Goal: Task Accomplishment & Management: Manage account settings

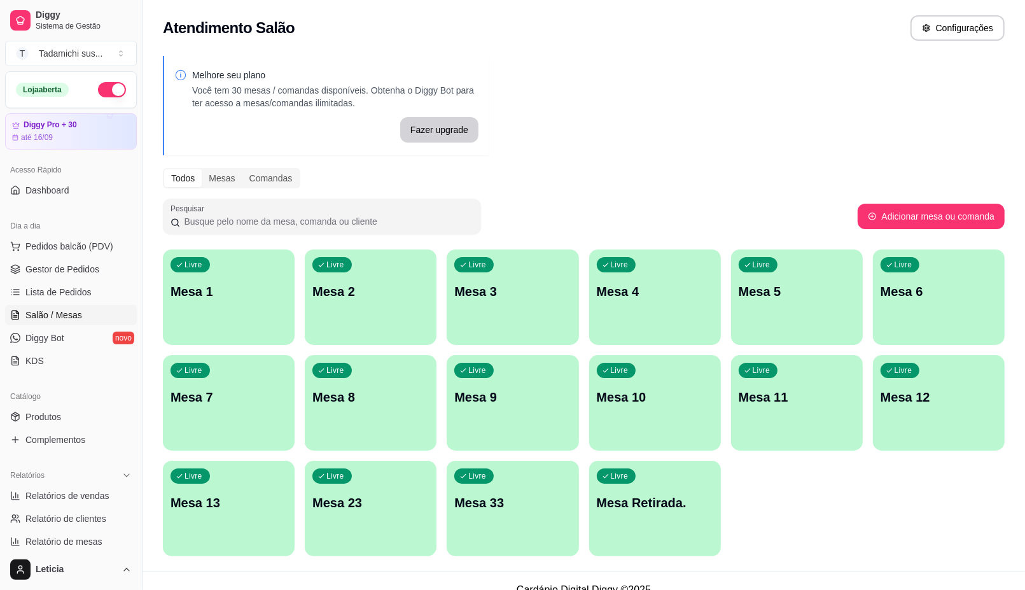
click at [211, 525] on div "Livre Mesa 13" at bounding box center [229, 501] width 132 height 80
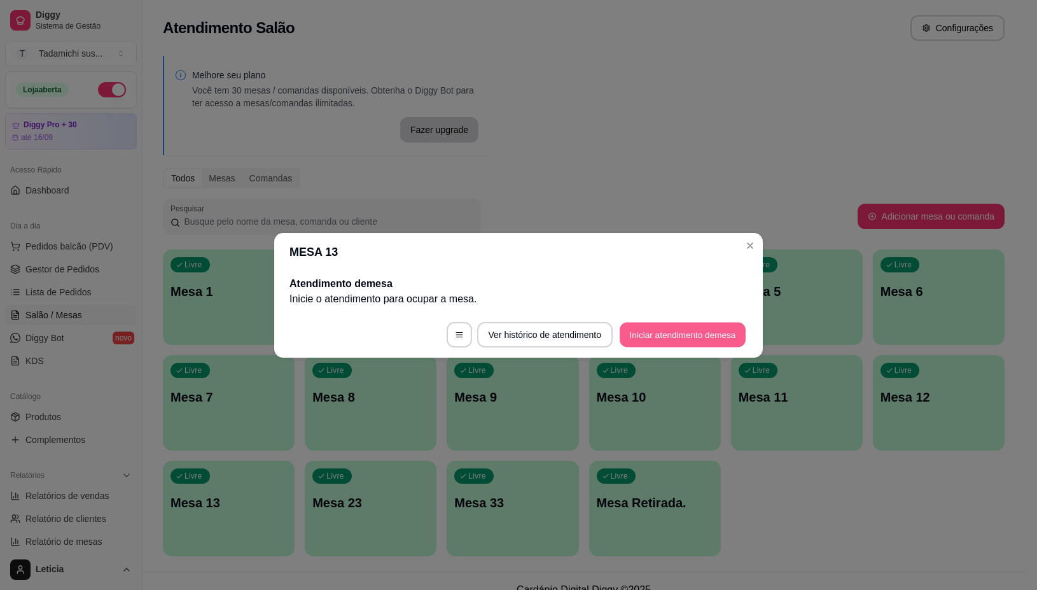
click at [672, 337] on button "Iniciar atendimento de mesa" at bounding box center [683, 334] width 126 height 25
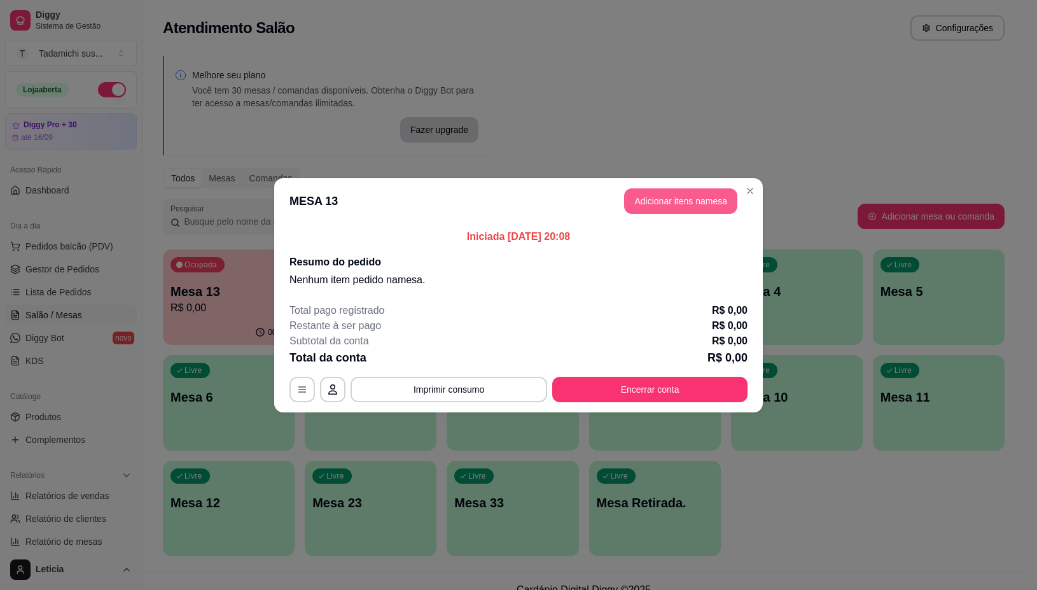
click at [715, 194] on button "Adicionar itens na mesa" at bounding box center [680, 200] width 113 height 25
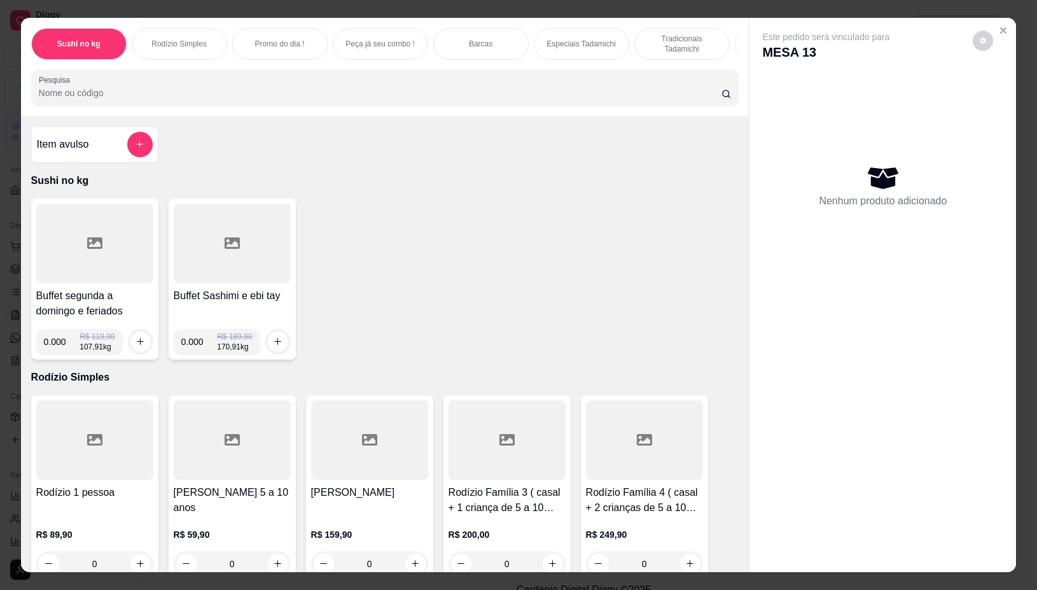
click at [104, 242] on div at bounding box center [94, 244] width 117 height 80
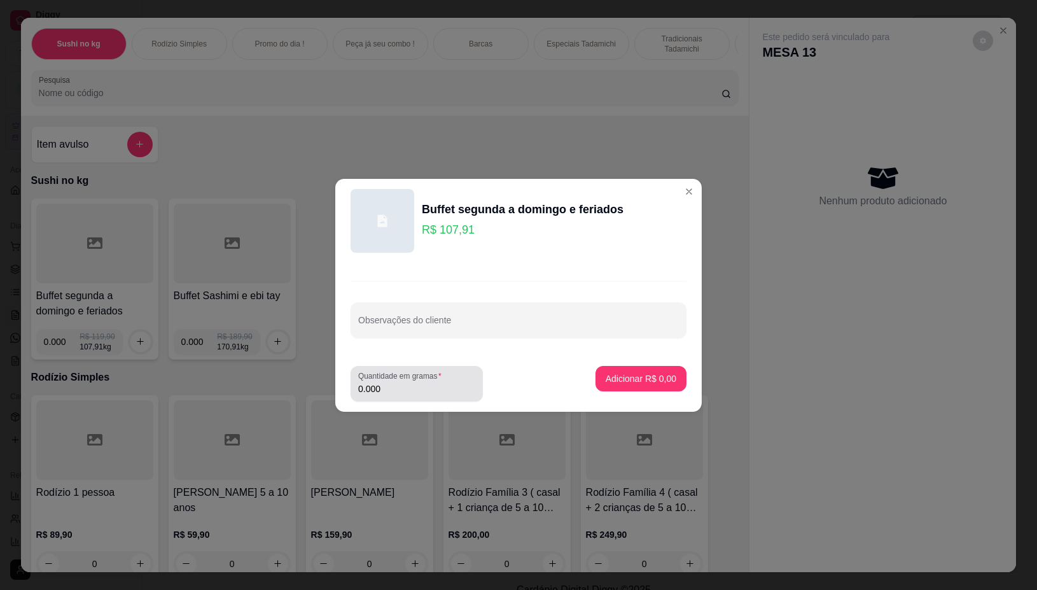
click at [420, 390] on input "0.000" at bounding box center [416, 389] width 117 height 13
type input "0.250"
click at [633, 384] on p "Adicionar R$ 26,98" at bounding box center [639, 378] width 76 height 13
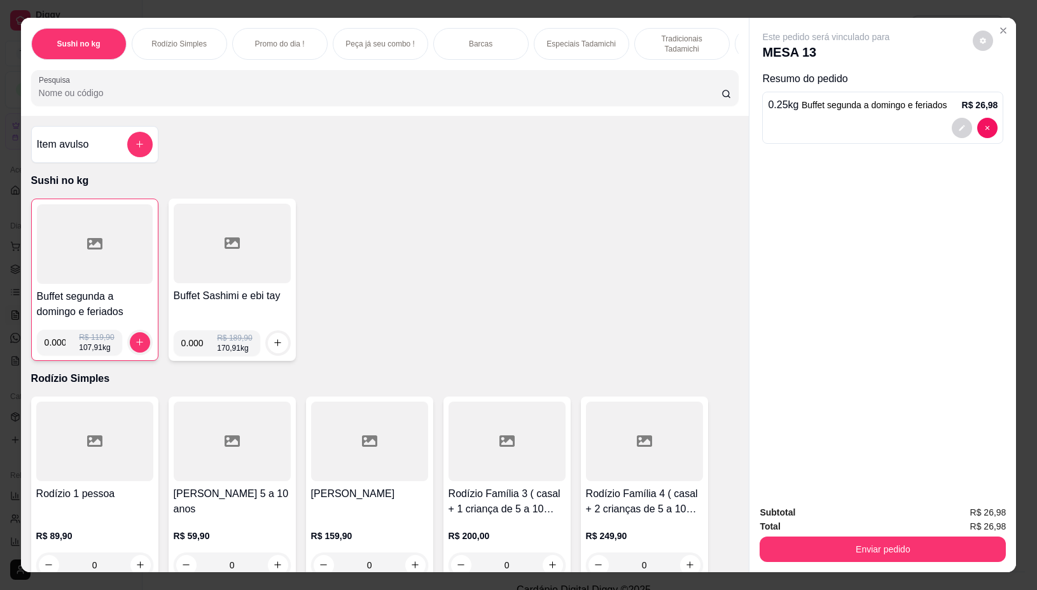
click at [96, 275] on div at bounding box center [95, 244] width 116 height 80
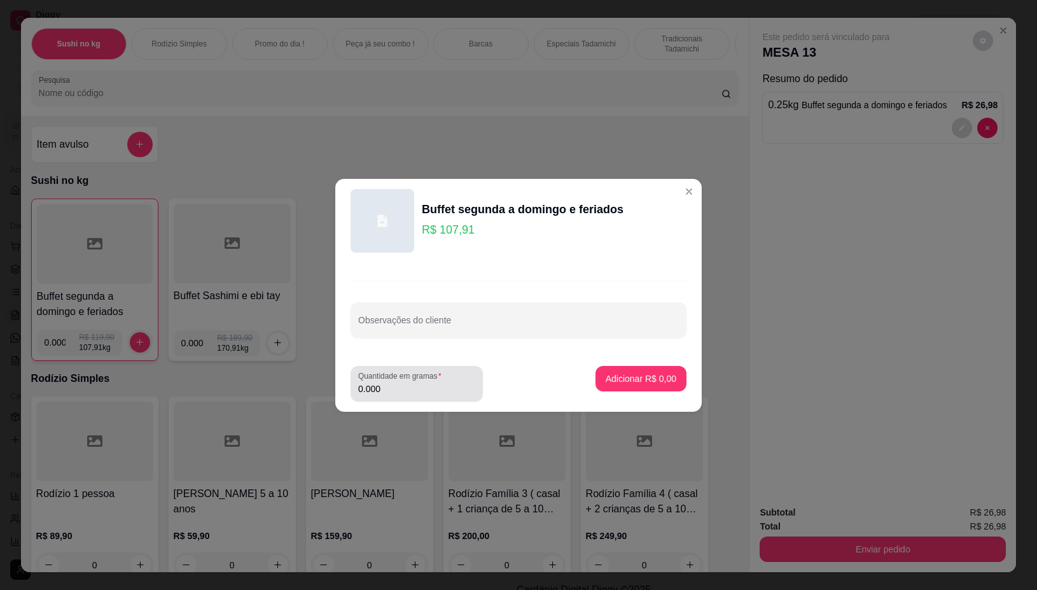
click at [409, 393] on input "0.000" at bounding box center [416, 389] width 117 height 13
type input "0.252"
click at [622, 370] on button "Adicionar R$ 27,19" at bounding box center [639, 378] width 94 height 25
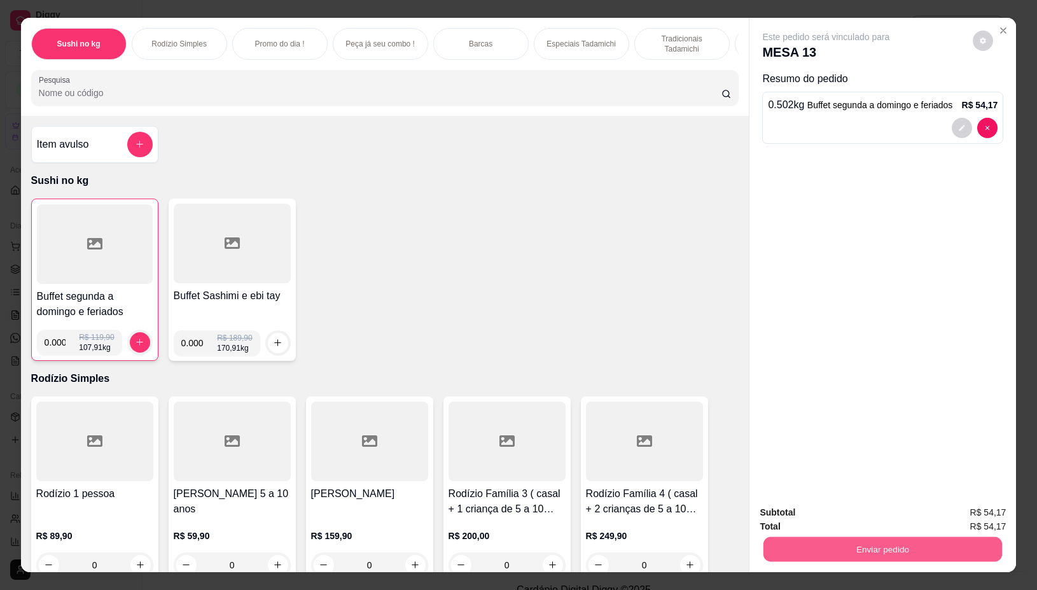
click at [890, 537] on button "Enviar pedido" at bounding box center [883, 549] width 239 height 25
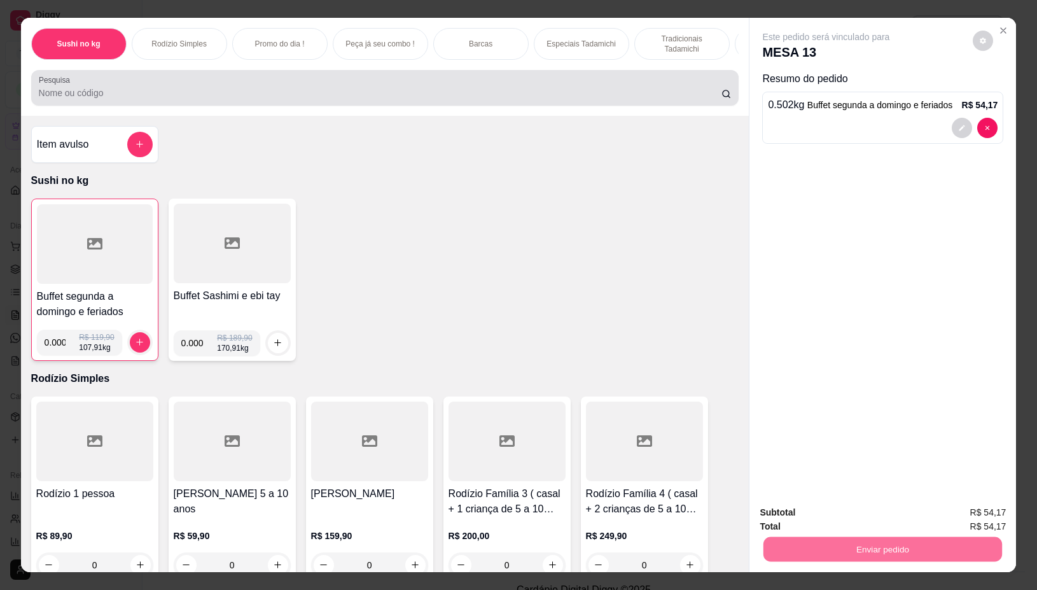
click at [617, 99] on input "Pesquisa" at bounding box center [380, 93] width 683 height 13
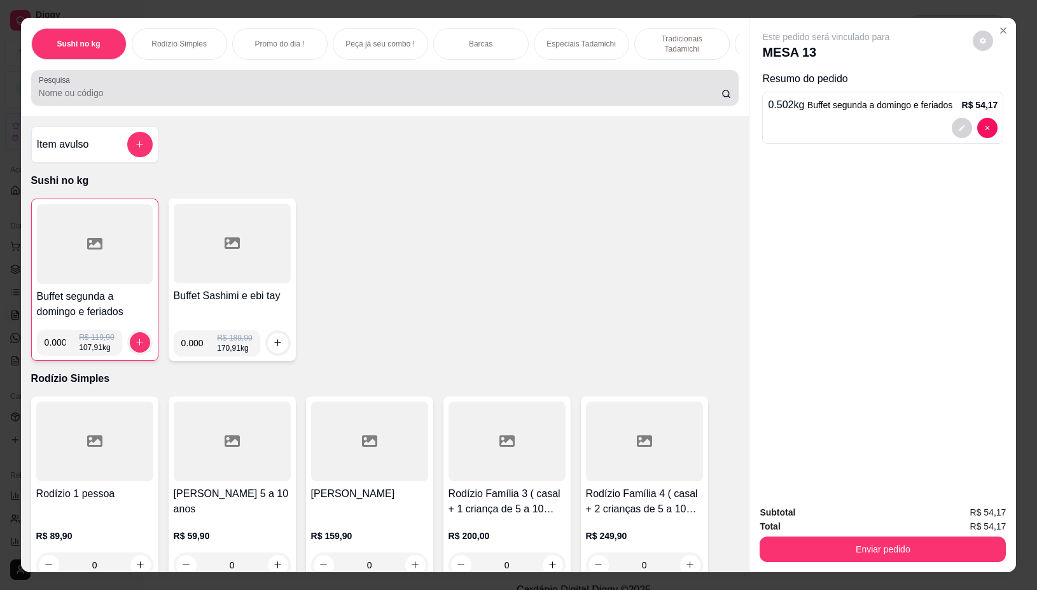
click at [611, 90] on div at bounding box center [385, 87] width 693 height 25
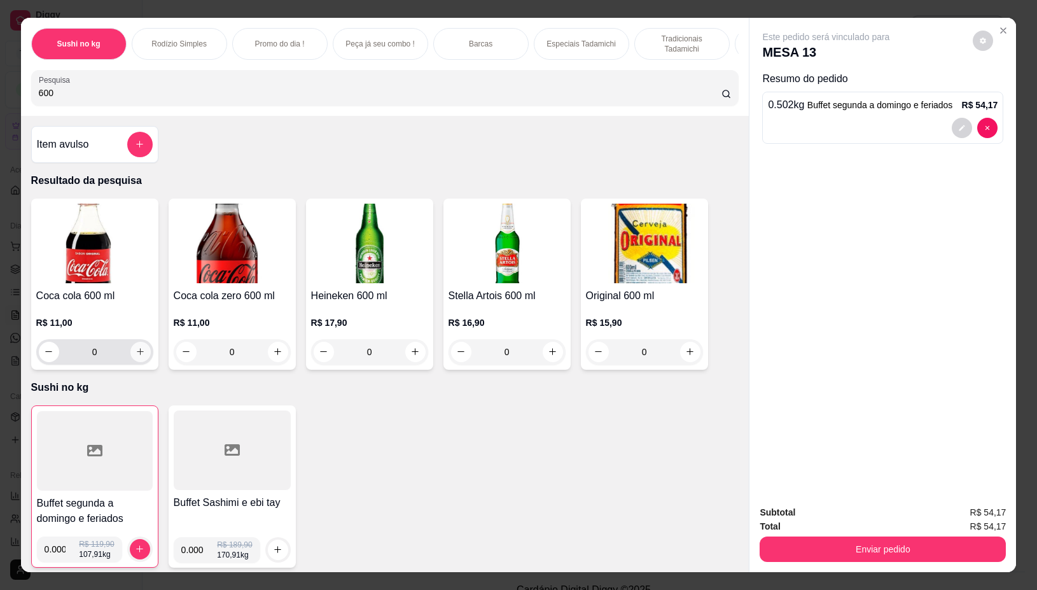
type input "600"
click at [136, 353] on icon "increase-product-quantity" at bounding box center [141, 353] width 10 height 10
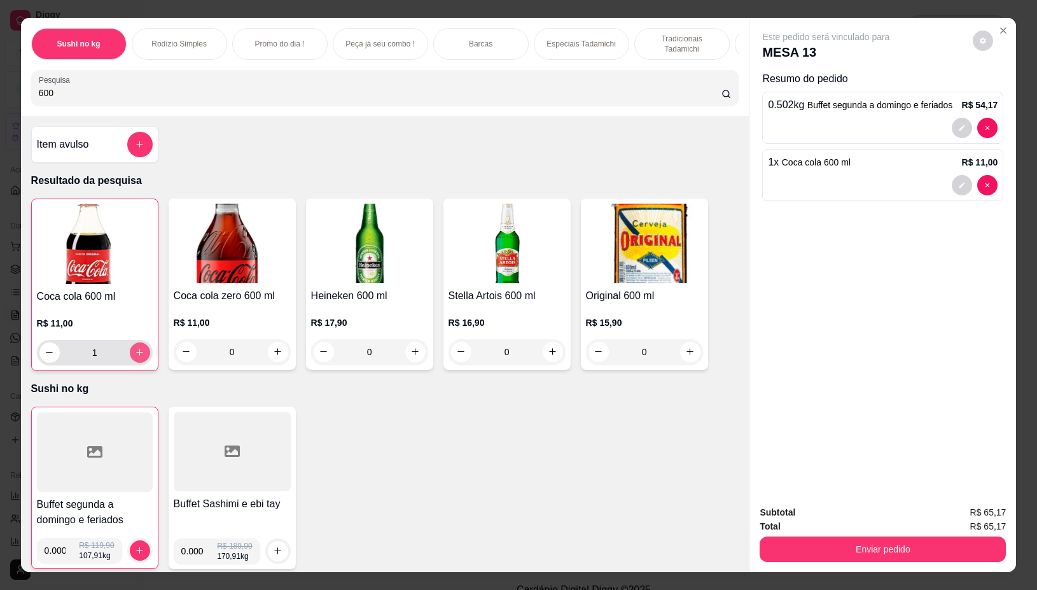
type input "1"
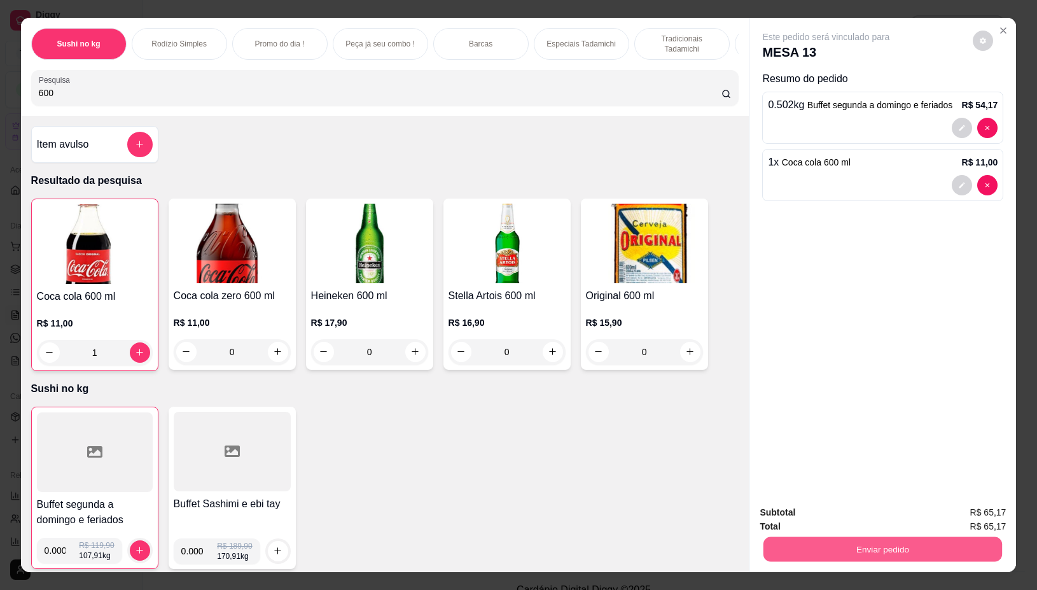
click at [876, 546] on button "Enviar pedido" at bounding box center [883, 549] width 239 height 25
click at [842, 512] on button "Não registrar e enviar pedido" at bounding box center [840, 512] width 129 height 24
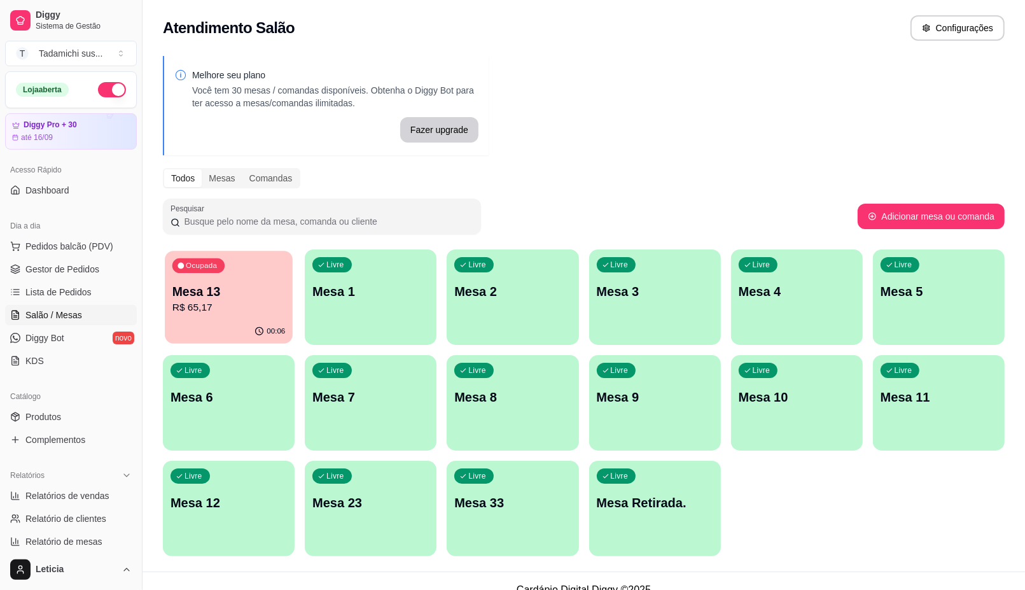
click at [242, 306] on p "R$ 65,17" at bounding box center [228, 307] width 113 height 15
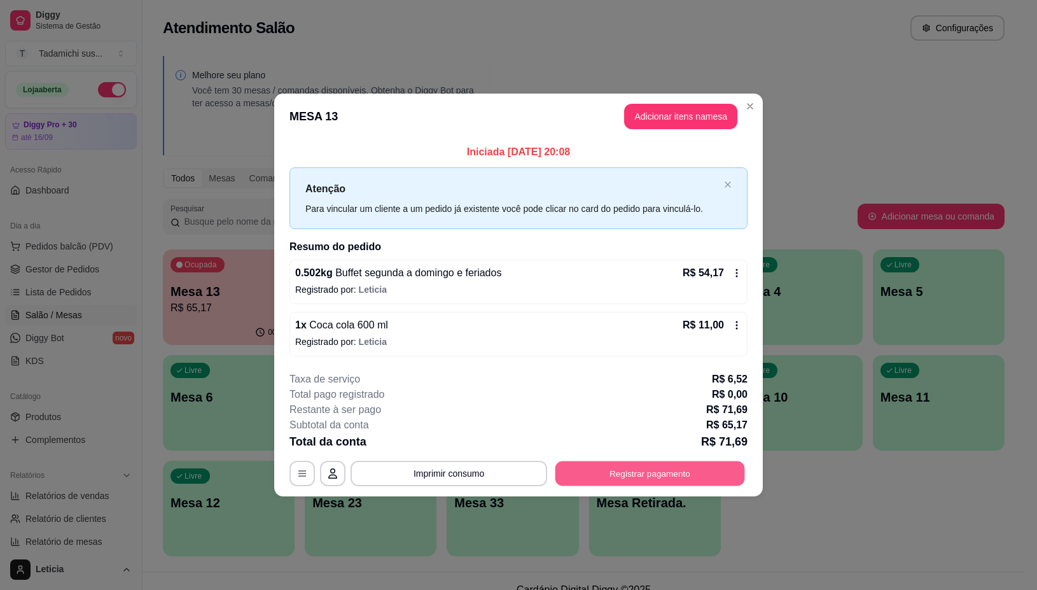
click at [591, 478] on button "Registrar pagamento" at bounding box center [651, 473] width 190 height 25
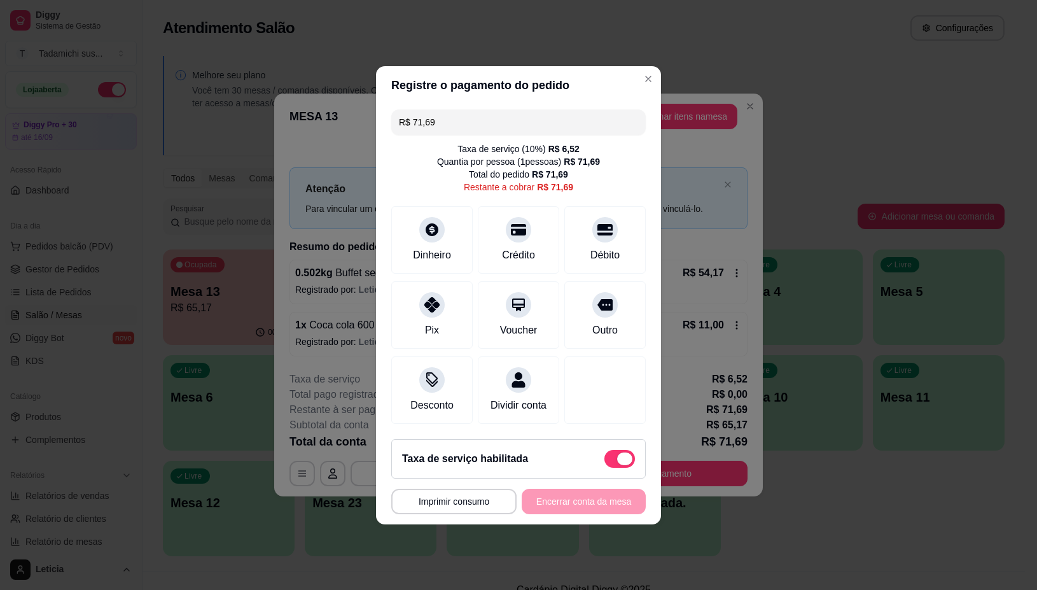
click at [617, 465] on span at bounding box center [624, 459] width 15 height 13
click at [612, 469] on input "checkbox" at bounding box center [608, 465] width 8 height 8
checkbox input "true"
type input "R$ 65,17"
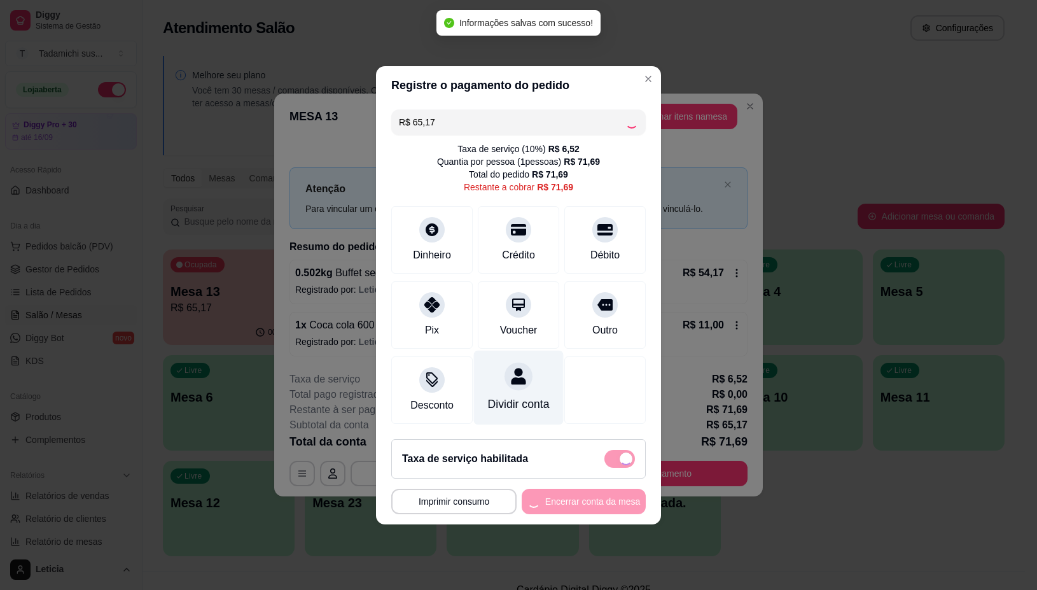
checkbox input "false"
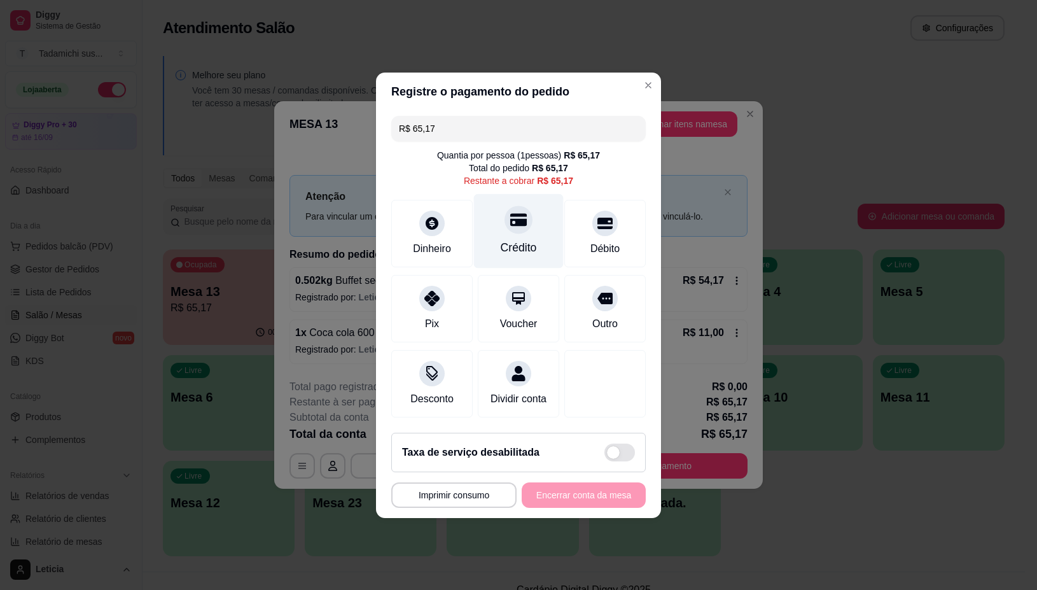
click at [517, 241] on div "Crédito" at bounding box center [519, 247] width 36 height 17
type input "R$ 0,00"
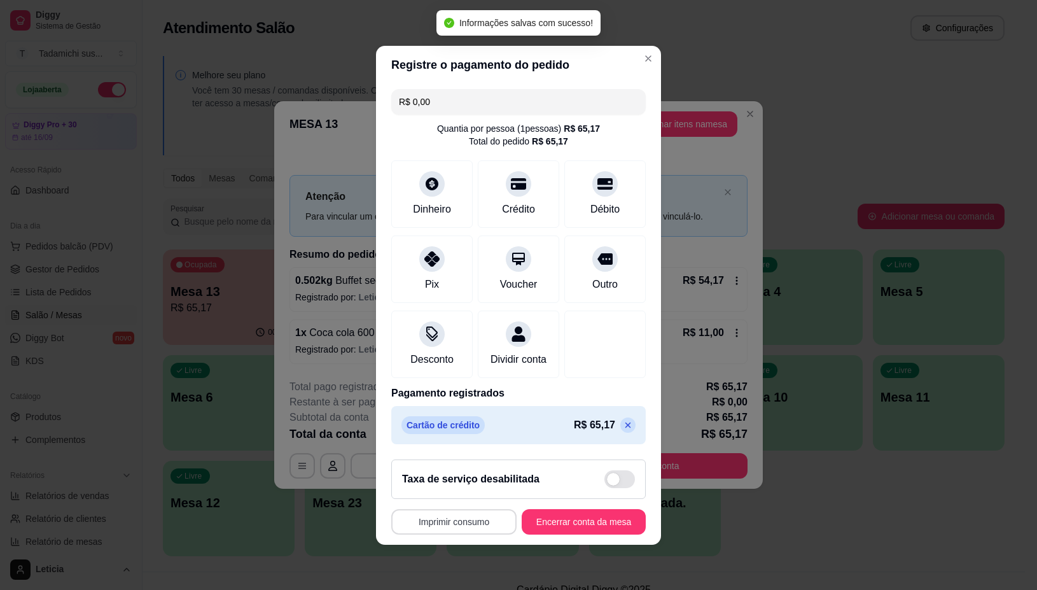
click at [468, 529] on button "Imprimir consumo" at bounding box center [453, 521] width 125 height 25
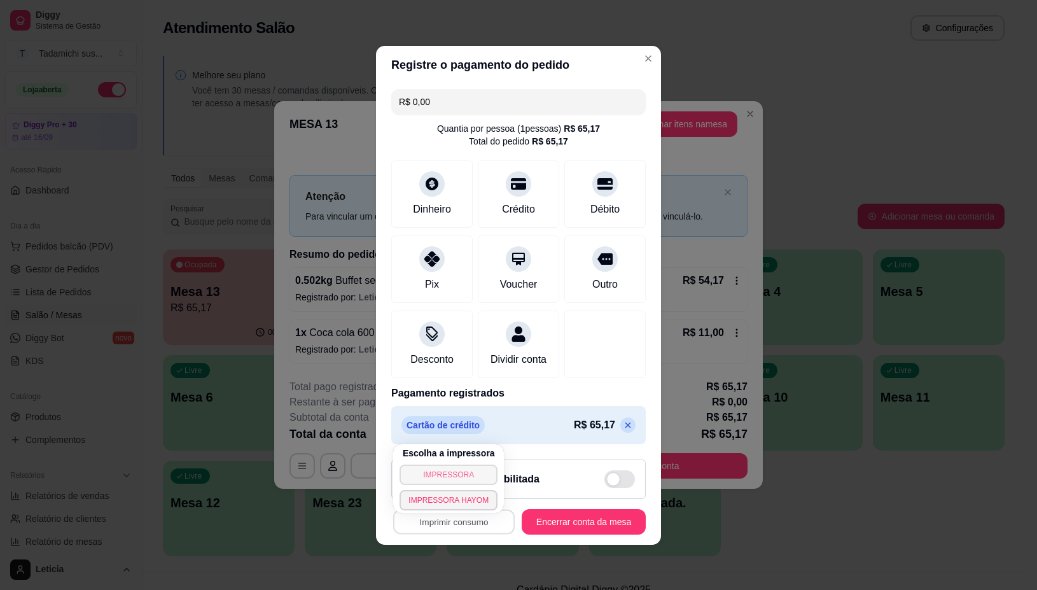
click at [457, 475] on button "IMPRESSORA" at bounding box center [449, 475] width 98 height 20
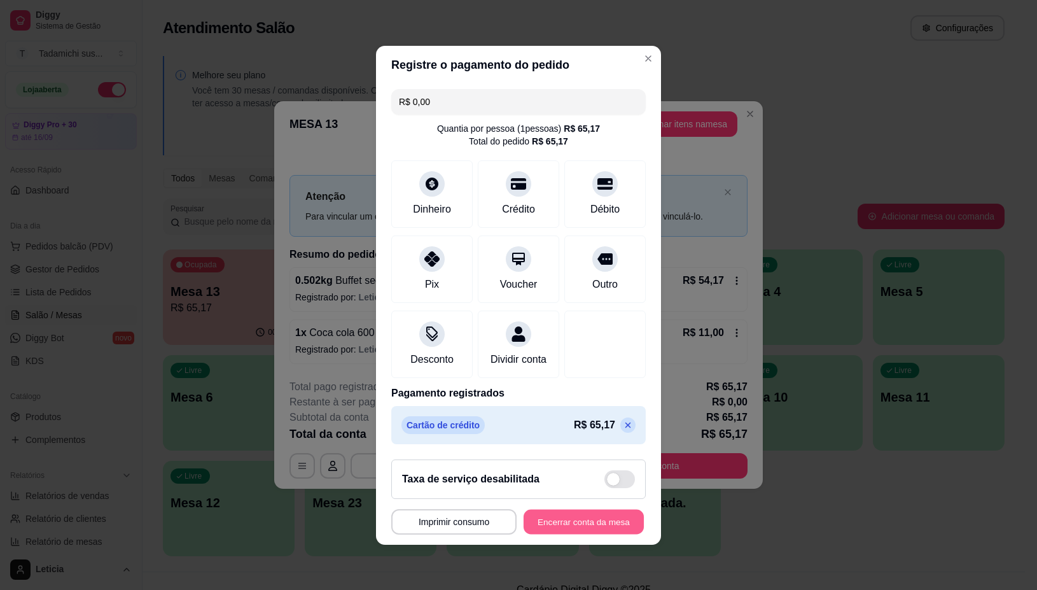
click at [580, 527] on button "Encerrar conta da mesa" at bounding box center [584, 521] width 120 height 25
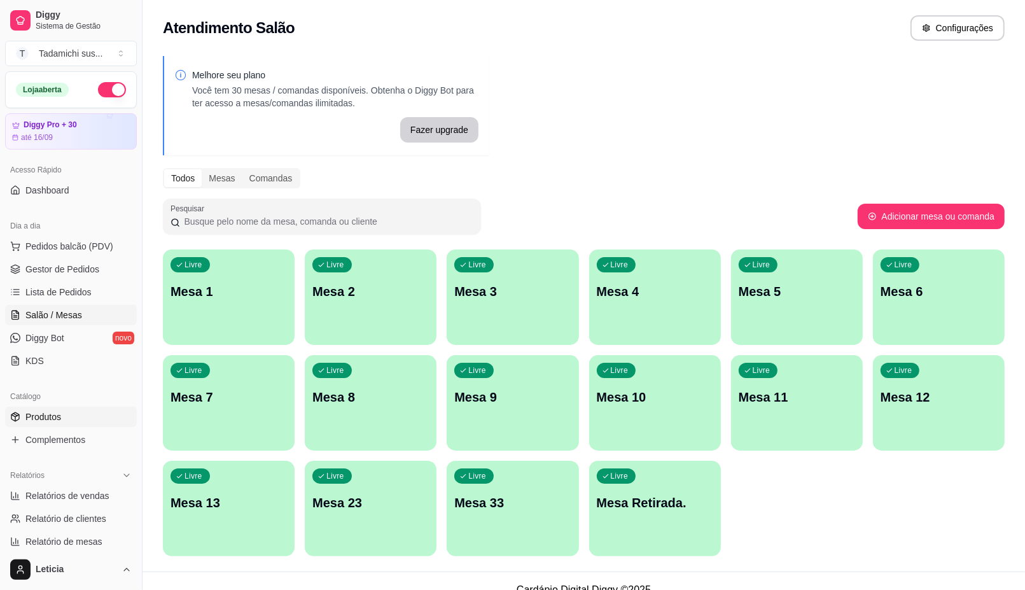
click at [60, 420] on span "Produtos" at bounding box center [43, 417] width 36 height 13
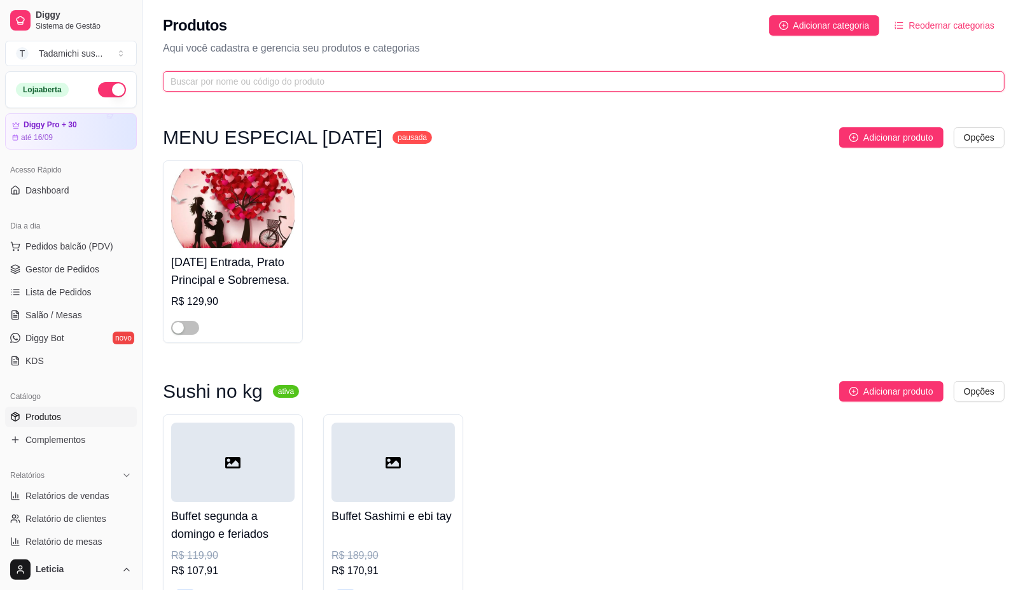
click at [253, 84] on input "text" at bounding box center [579, 81] width 817 height 14
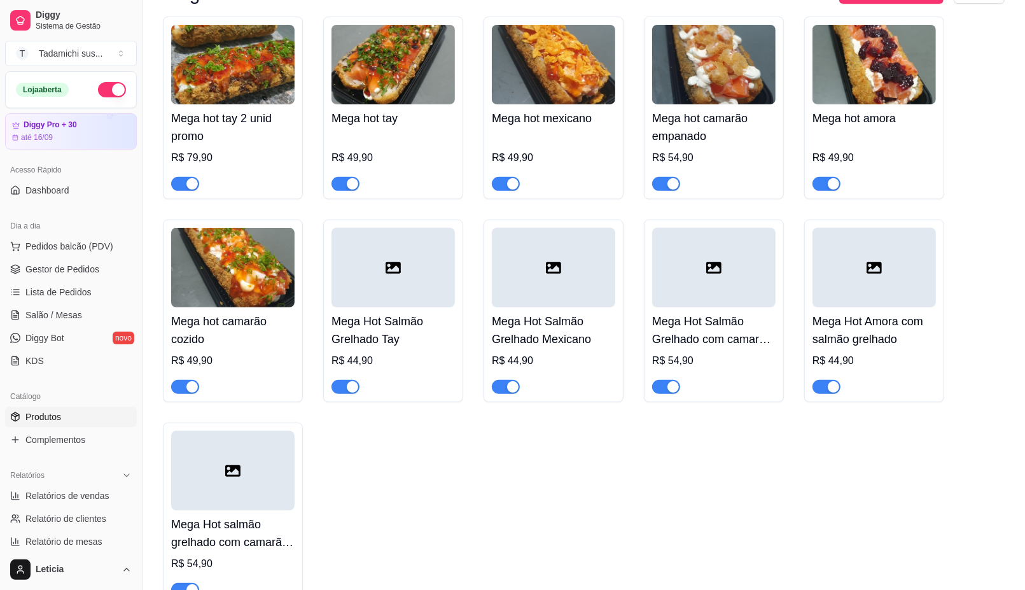
scroll to position [477, 0]
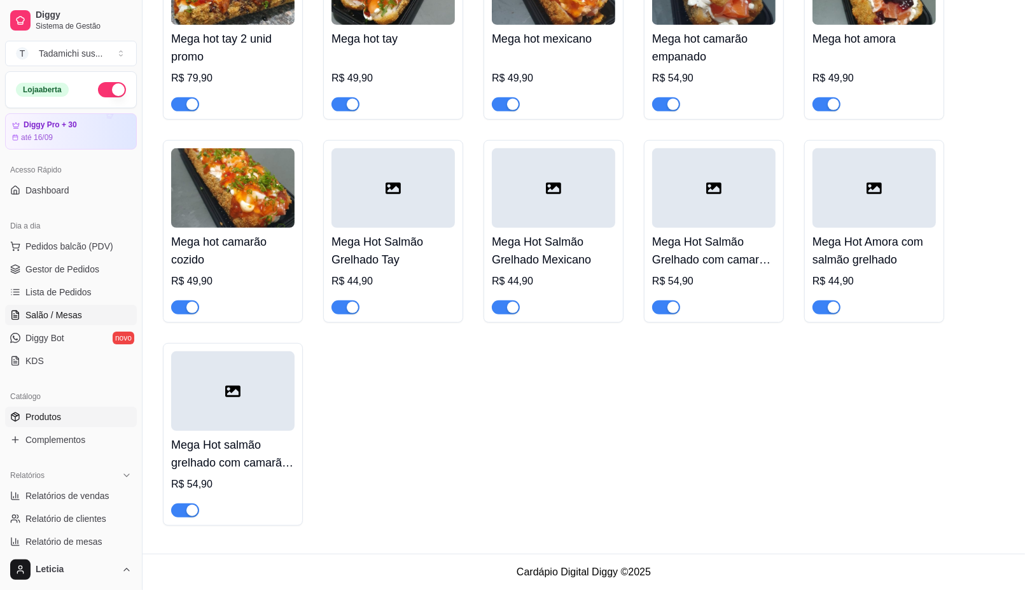
type input "mega"
click at [35, 320] on span "Salão / Mesas" at bounding box center [53, 315] width 57 height 13
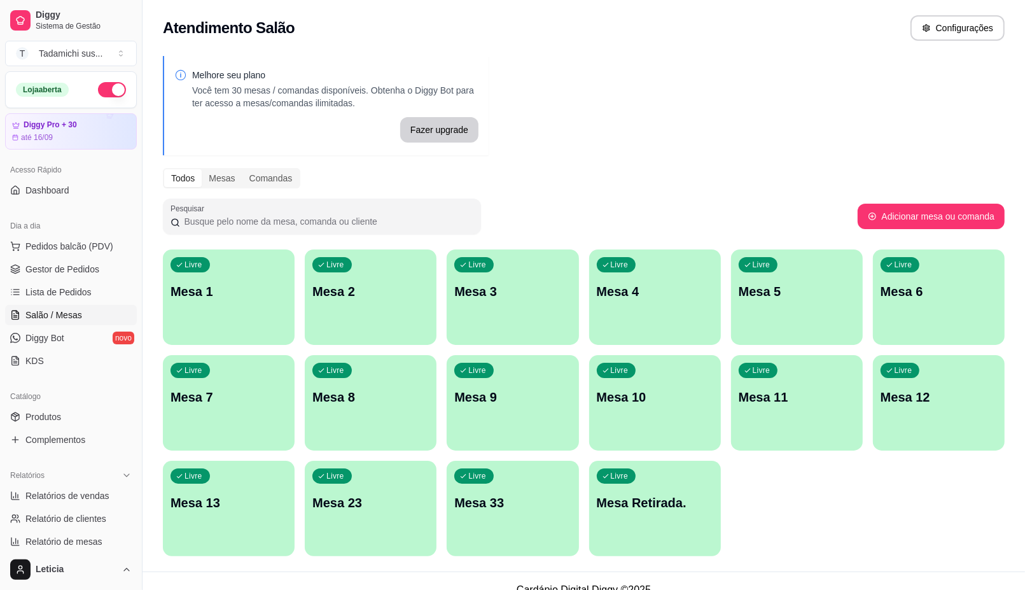
click at [944, 418] on div "Livre Mesa 12" at bounding box center [939, 395] width 132 height 80
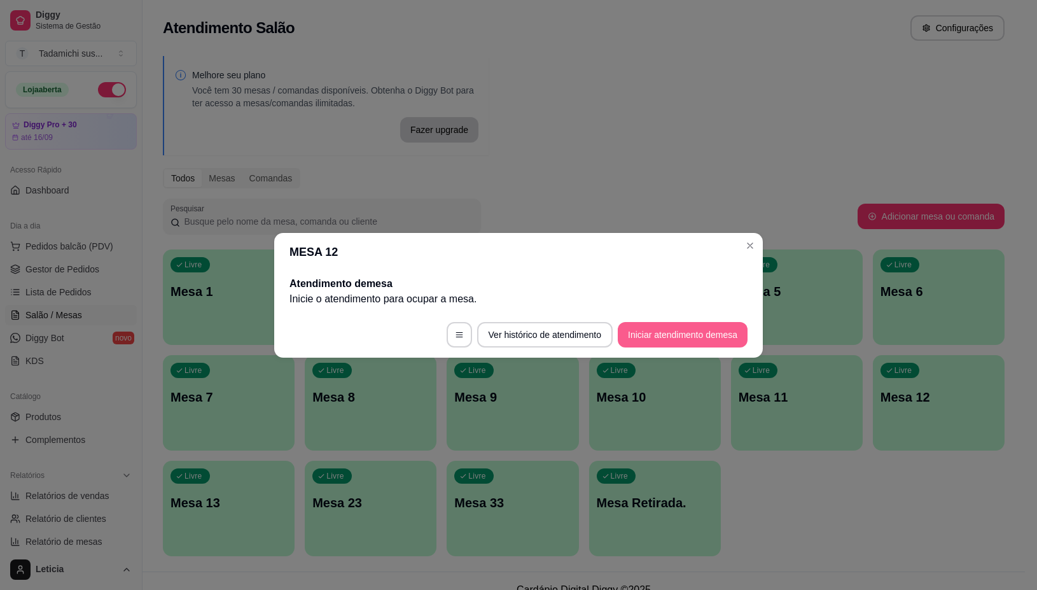
click at [668, 336] on button "Iniciar atendimento de mesa" at bounding box center [683, 334] width 130 height 25
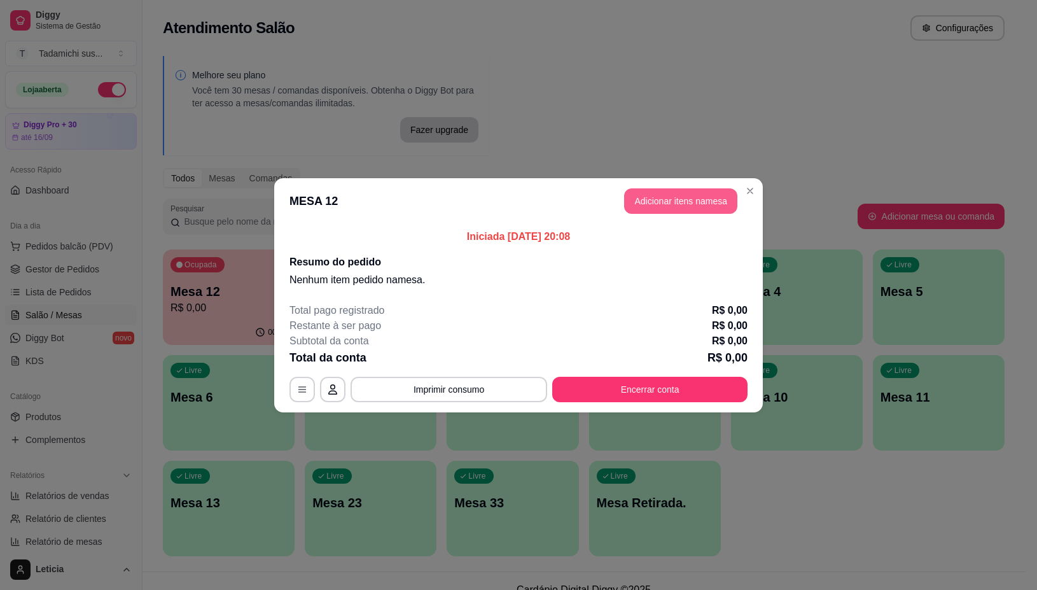
click at [643, 204] on button "Adicionar itens na mesa" at bounding box center [680, 200] width 113 height 25
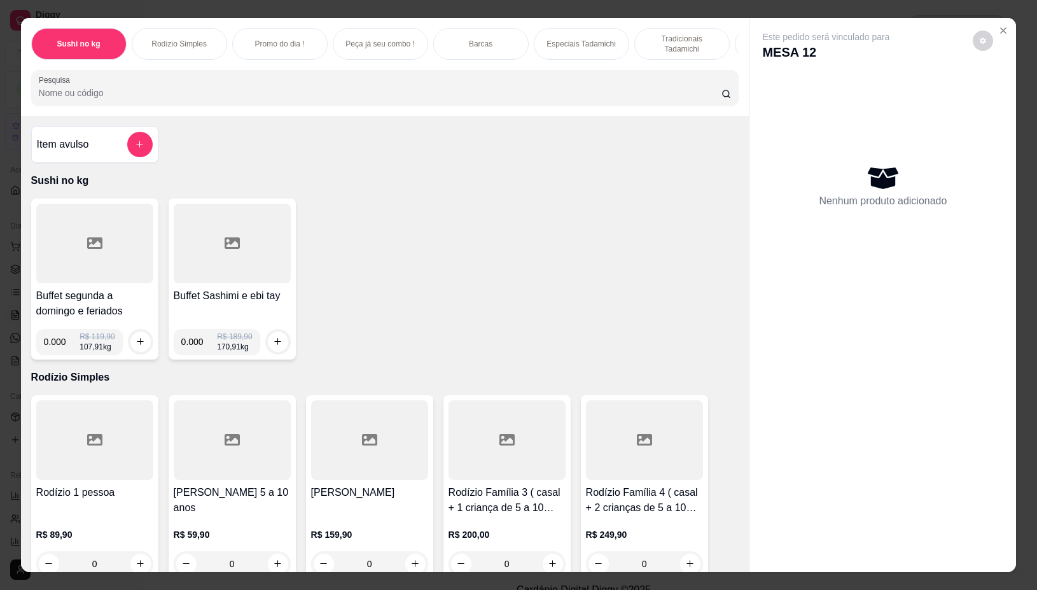
click at [71, 265] on div at bounding box center [94, 244] width 117 height 80
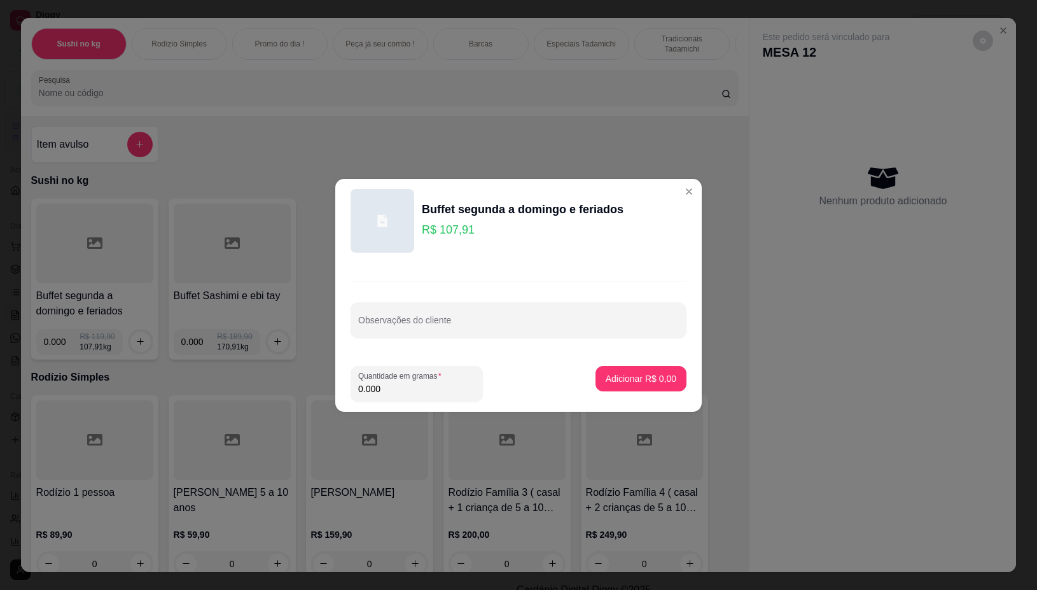
click at [389, 383] on input "0.000" at bounding box center [416, 389] width 117 height 13
type input "0.322"
click at [632, 381] on p "Adicionar R$ 34,75" at bounding box center [639, 378] width 74 height 12
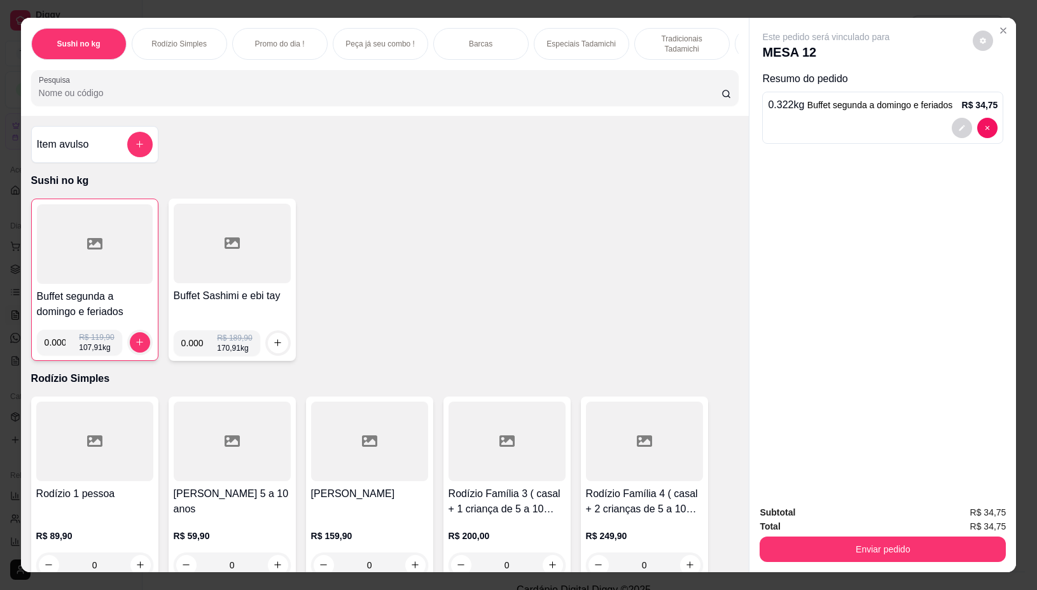
click at [65, 271] on div at bounding box center [95, 244] width 116 height 80
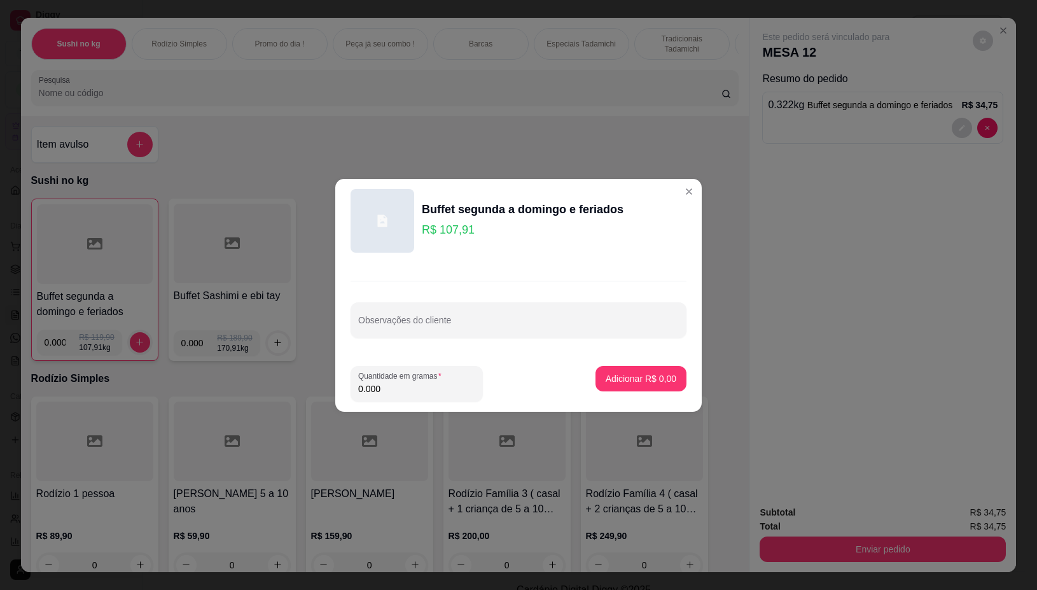
click at [414, 388] on input "0.000" at bounding box center [416, 389] width 117 height 13
type input "0.264"
click at [657, 383] on p "Adicionar R$ 28,49" at bounding box center [639, 378] width 74 height 12
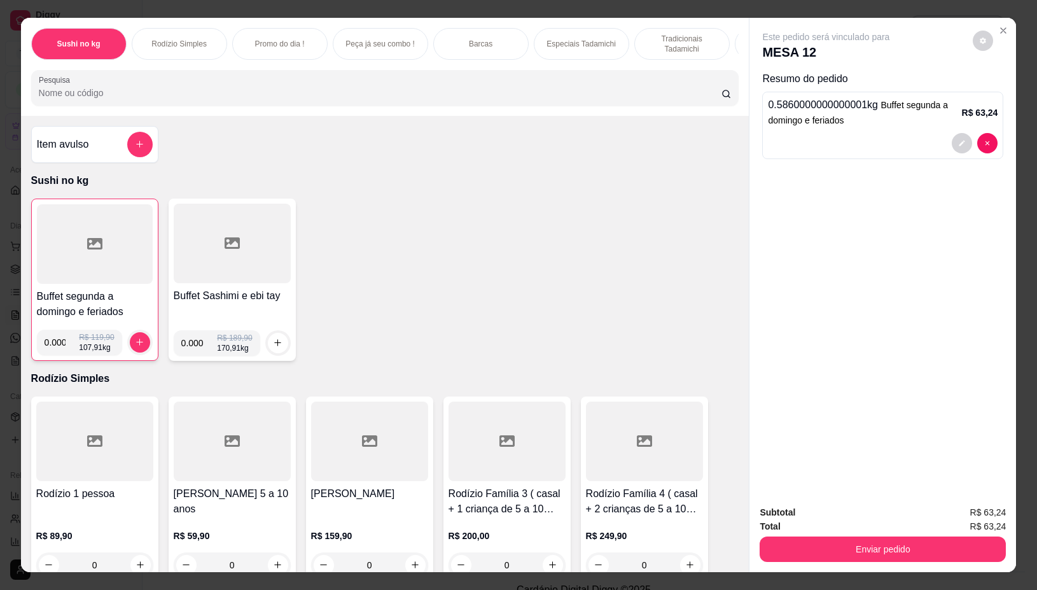
click at [807, 526] on div "Total R$ 63,24" at bounding box center [883, 526] width 246 height 14
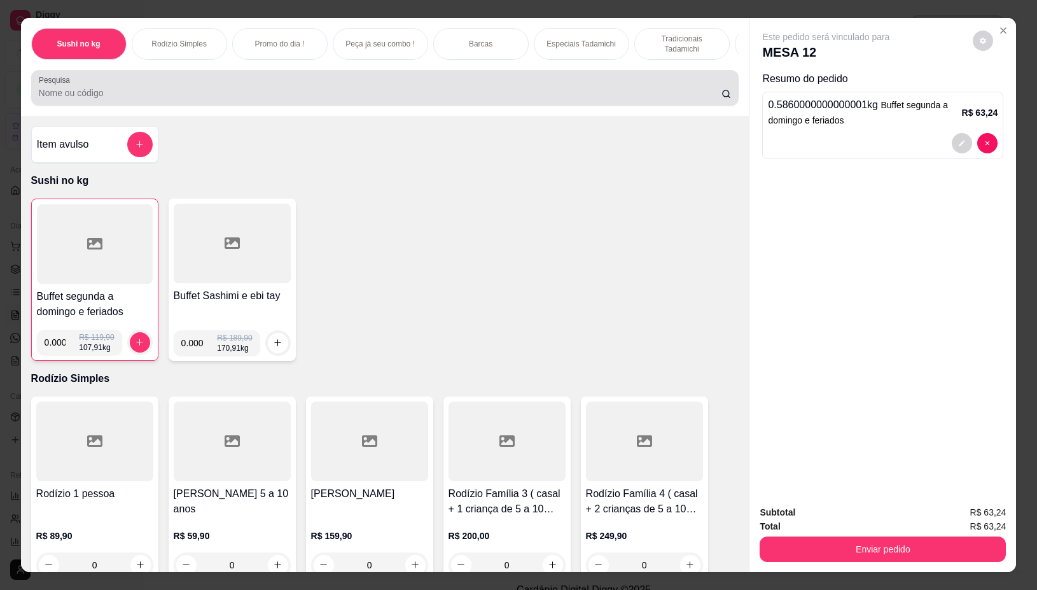
drag, startPoint x: 399, startPoint y: 93, endPoint x: 409, endPoint y: 90, distance: 10.7
click at [405, 92] on input "Pesquisa" at bounding box center [380, 93] width 683 height 13
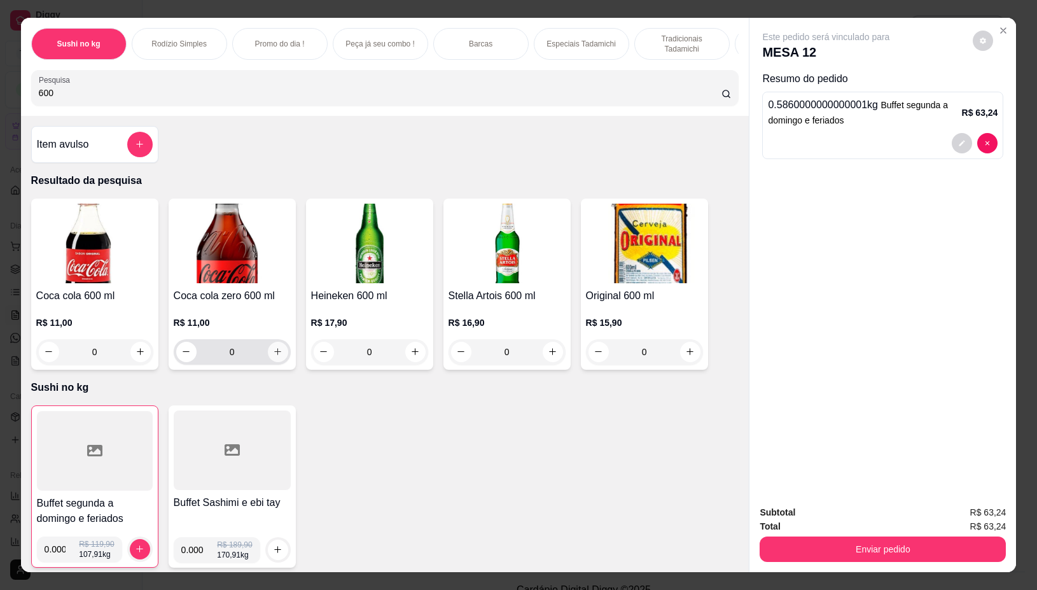
type input "600"
click at [273, 355] on icon "increase-product-quantity" at bounding box center [278, 353] width 10 height 10
type input "1"
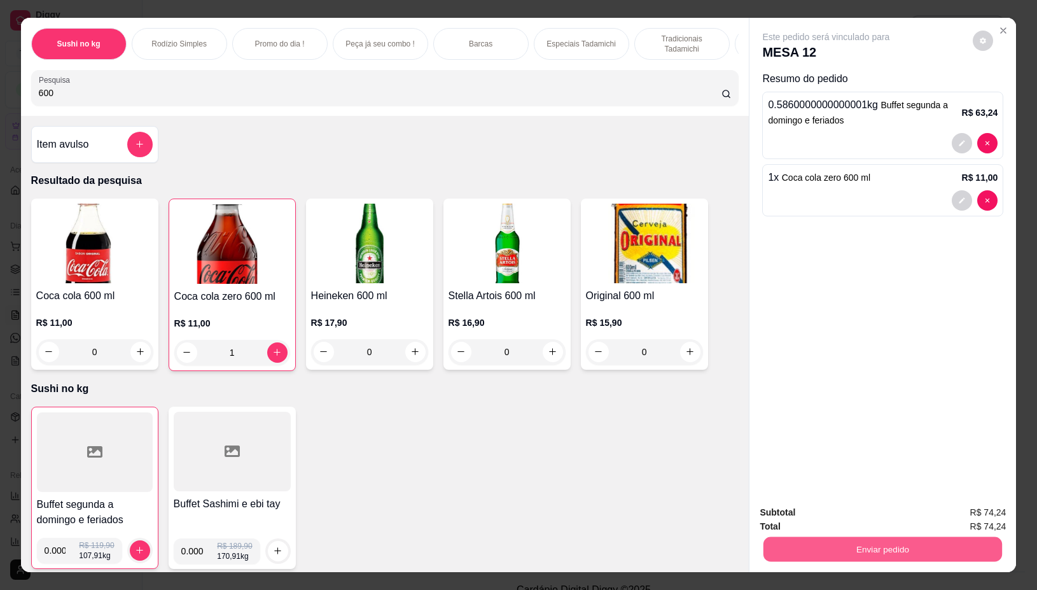
click at [804, 545] on button "Enviar pedido" at bounding box center [883, 549] width 239 height 25
click at [837, 507] on button "Não registrar e enviar pedido" at bounding box center [840, 512] width 129 height 24
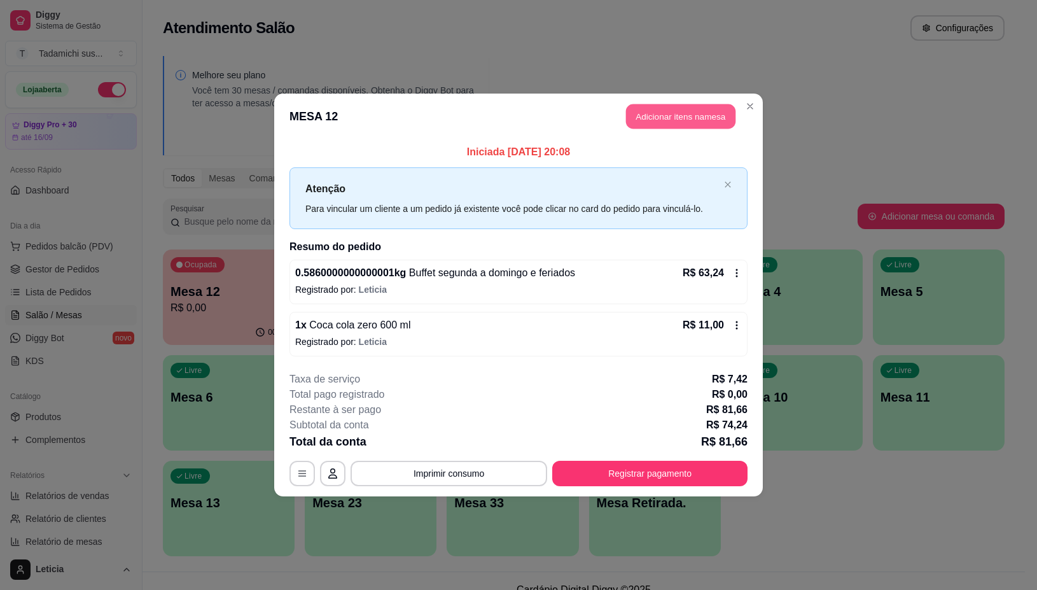
click at [678, 115] on button "Adicionar itens na mesa" at bounding box center [680, 116] width 109 height 25
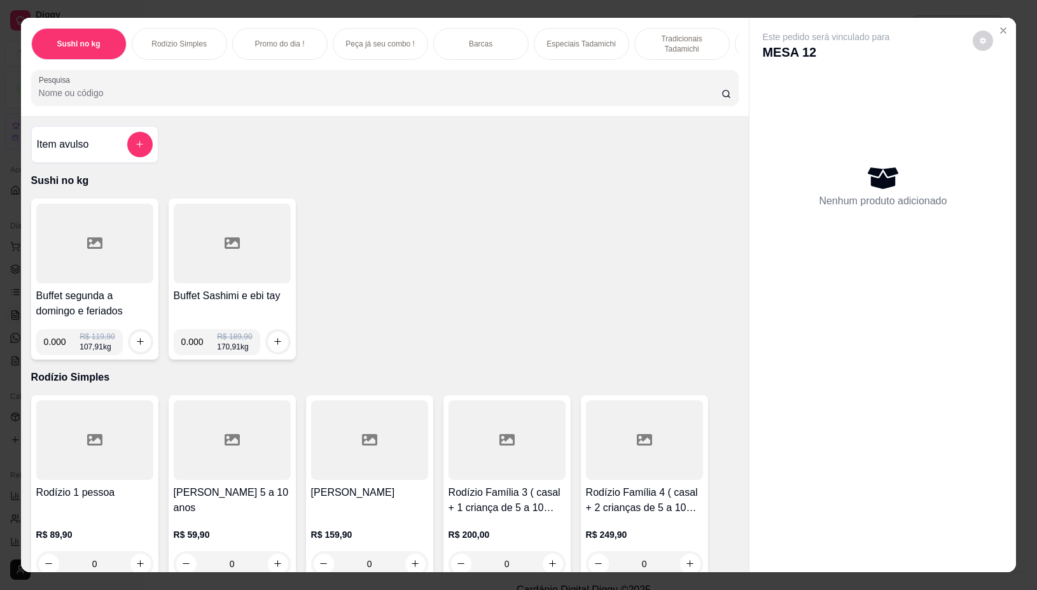
click at [206, 255] on div at bounding box center [232, 244] width 117 height 80
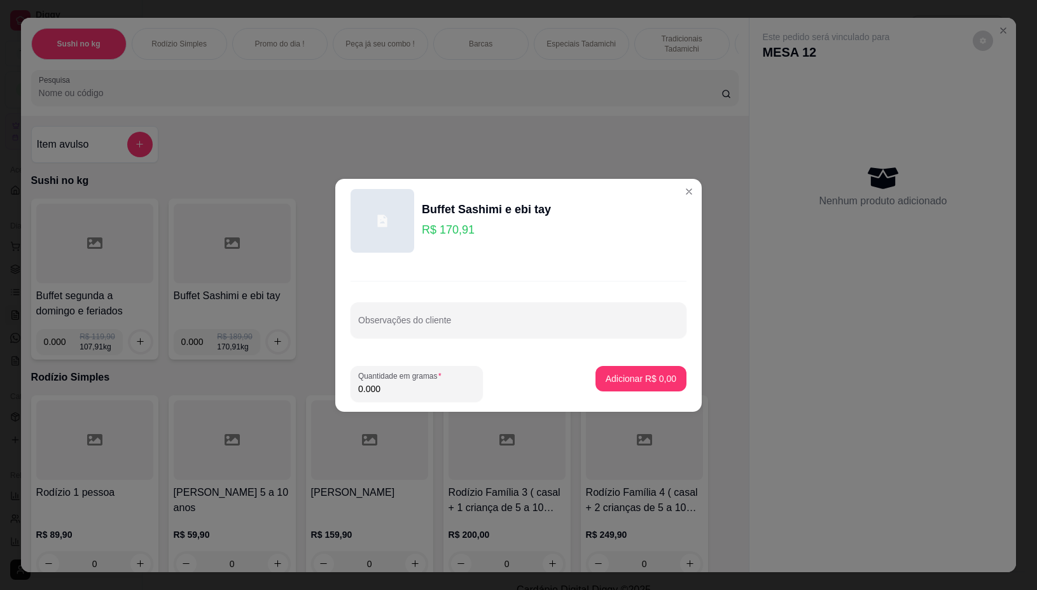
click at [387, 390] on input "0.000" at bounding box center [416, 389] width 117 height 13
type input "0.118"
click at [647, 374] on p "Adicionar R$ 20,17" at bounding box center [639, 378] width 74 height 12
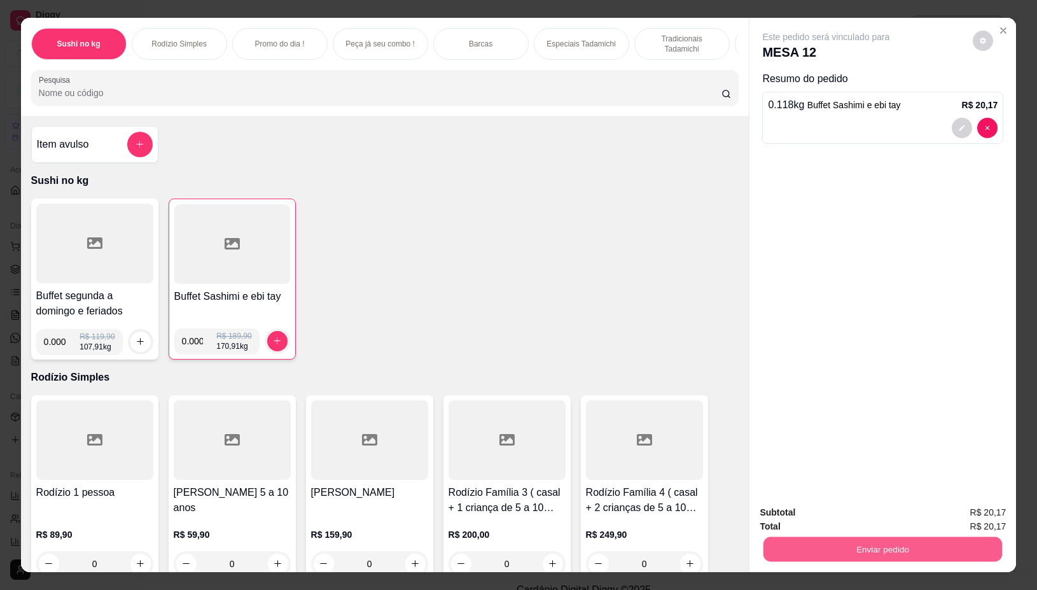
click at [838, 552] on button "Enviar pedido" at bounding box center [883, 549] width 239 height 25
click at [835, 504] on button "Não registrar e enviar pedido" at bounding box center [840, 512] width 132 height 24
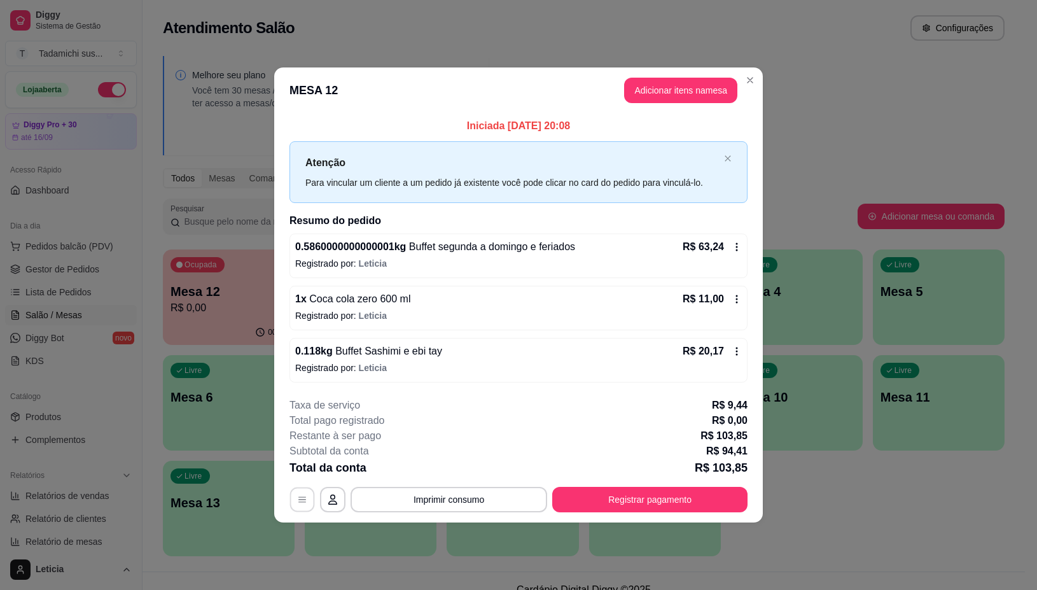
click at [299, 497] on icon "button" at bounding box center [302, 500] width 10 height 10
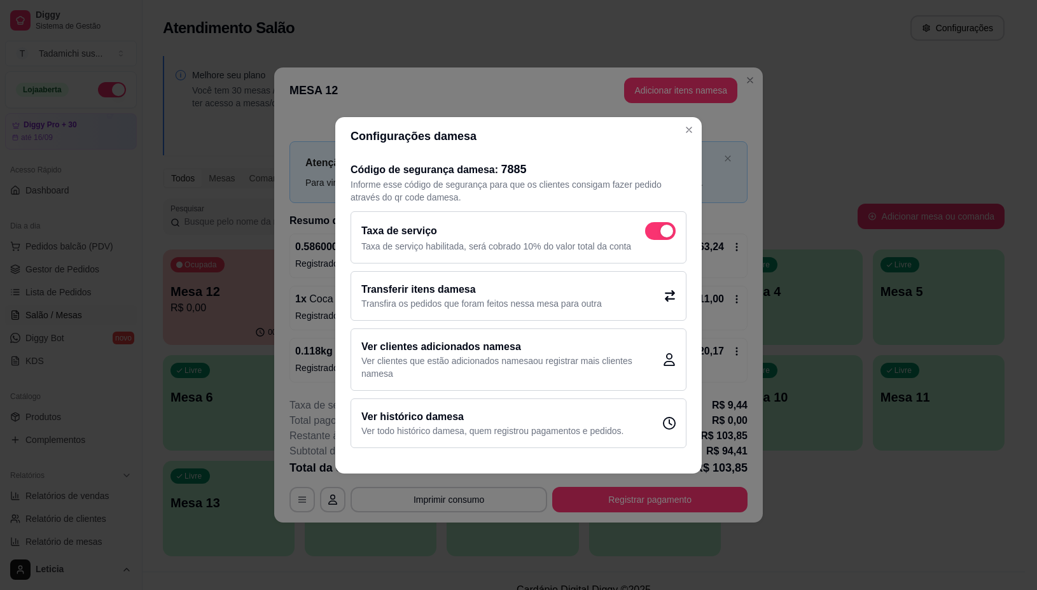
click at [666, 241] on p "Taxa de serviço habilitada, será cobrado 10% do valor total da conta" at bounding box center [519, 246] width 314 height 13
checkbox input "false"
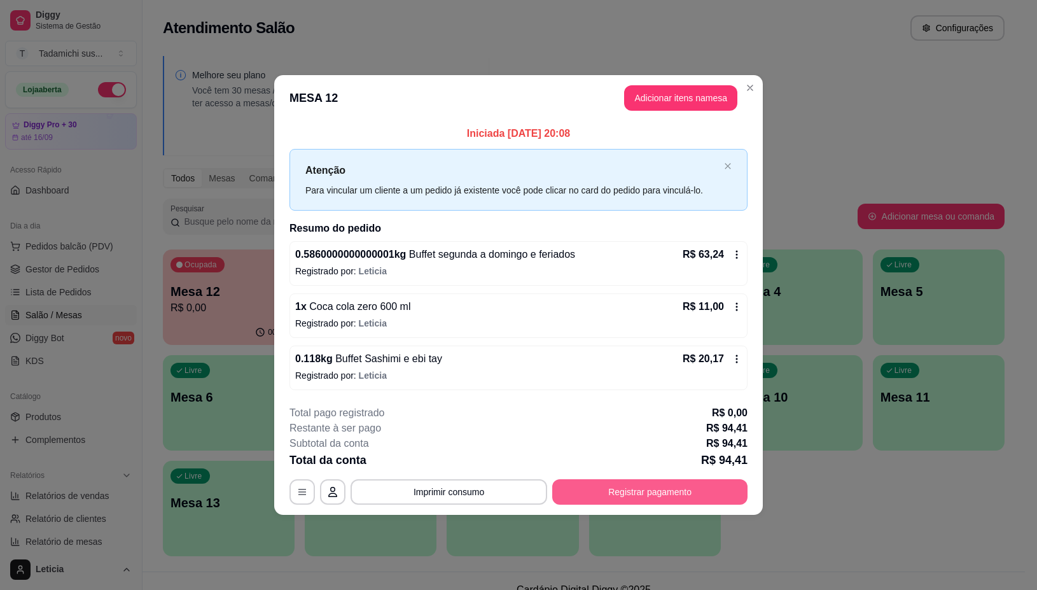
click at [710, 497] on button "Registrar pagamento" at bounding box center [649, 491] width 195 height 25
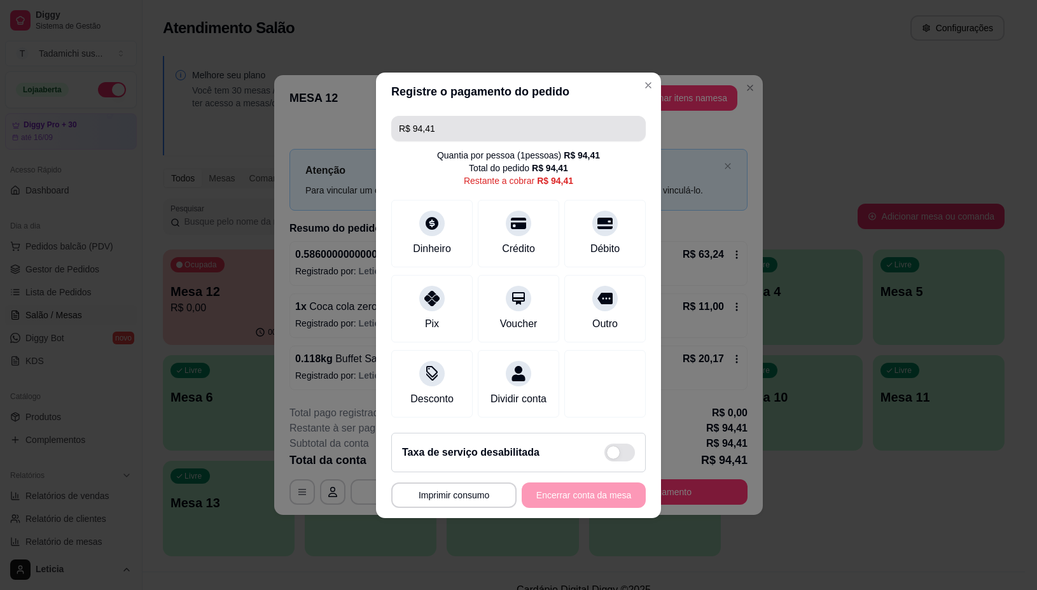
click at [462, 123] on input "R$ 94,41" at bounding box center [518, 128] width 239 height 25
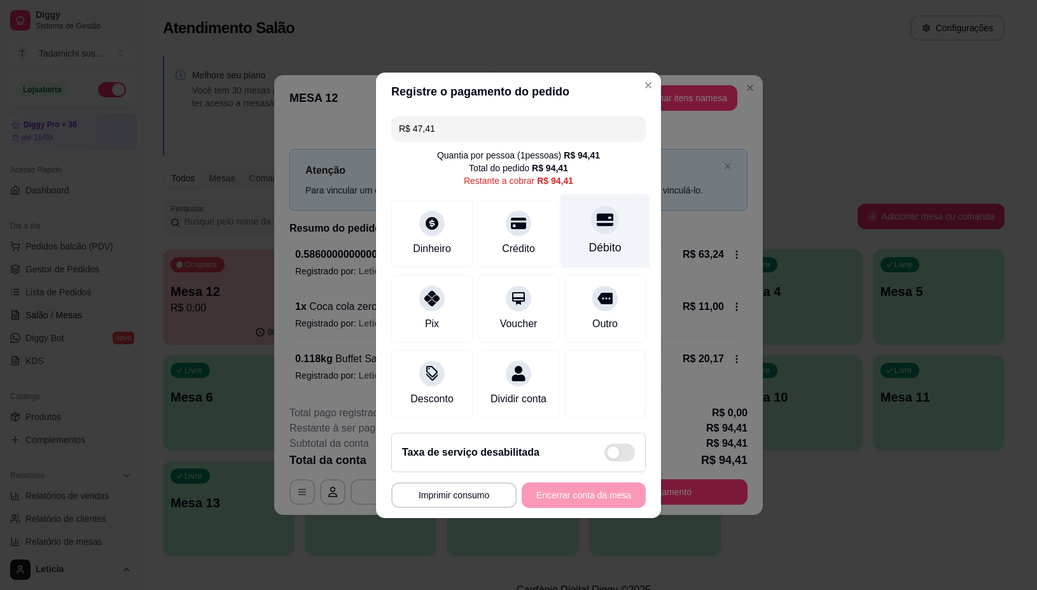
click at [618, 234] on div "Débito" at bounding box center [606, 230] width 90 height 74
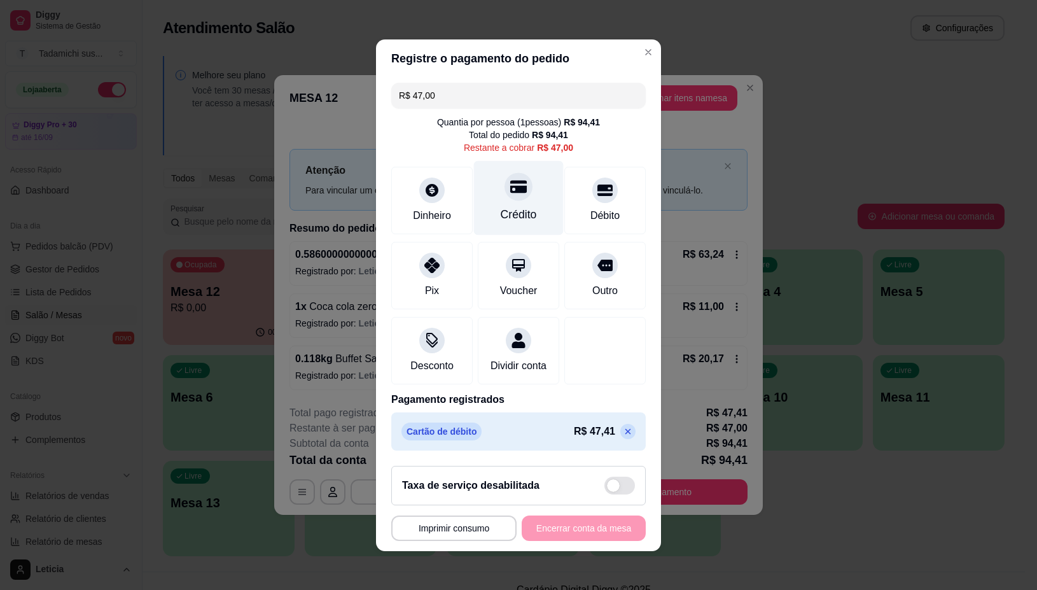
click at [505, 186] on div at bounding box center [519, 186] width 28 height 28
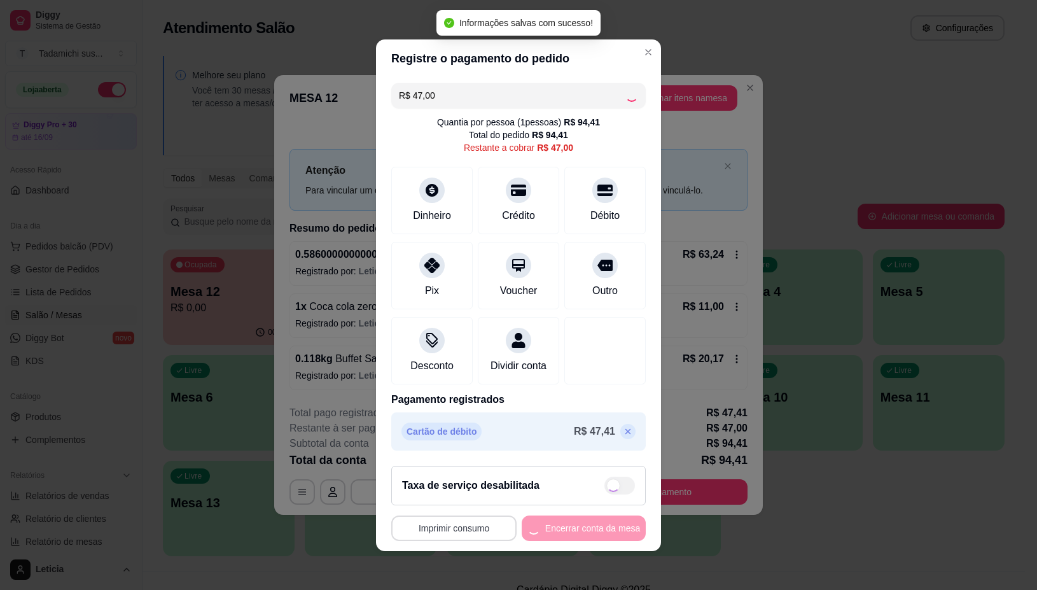
type input "R$ 0,00"
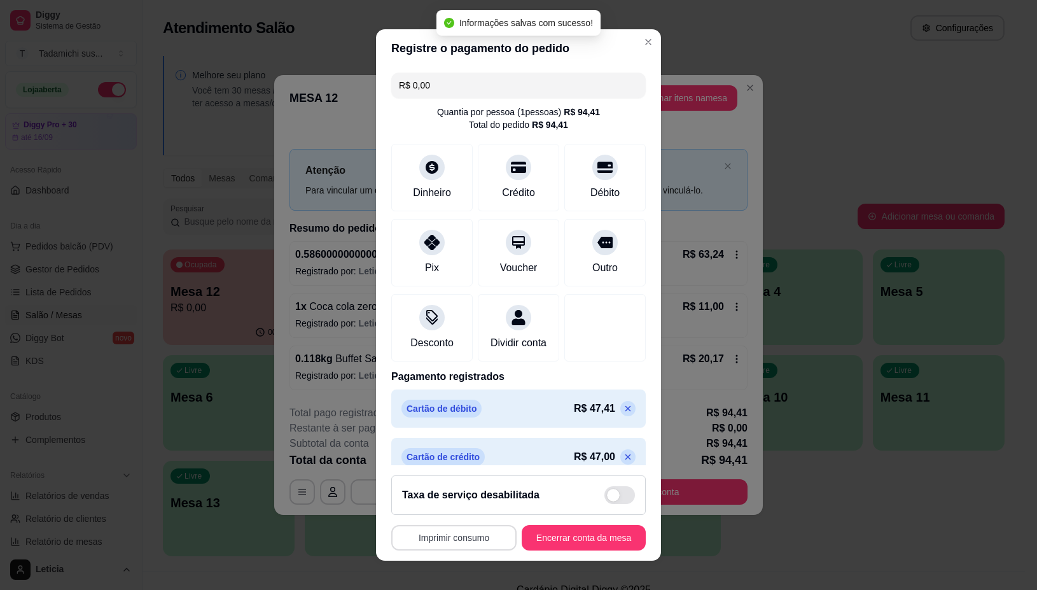
click at [443, 537] on button "Imprimir consumo" at bounding box center [453, 537] width 125 height 25
click at [447, 539] on button "Imprimir consumo" at bounding box center [454, 537] width 122 height 25
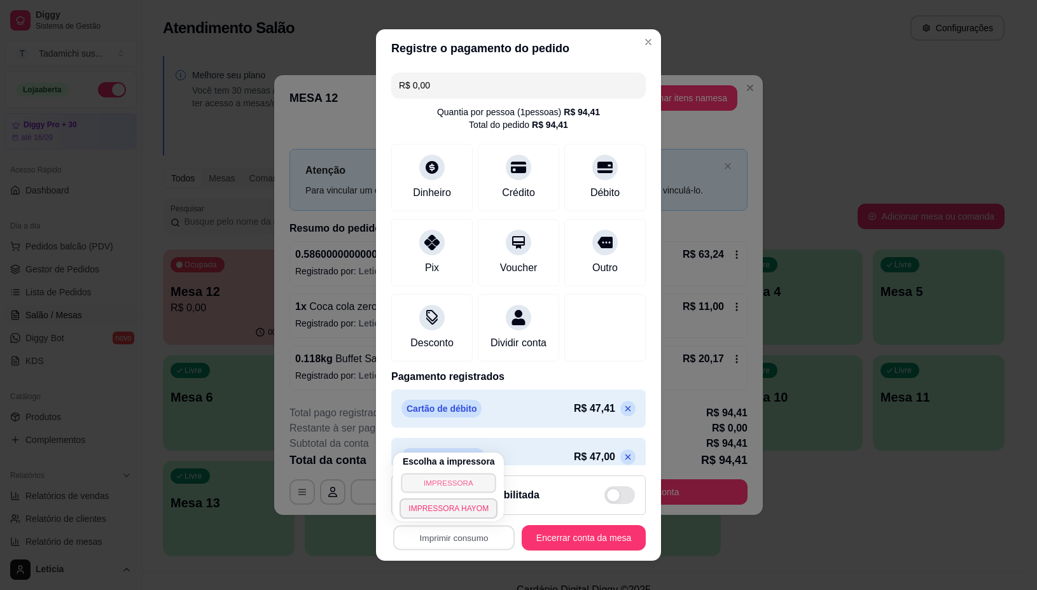
click at [452, 476] on button "IMPRESSORA" at bounding box center [449, 483] width 95 height 20
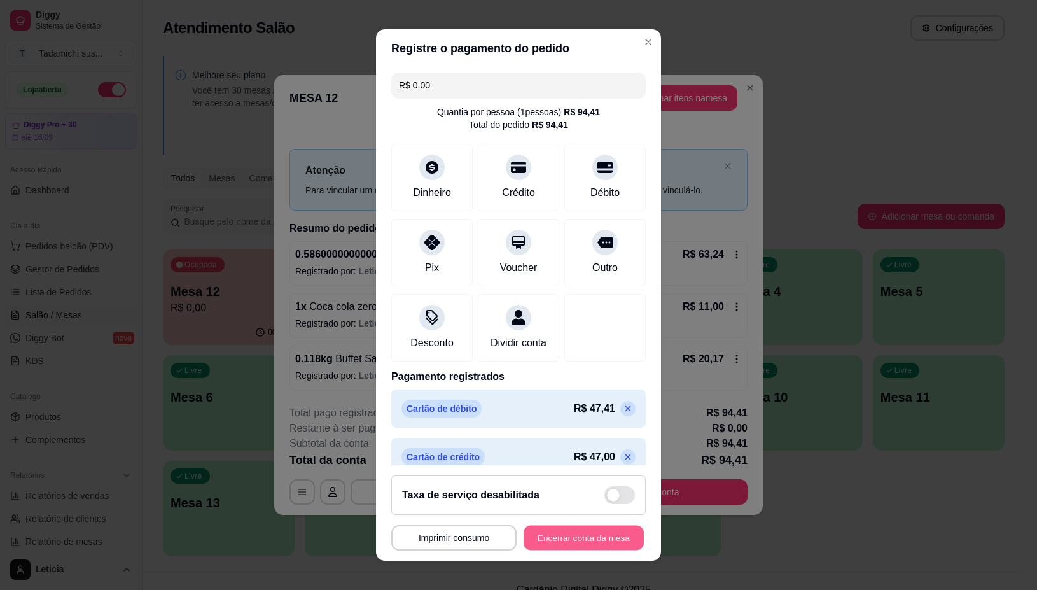
click at [577, 533] on button "Encerrar conta da mesa" at bounding box center [584, 537] width 120 height 25
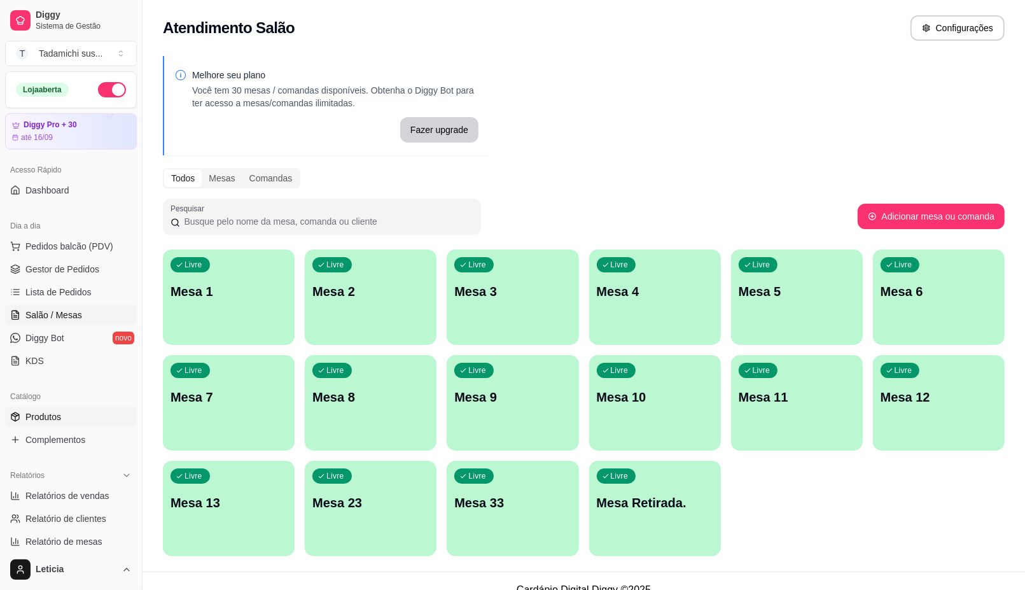
click at [48, 414] on span "Produtos" at bounding box center [43, 417] width 36 height 13
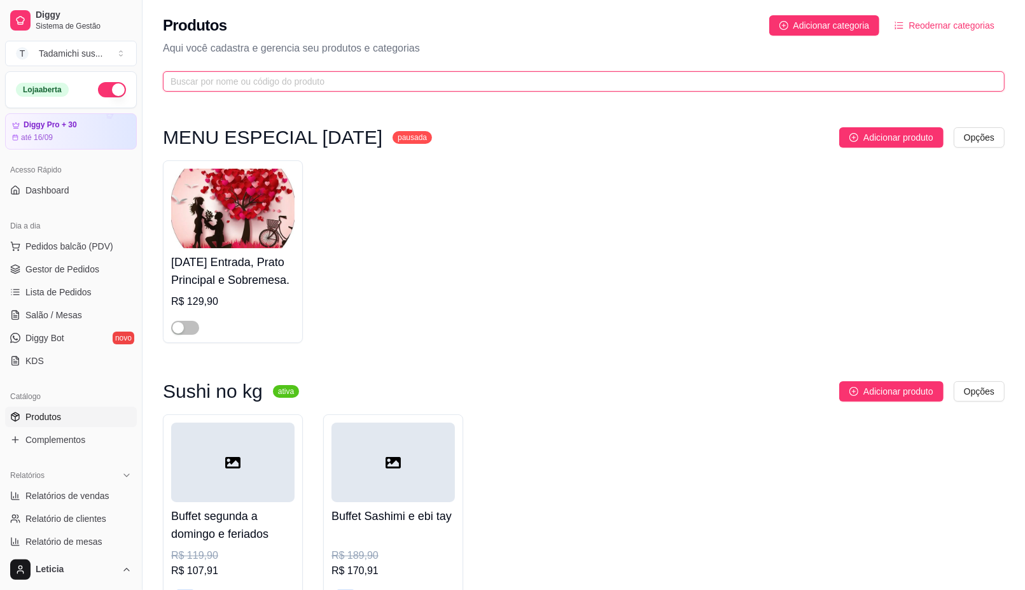
click at [436, 81] on input "text" at bounding box center [579, 81] width 817 height 14
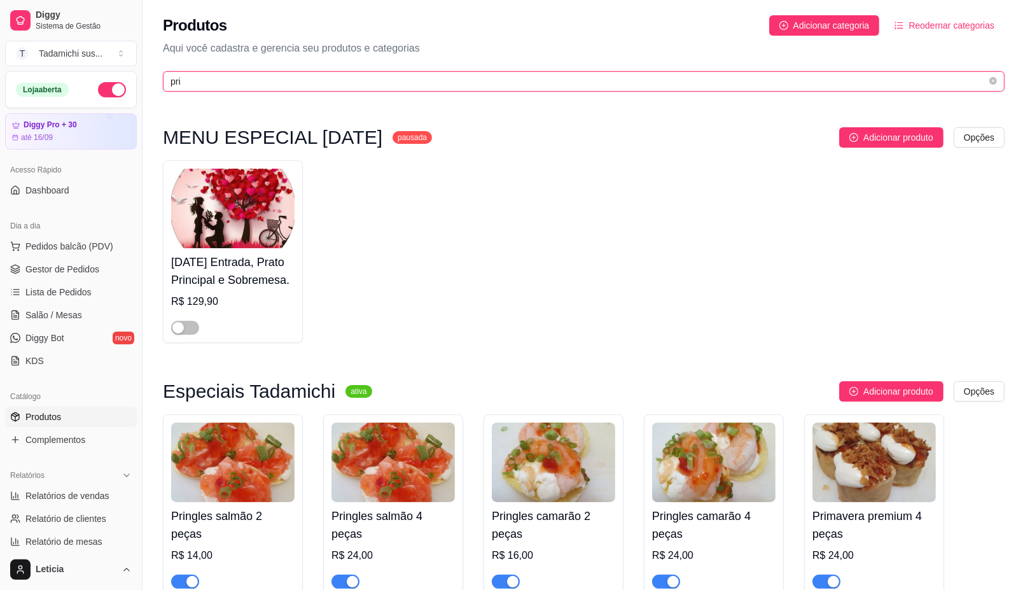
click at [234, 81] on input "pri" at bounding box center [579, 81] width 817 height 14
type input "p"
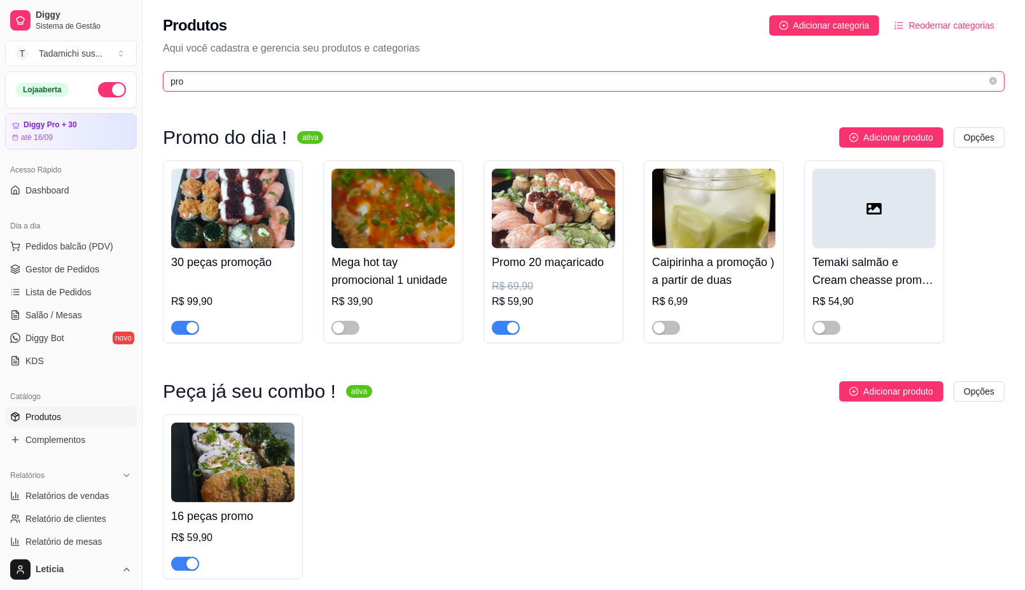
click at [233, 80] on input "pro" at bounding box center [579, 81] width 817 height 14
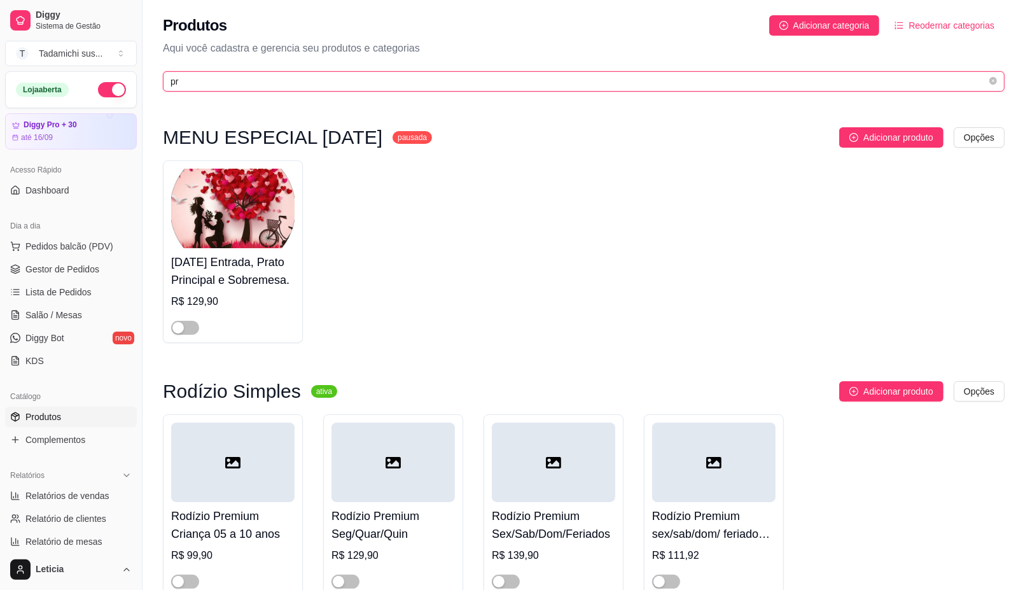
type input "p"
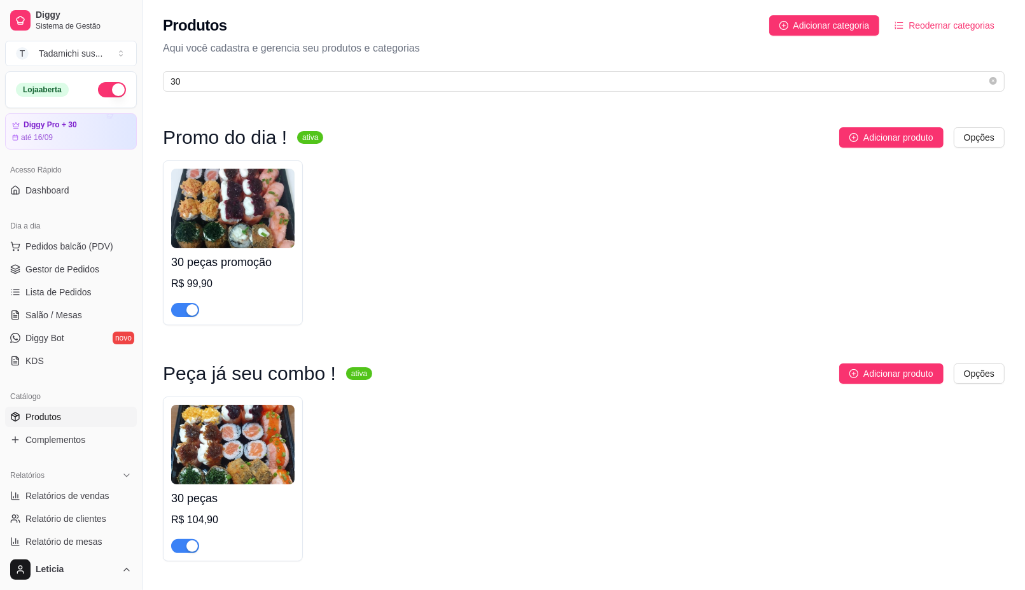
click at [216, 202] on img at bounding box center [232, 209] width 123 height 80
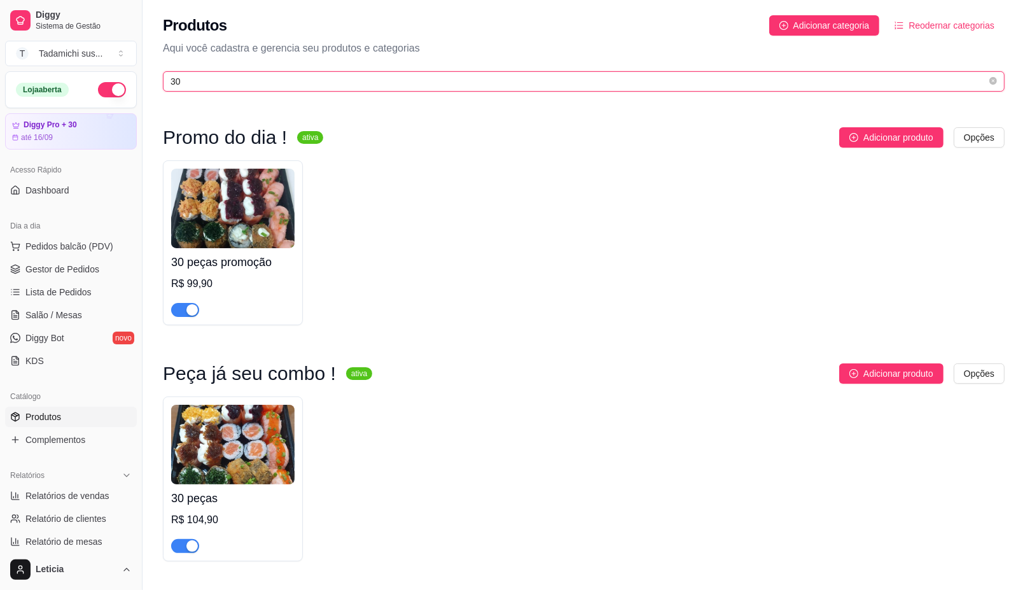
click at [220, 83] on input "30" at bounding box center [579, 81] width 817 height 14
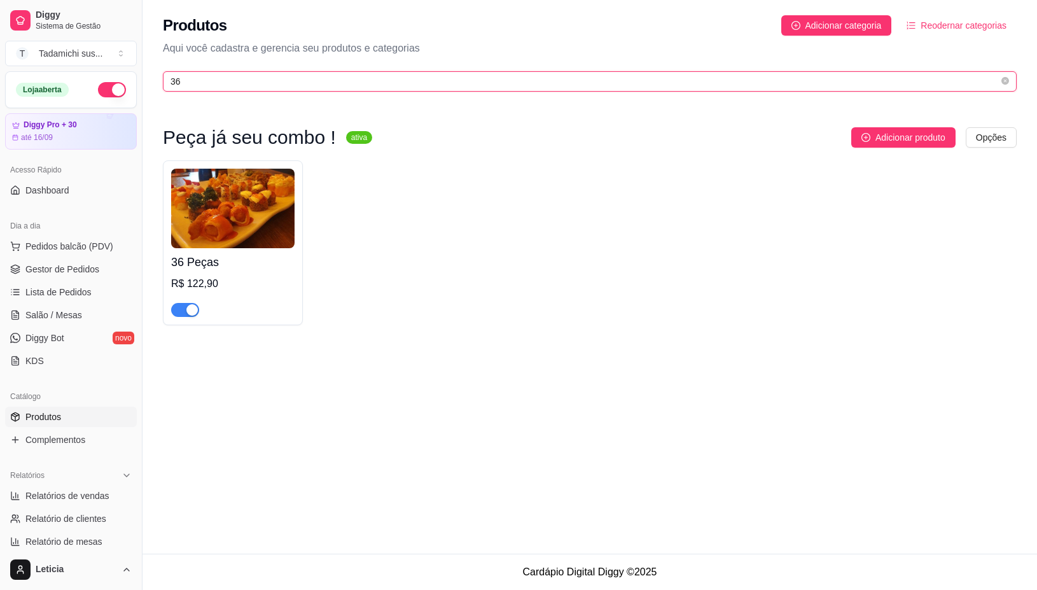
type input "36"
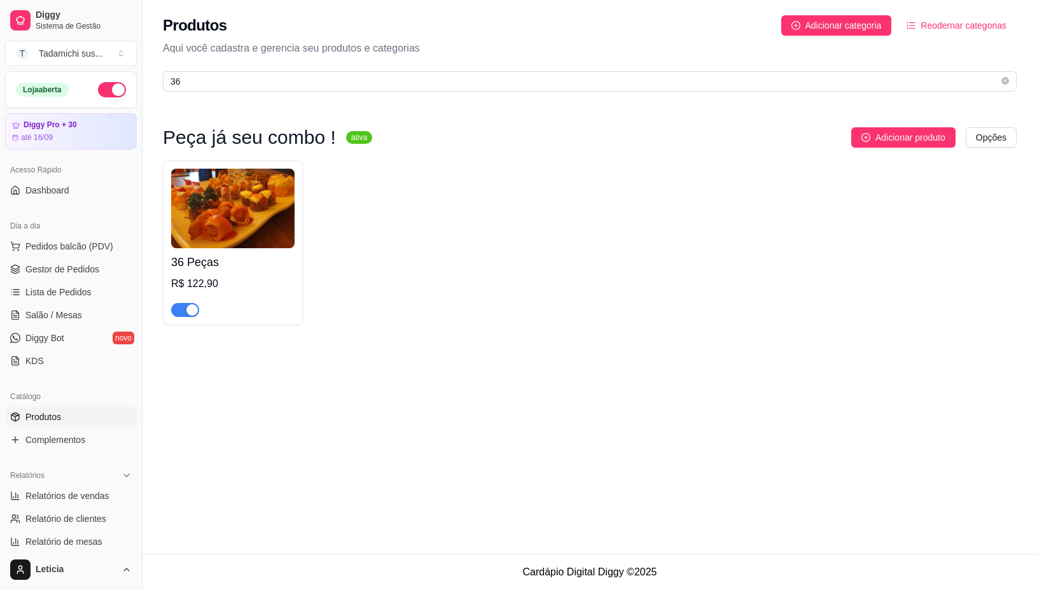
click at [256, 234] on img at bounding box center [232, 209] width 123 height 80
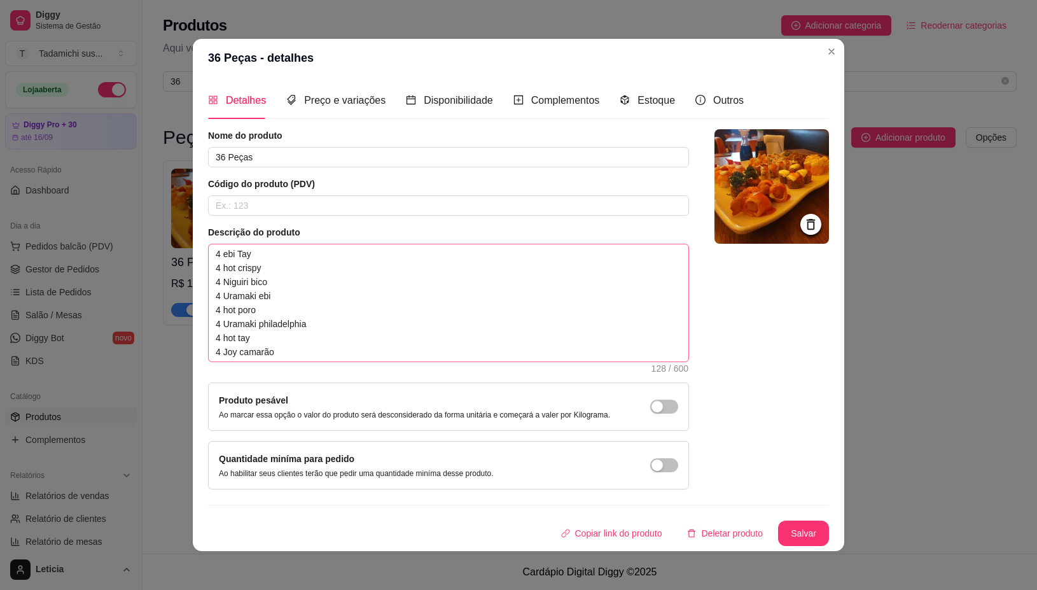
scroll to position [42, 0]
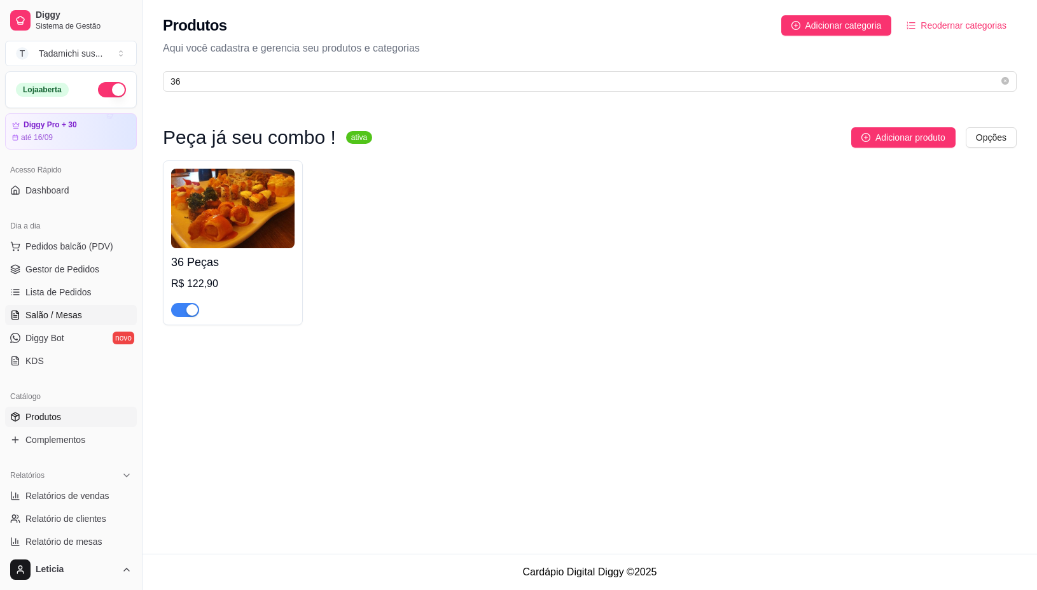
click at [74, 317] on span "Salão / Mesas" at bounding box center [53, 315] width 57 height 13
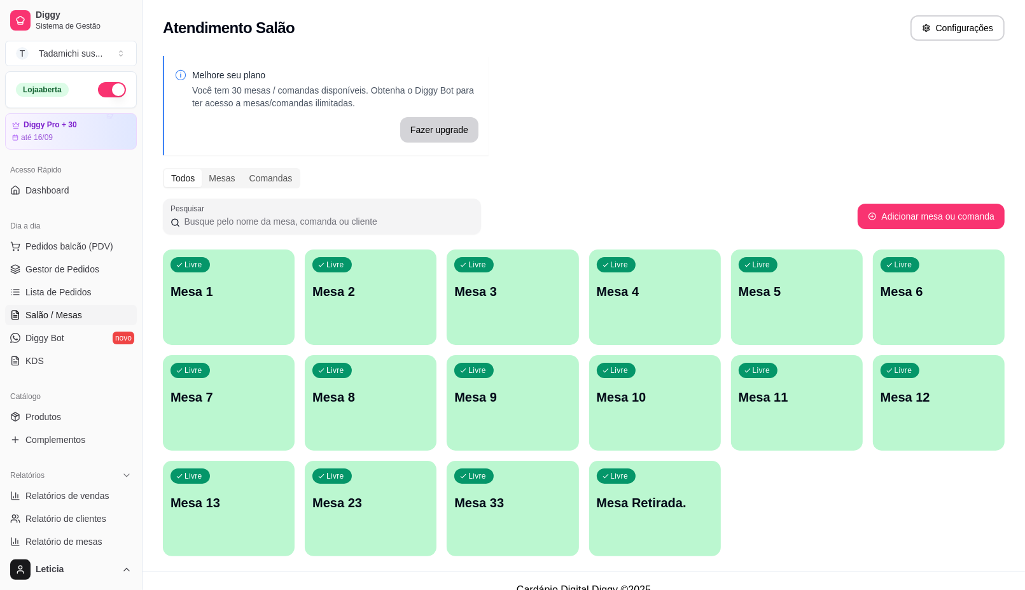
click at [225, 501] on p "Mesa 13" at bounding box center [229, 503] width 116 height 18
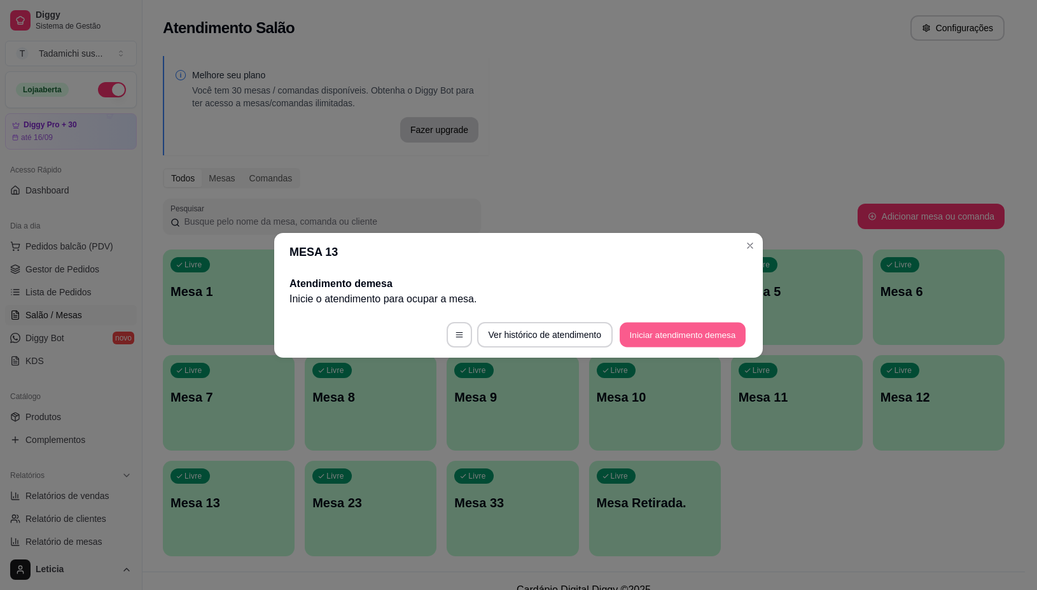
click at [698, 338] on button "Iniciar atendimento de mesa" at bounding box center [683, 334] width 126 height 25
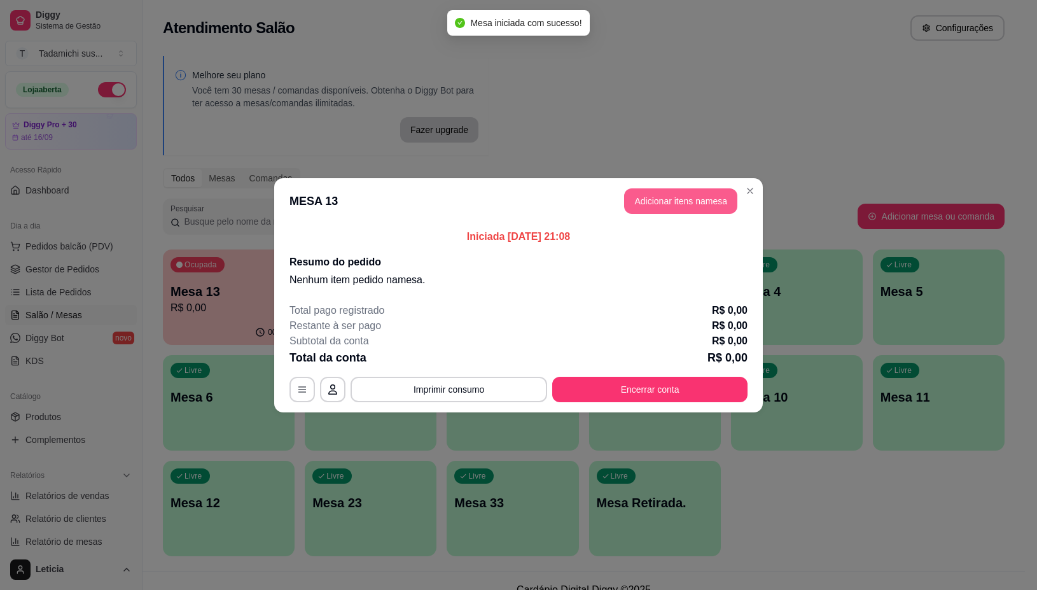
click at [666, 195] on button "Adicionar itens na mesa" at bounding box center [680, 200] width 113 height 25
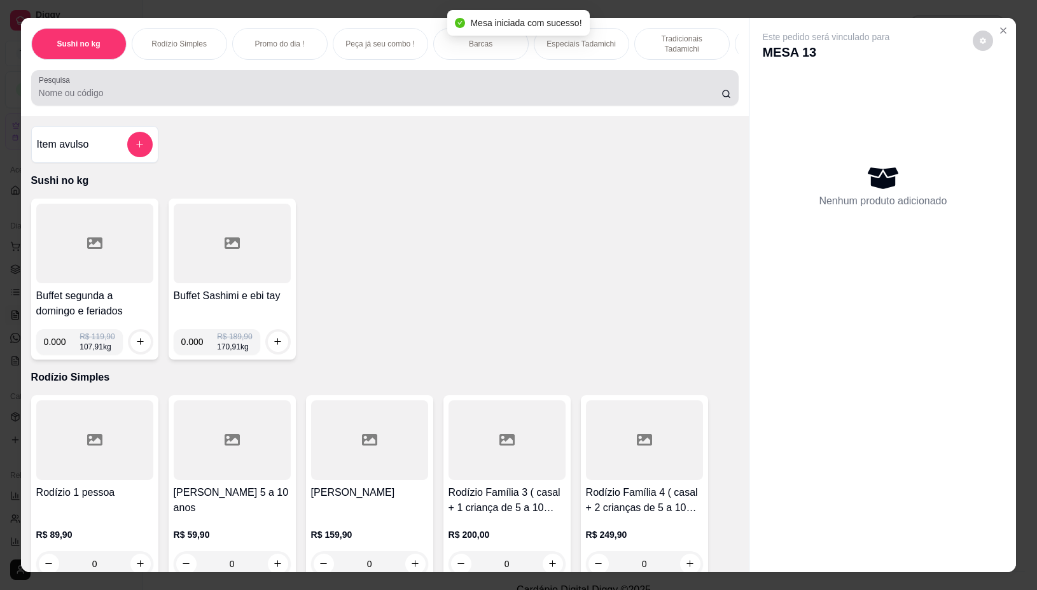
click at [500, 94] on input "Pesquisa" at bounding box center [380, 93] width 683 height 13
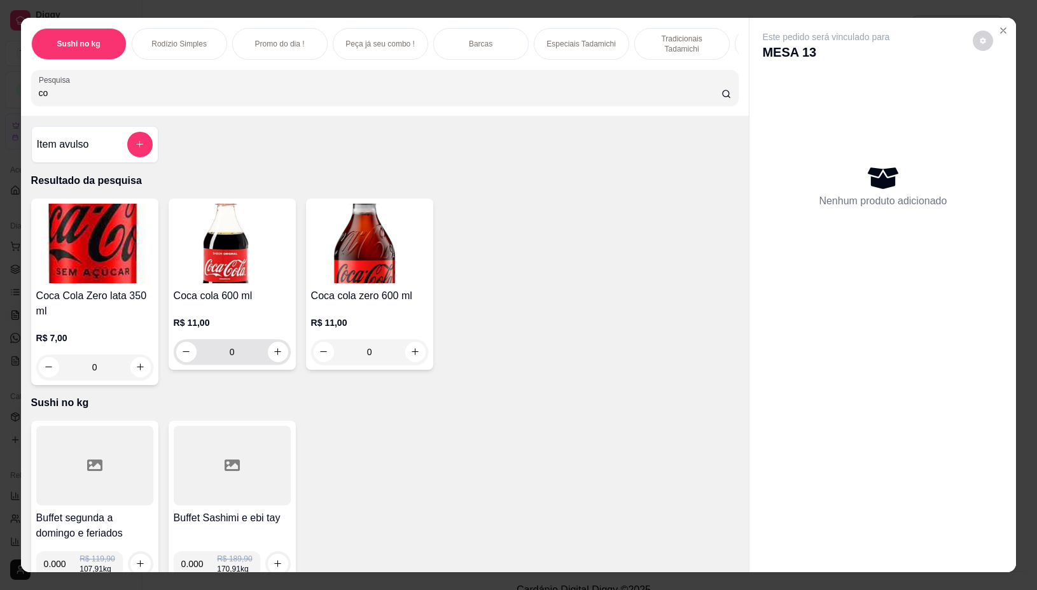
type input "c"
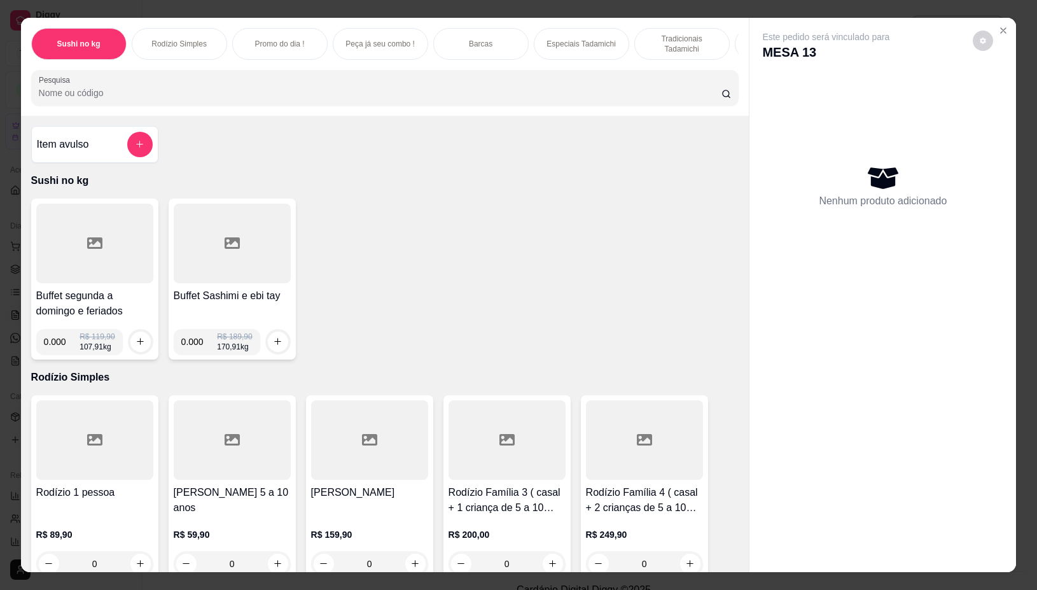
click at [71, 97] on input "Pesquisa" at bounding box center [380, 93] width 683 height 13
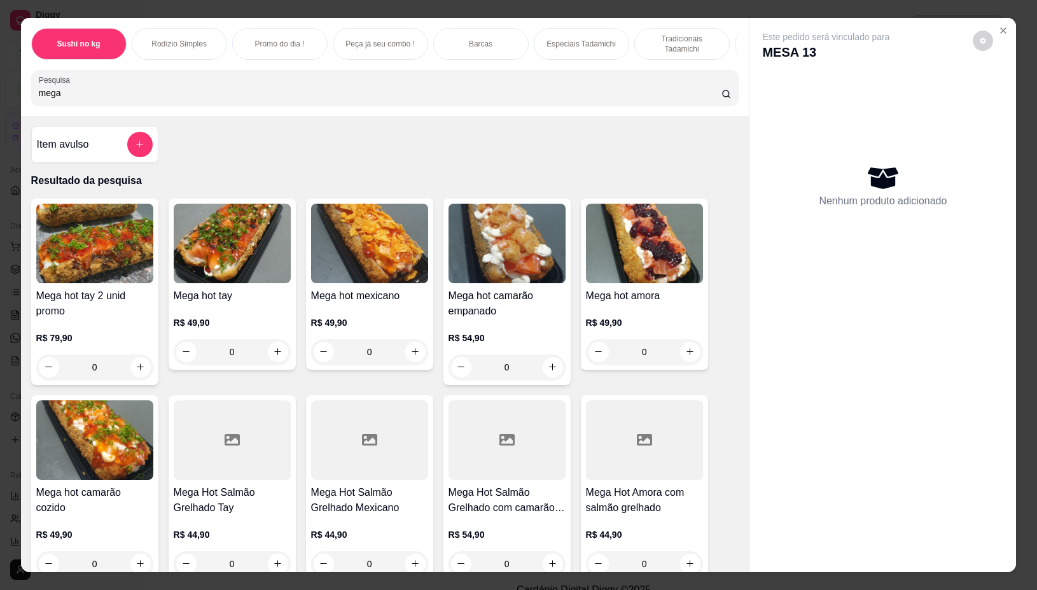
type input "mega"
click at [137, 374] on div "0" at bounding box center [94, 367] width 117 height 25
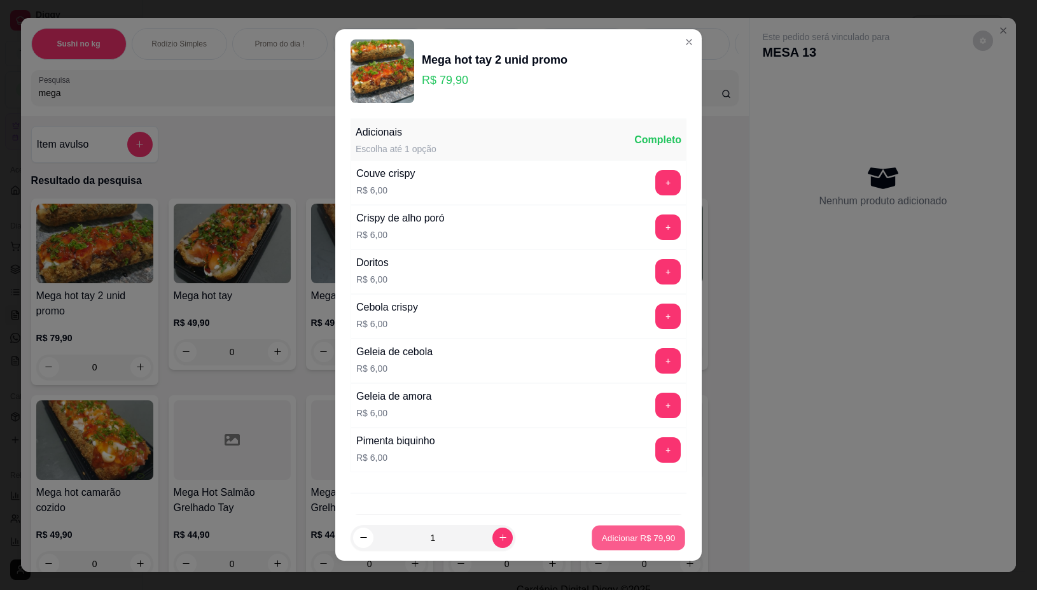
click at [659, 538] on button "Adicionar R$ 79,90" at bounding box center [639, 537] width 94 height 25
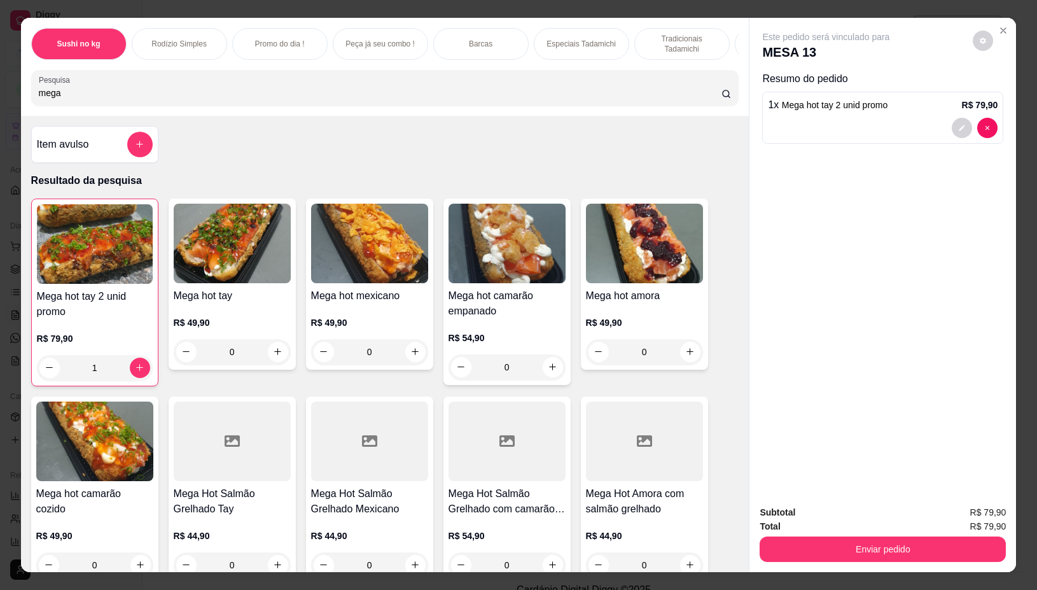
type input "1"
click at [803, 549] on button "Enviar pedido" at bounding box center [883, 549] width 246 height 25
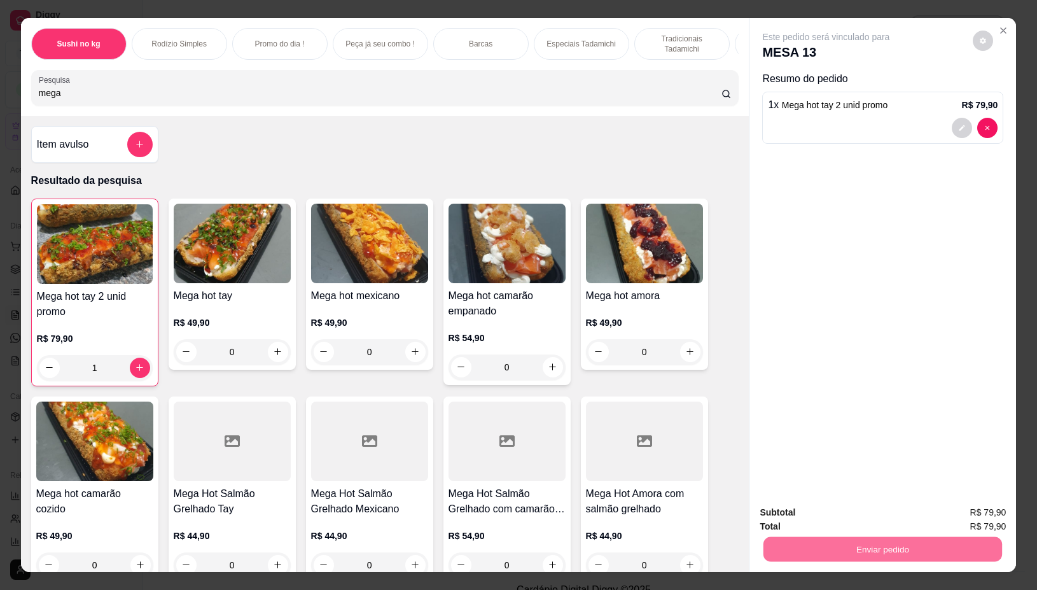
click at [839, 508] on button "Não registrar e enviar pedido" at bounding box center [840, 512] width 132 height 24
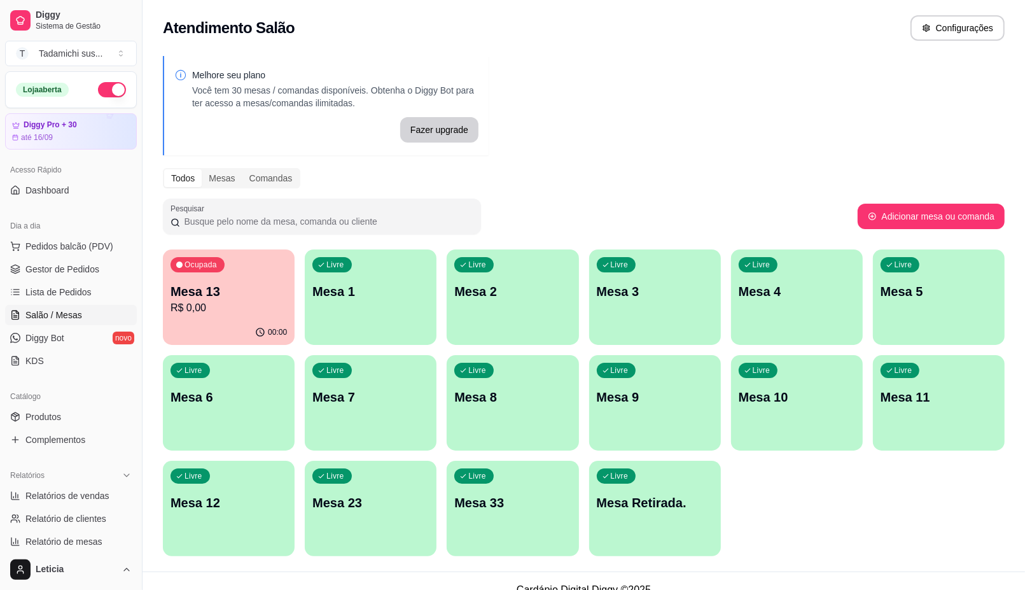
click at [631, 406] on div "Livre Mesa 9" at bounding box center [655, 395] width 132 height 80
click at [487, 313] on div "Livre Mesa 2" at bounding box center [513, 289] width 132 height 80
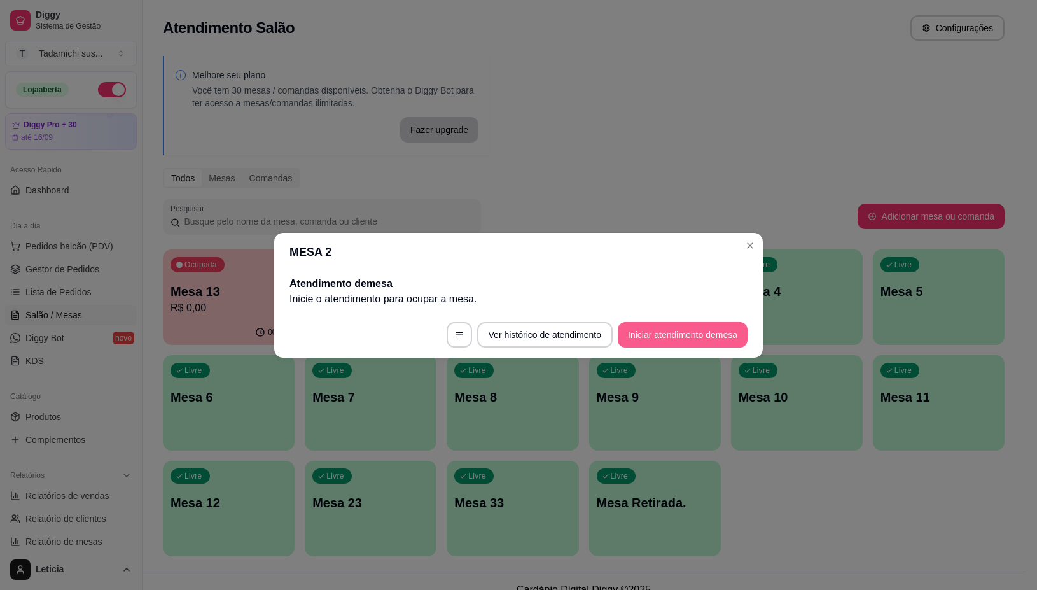
click at [636, 333] on button "Iniciar atendimento de mesa" at bounding box center [683, 334] width 130 height 25
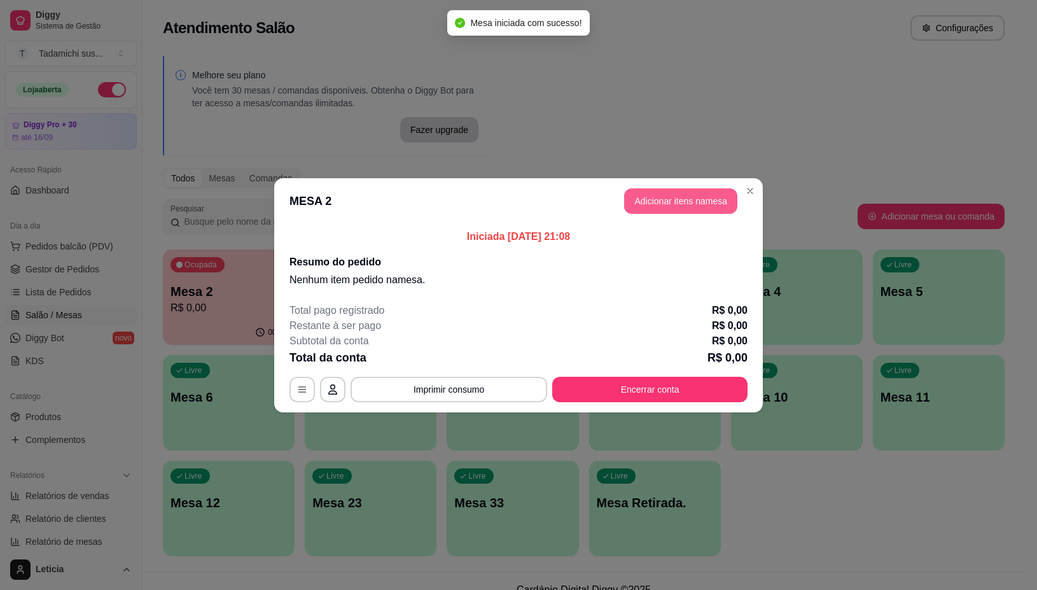
click at [654, 199] on button "Adicionar itens na mesa" at bounding box center [680, 200] width 113 height 25
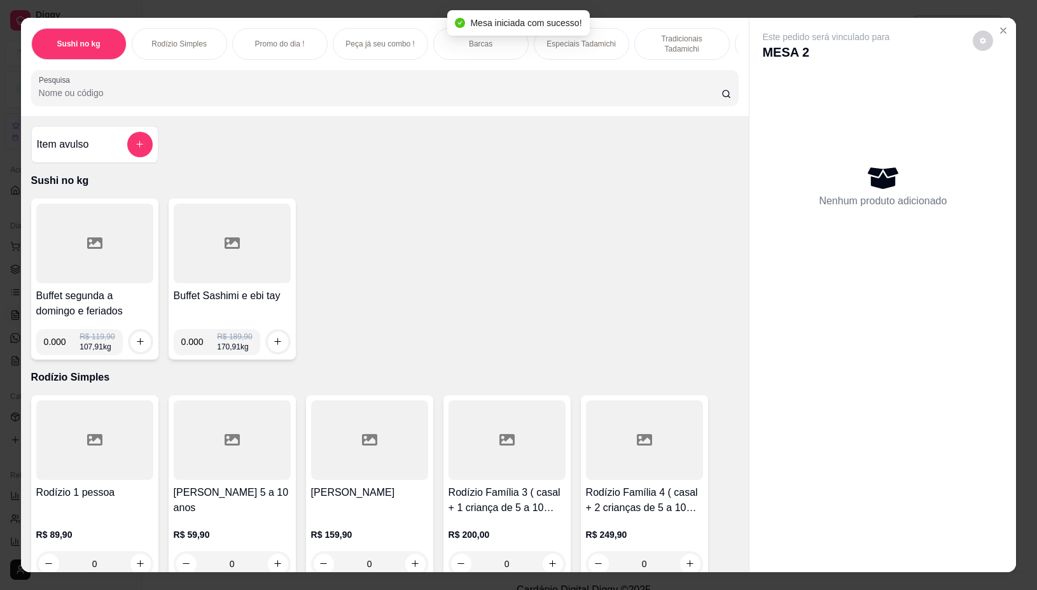
click at [424, 106] on div "Pesquisa" at bounding box center [385, 88] width 708 height 36
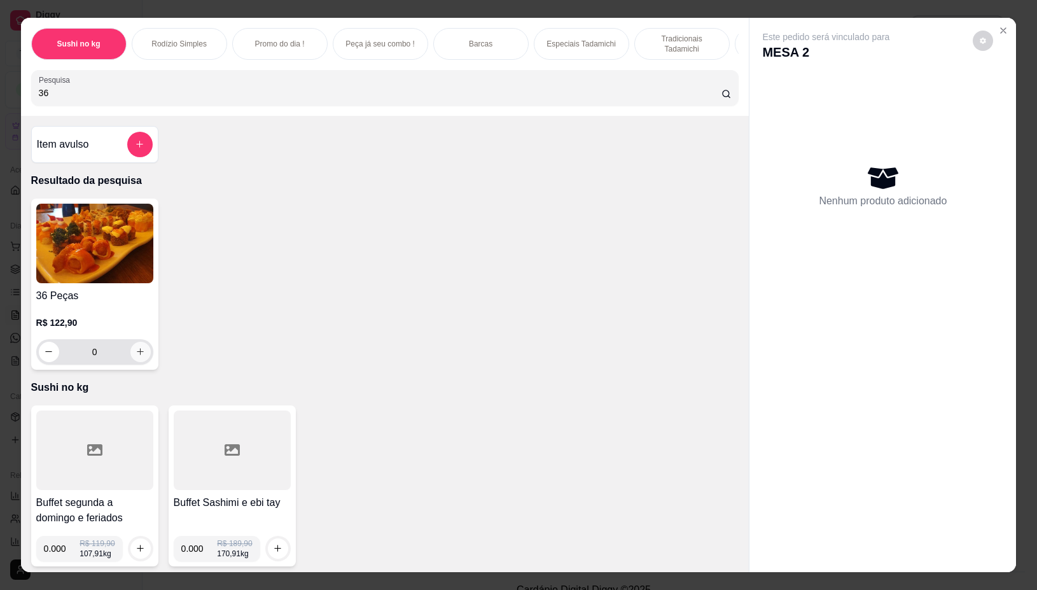
type input "36"
click at [136, 356] on icon "increase-product-quantity" at bounding box center [141, 352] width 10 height 10
type input "1"
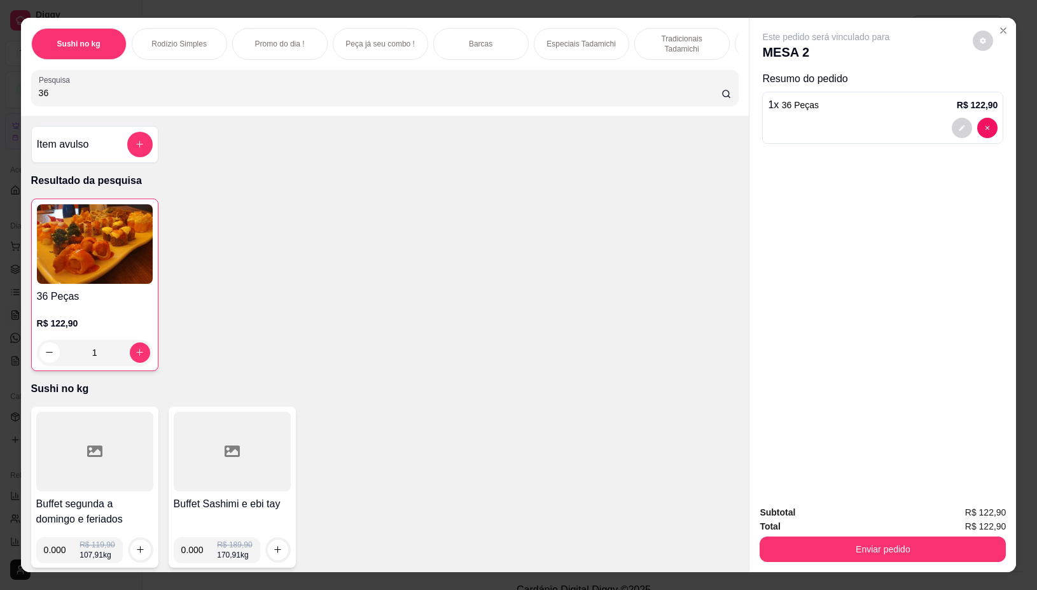
click at [813, 119] on div at bounding box center [883, 128] width 230 height 20
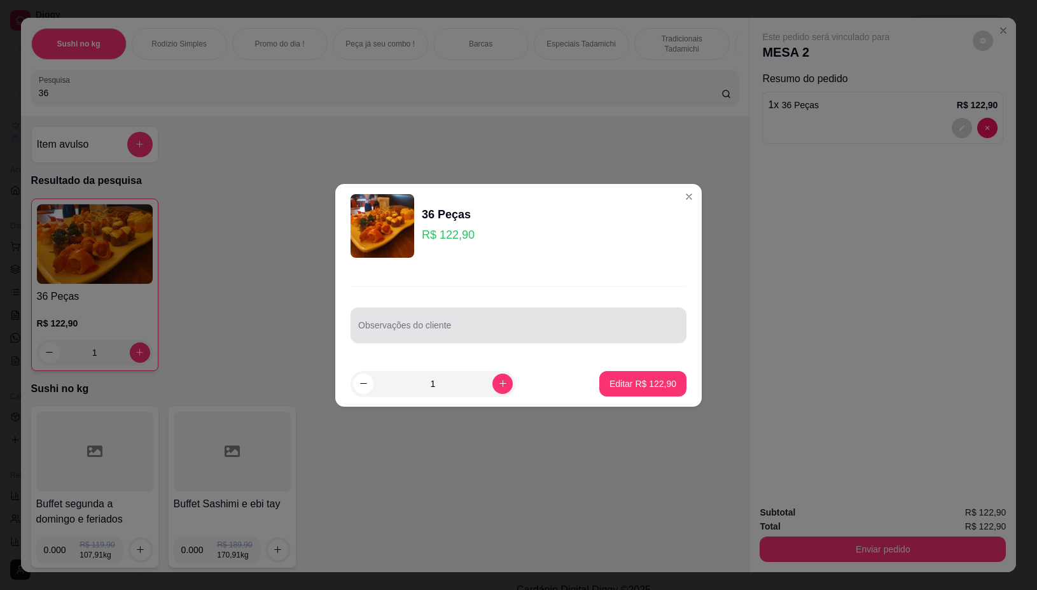
click at [477, 325] on input "Observações do cliente" at bounding box center [518, 330] width 321 height 13
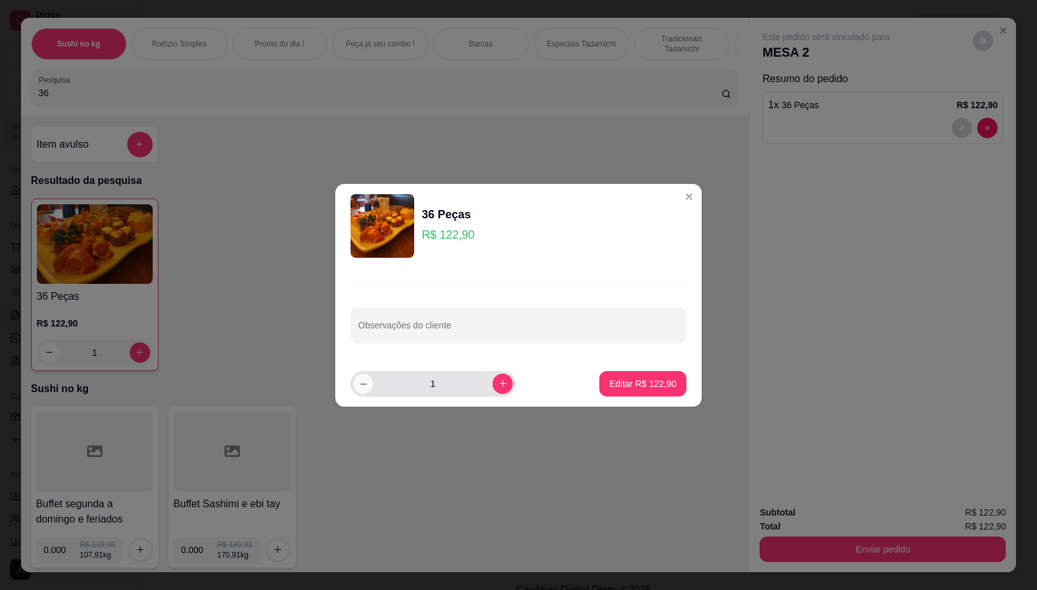
click at [364, 383] on icon "decrease-product-quantity" at bounding box center [364, 384] width 10 height 10
type input "0"
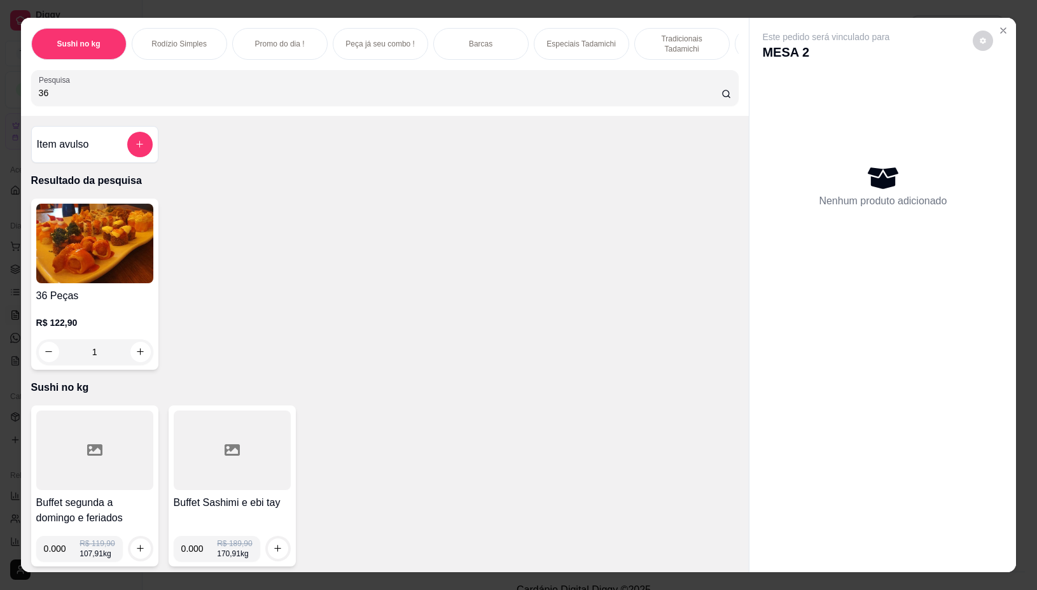
type input "0"
click at [997, 20] on button "Close" at bounding box center [1004, 30] width 20 height 20
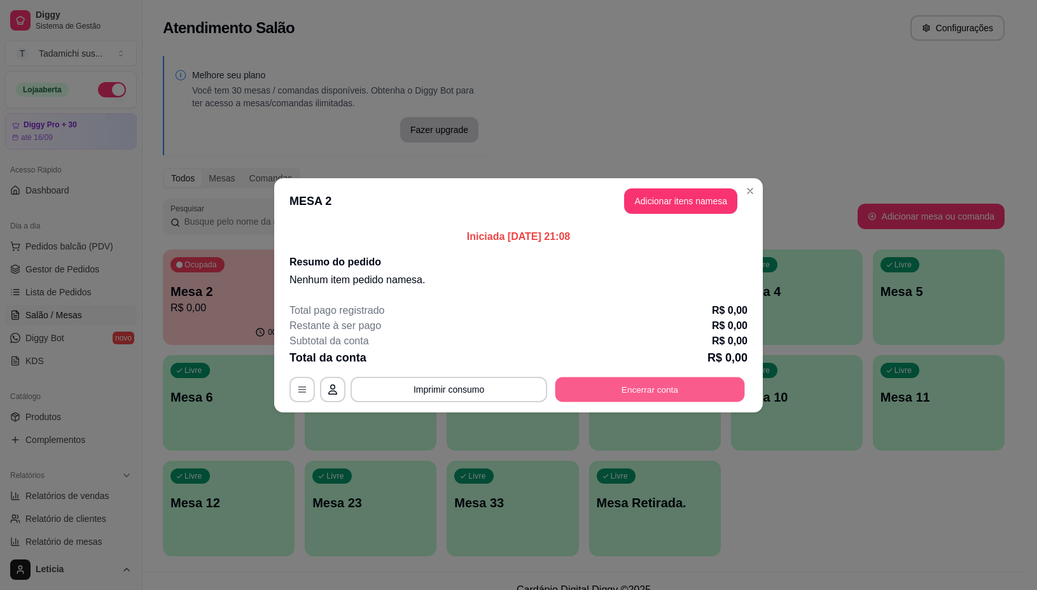
click at [628, 390] on button "Encerrar conta" at bounding box center [651, 389] width 190 height 25
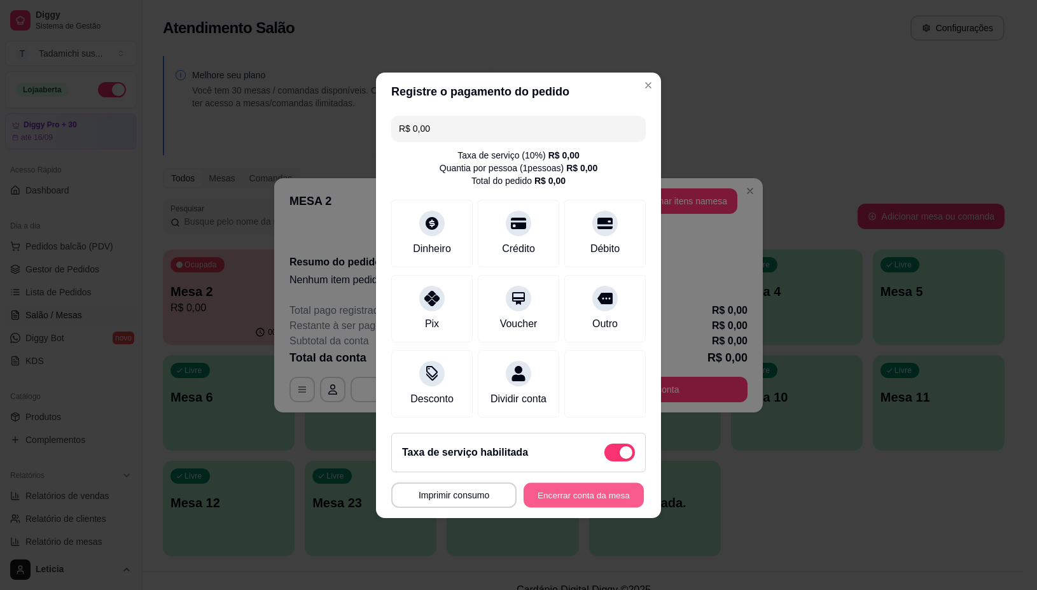
click at [557, 507] on button "Encerrar conta da mesa" at bounding box center [584, 494] width 120 height 25
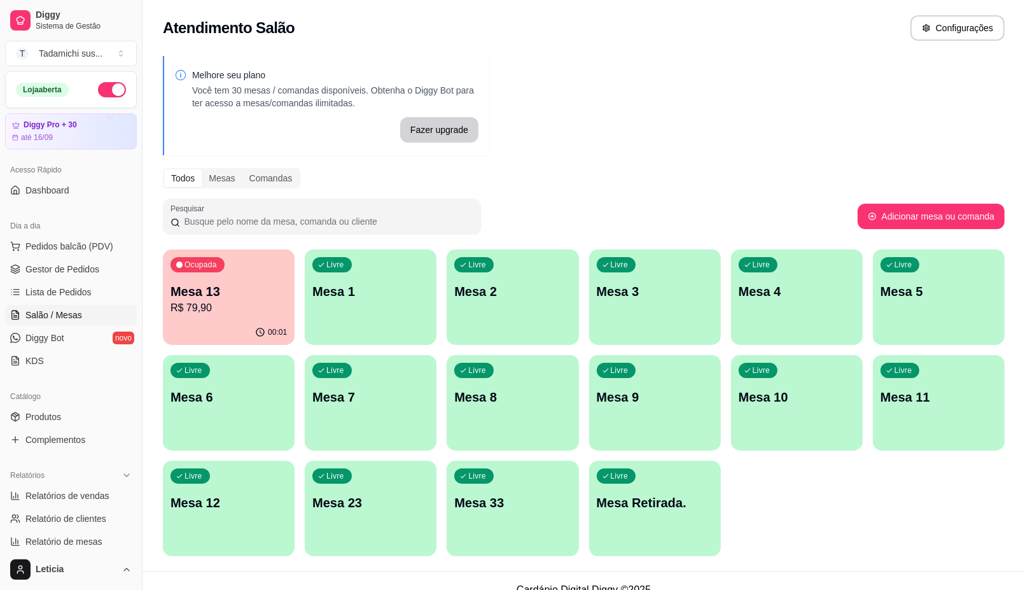
click at [356, 333] on div "button" at bounding box center [371, 337] width 132 height 15
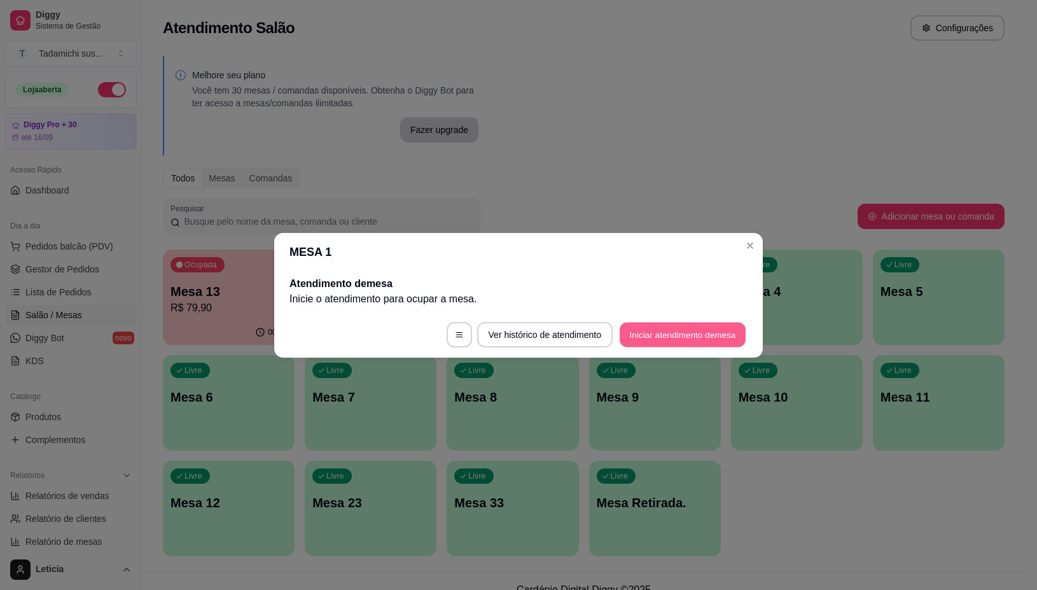
click at [650, 332] on button "Iniciar atendimento de mesa" at bounding box center [683, 334] width 126 height 25
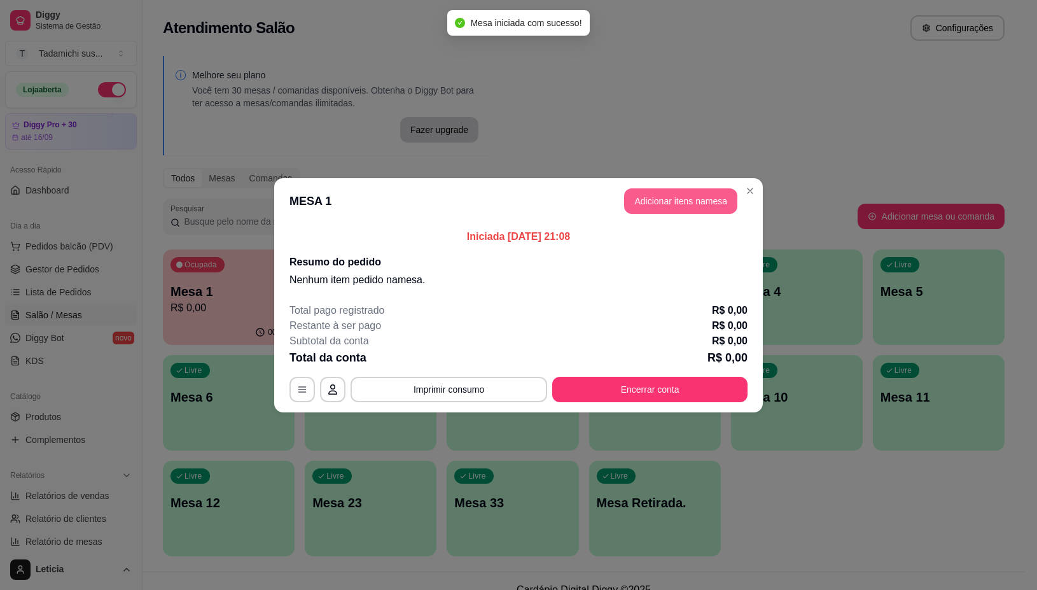
click at [670, 196] on button "Adicionar itens na mesa" at bounding box center [680, 200] width 113 height 25
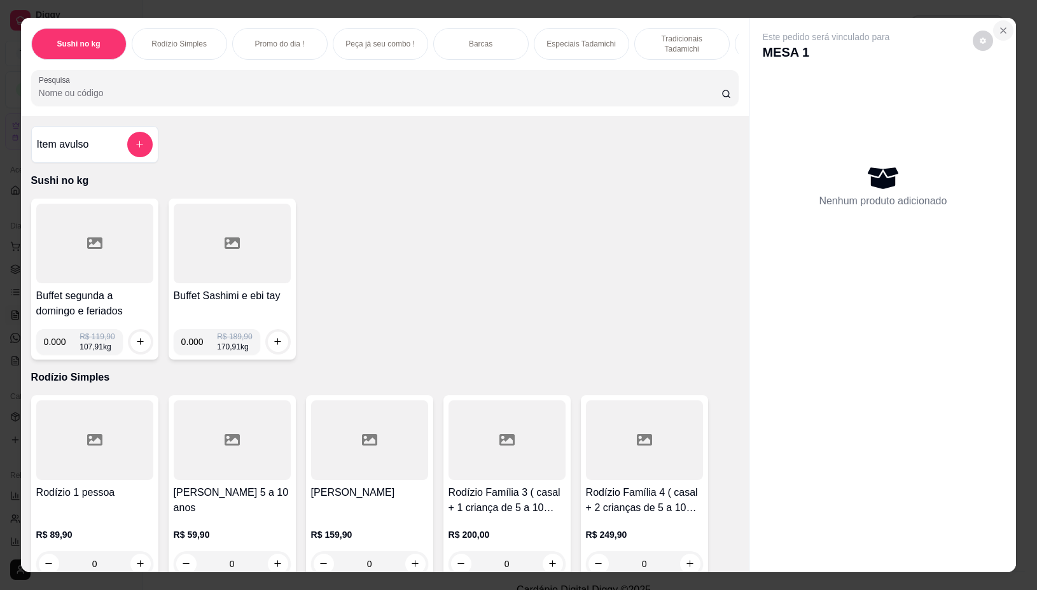
click at [998, 20] on button "Close" at bounding box center [1004, 30] width 20 height 20
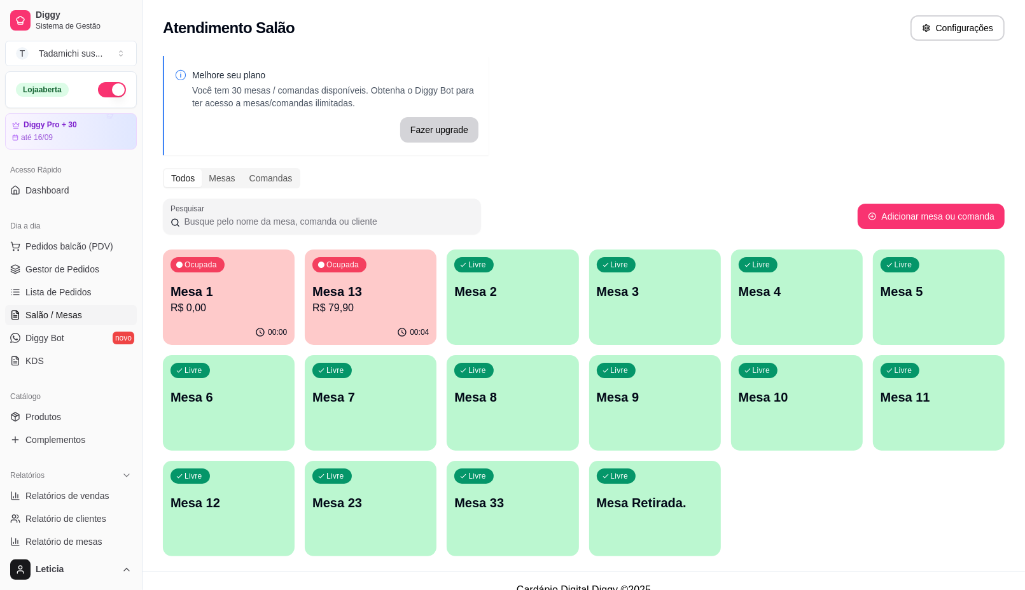
click at [342, 315] on p "R$ 79,90" at bounding box center [371, 307] width 116 height 15
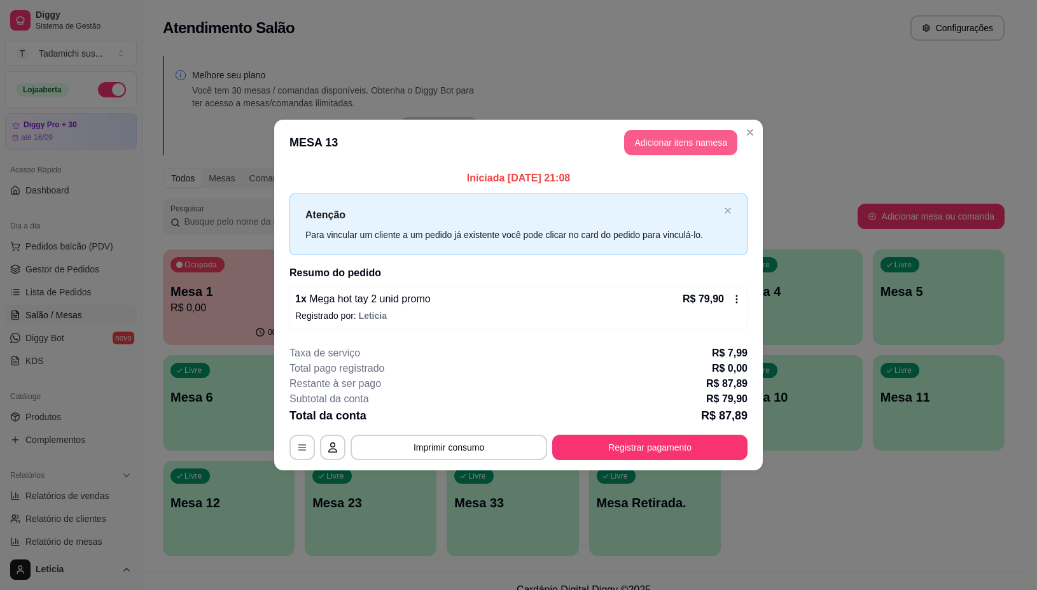
click at [636, 139] on button "Adicionar itens na mesa" at bounding box center [680, 142] width 113 height 25
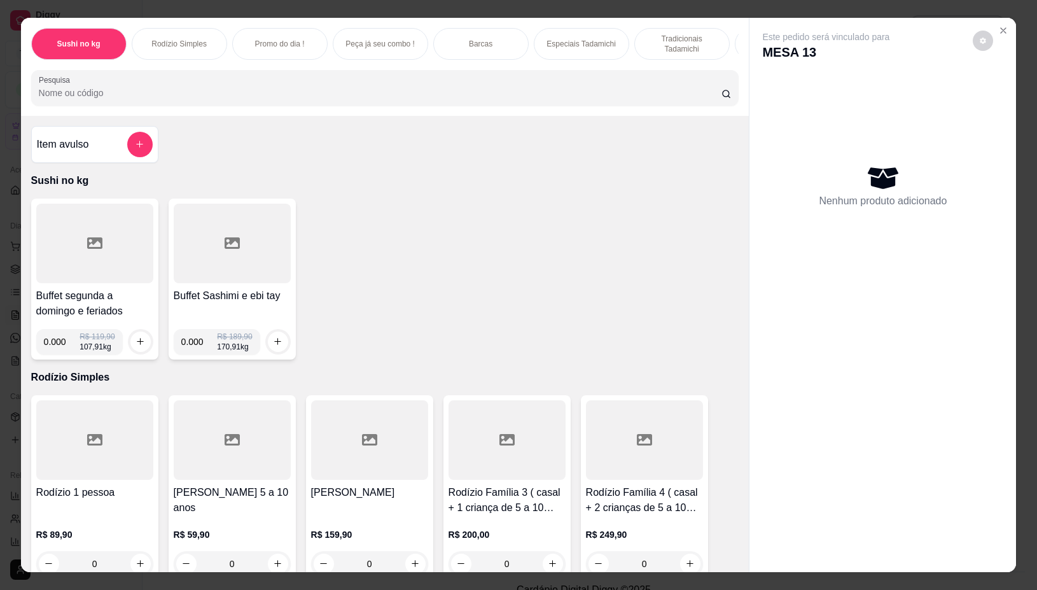
click at [570, 90] on div at bounding box center [385, 87] width 693 height 25
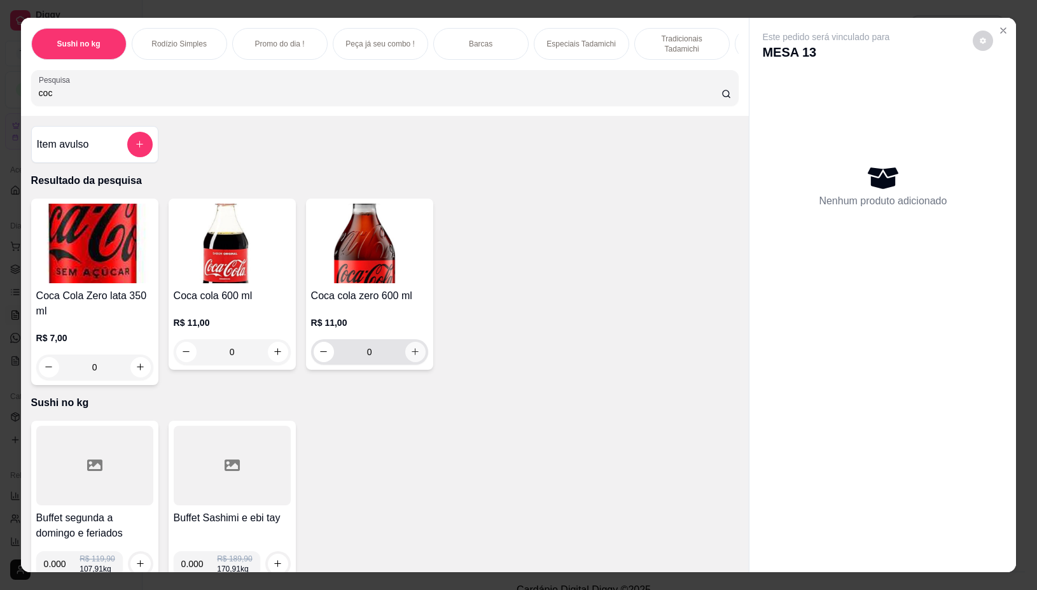
type input "coc"
click at [411, 355] on icon "increase-product-quantity" at bounding box center [416, 352] width 10 height 10
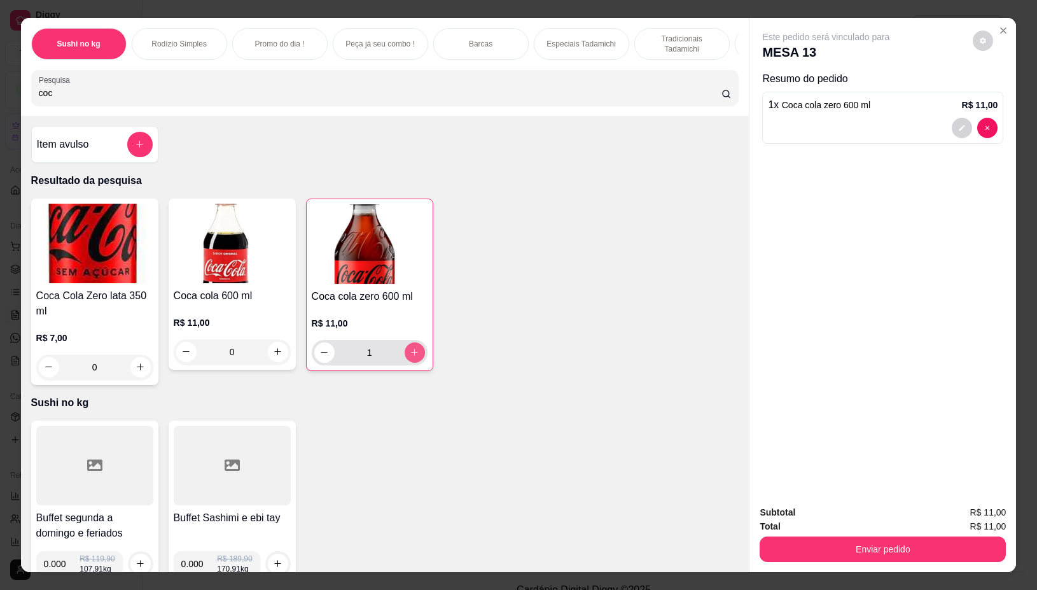
type input "1"
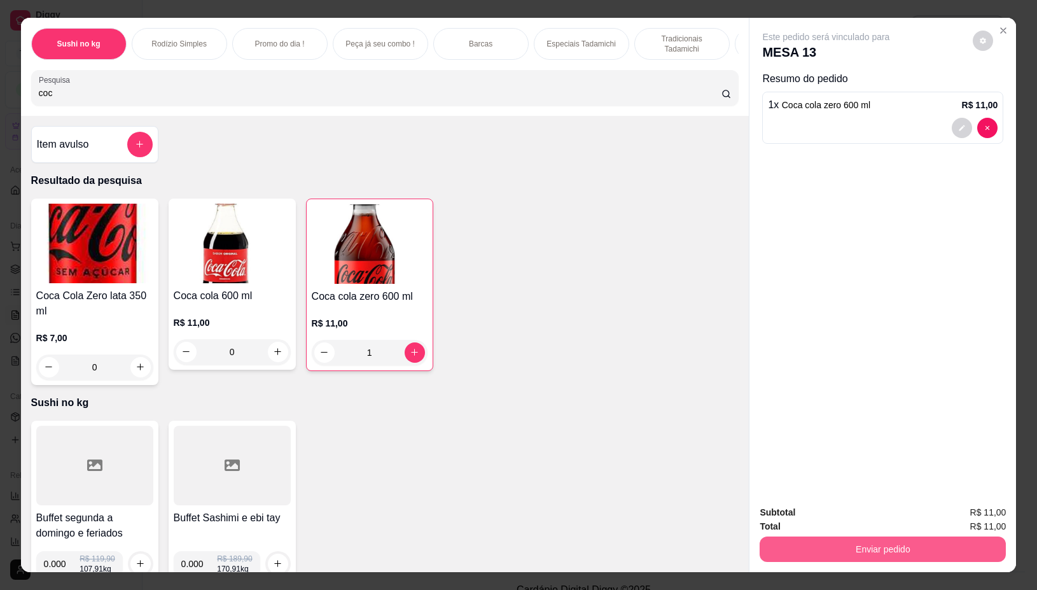
click at [831, 545] on button "Enviar pedido" at bounding box center [883, 549] width 246 height 25
click at [790, 508] on button "Não registrar e enviar pedido" at bounding box center [840, 512] width 132 height 24
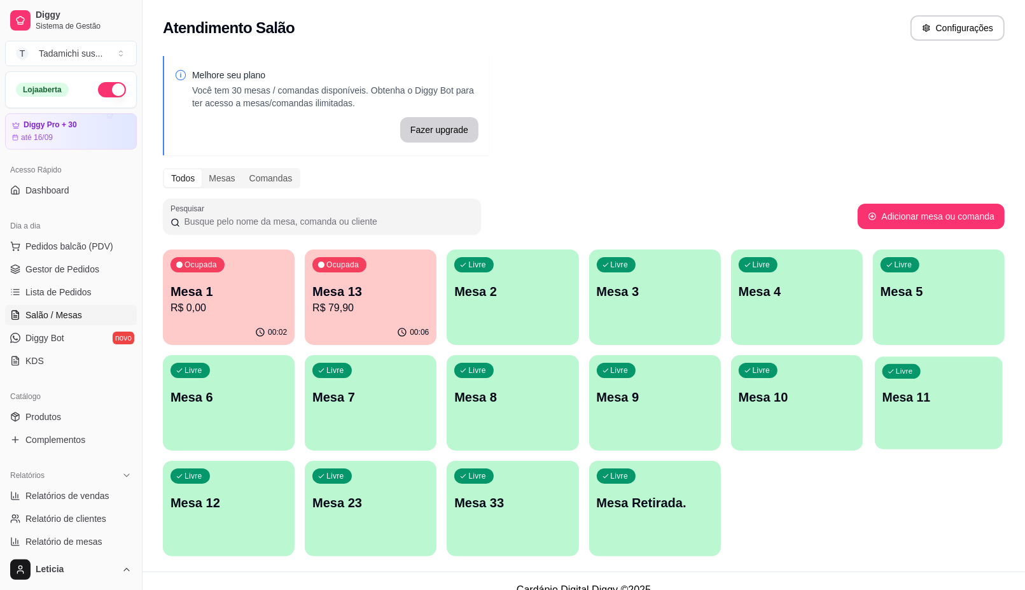
click at [927, 392] on p "Mesa 11" at bounding box center [939, 397] width 113 height 17
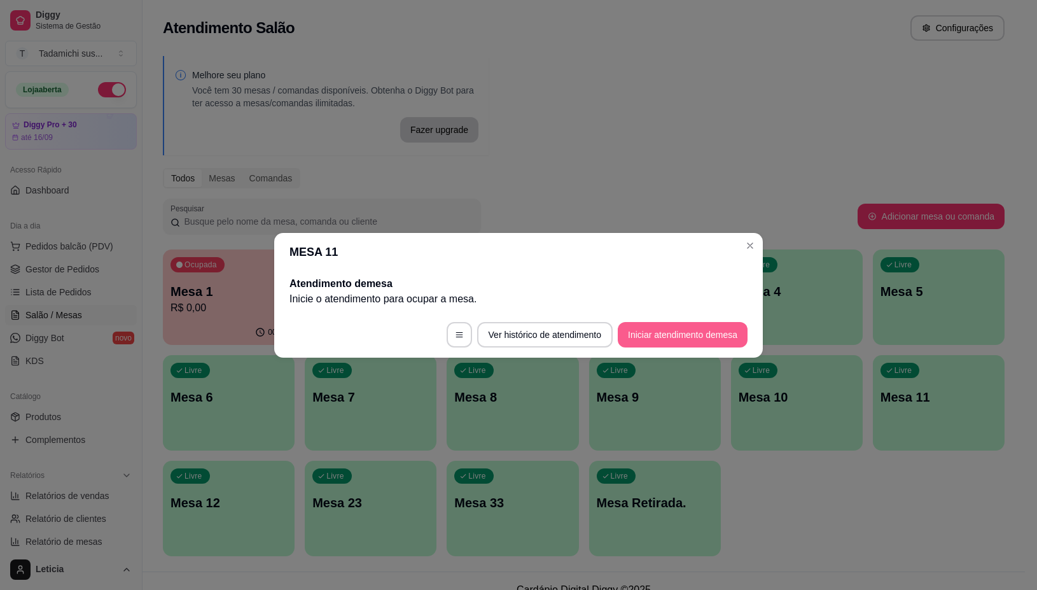
click at [703, 325] on button "Iniciar atendimento de mesa" at bounding box center [683, 334] width 130 height 25
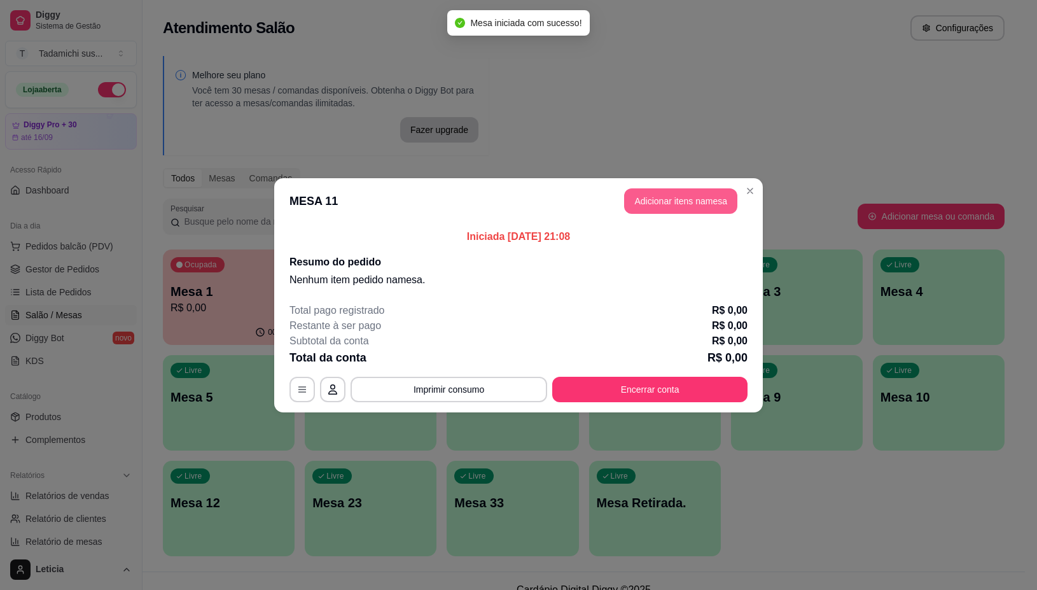
click at [698, 201] on button "Adicionar itens na mesa" at bounding box center [680, 200] width 113 height 25
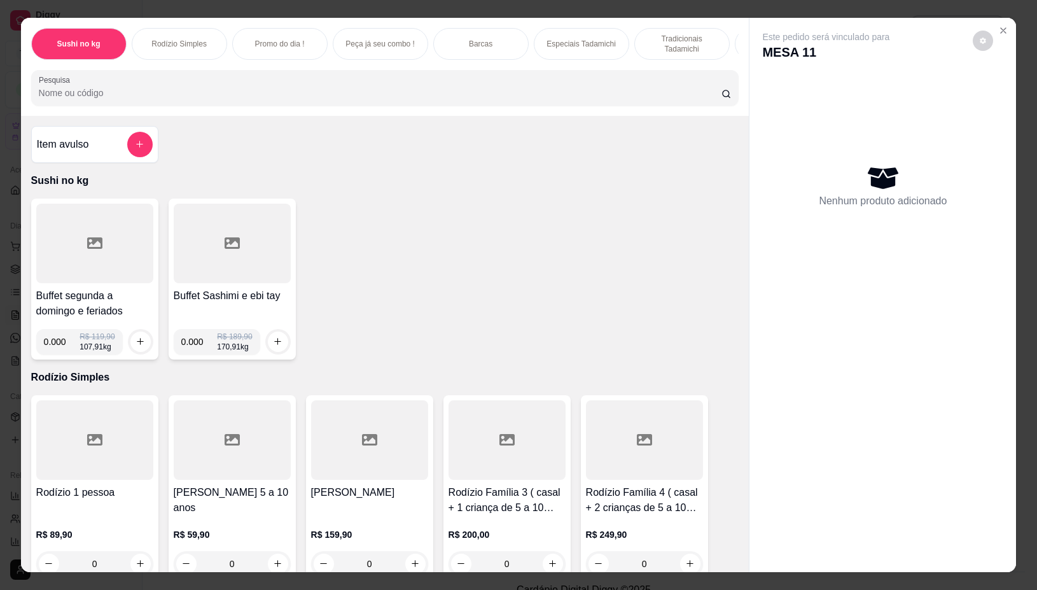
click at [129, 264] on div at bounding box center [94, 244] width 117 height 80
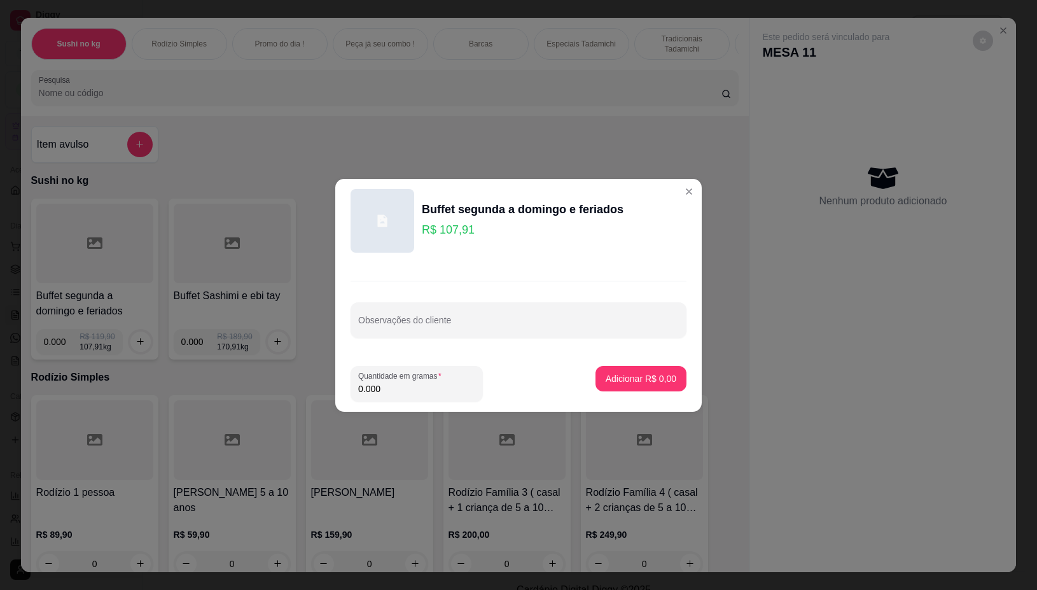
click at [383, 393] on input "0.000" at bounding box center [416, 389] width 117 height 13
type input "0.144"
click at [607, 379] on p "Adicionar R$ 15,54" at bounding box center [639, 378] width 76 height 13
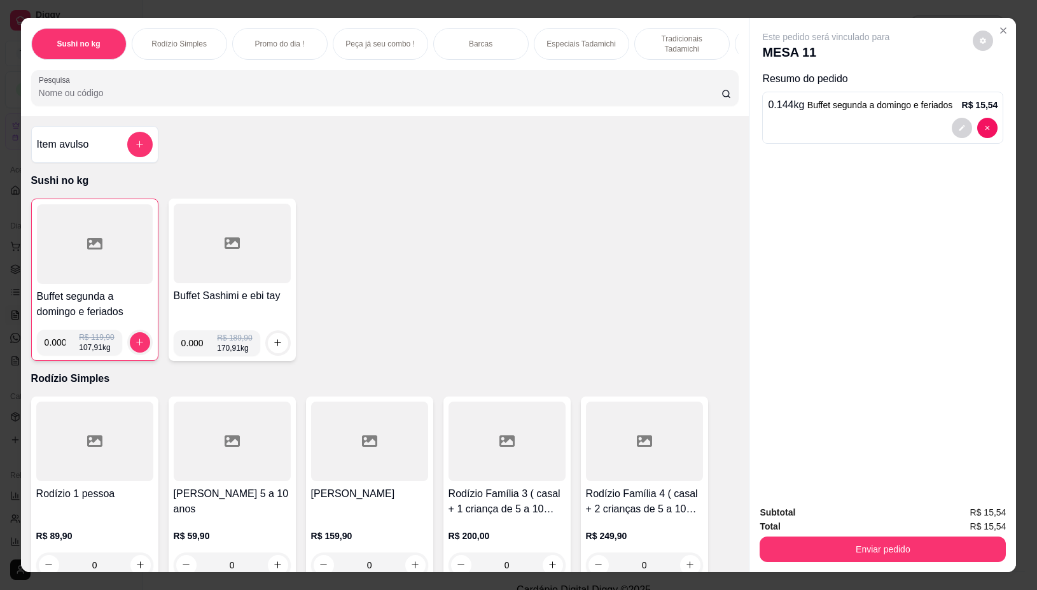
click at [48, 237] on div at bounding box center [95, 244] width 116 height 80
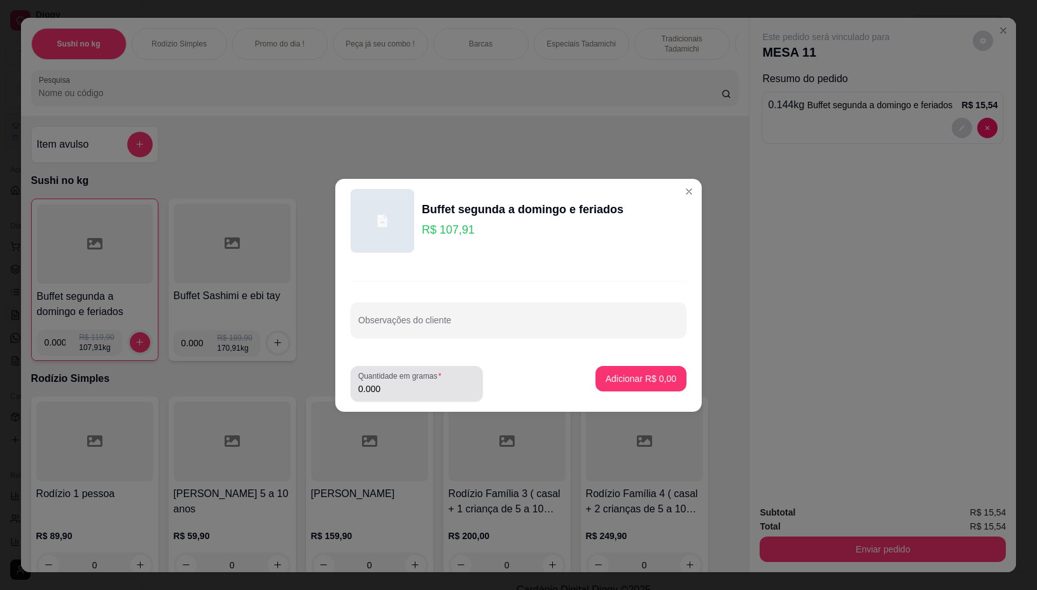
click at [399, 377] on label "Quantidade em gramas" at bounding box center [402, 375] width 88 height 11
click at [399, 383] on input "0.000" at bounding box center [416, 389] width 117 height 13
type input "0.318"
click at [652, 384] on p "Adicionar R$ 34,32" at bounding box center [639, 378] width 74 height 12
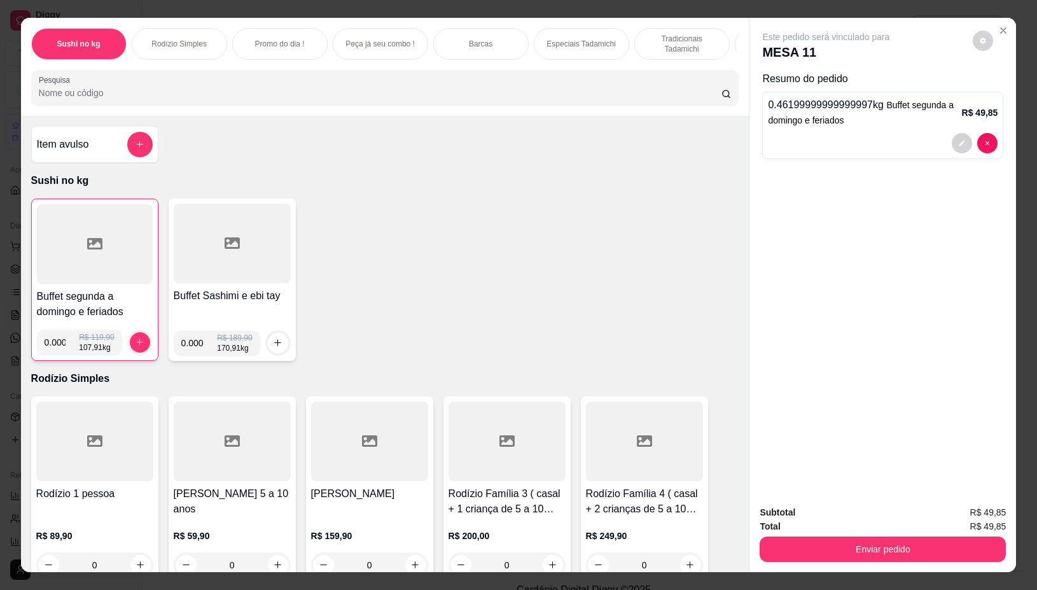
click at [71, 306] on h4 "Buffet segunda a domingo e feriados" at bounding box center [95, 304] width 116 height 31
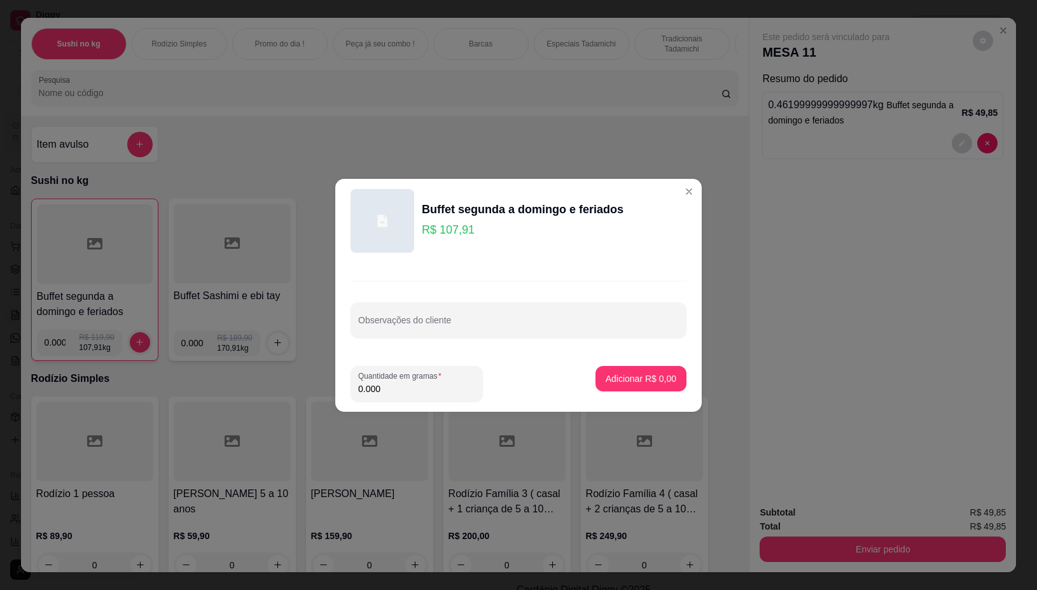
click at [390, 395] on input "0.000" at bounding box center [416, 389] width 117 height 13
type input "0.164"
click at [624, 380] on p "Adicionar R$ 17,70" at bounding box center [639, 378] width 76 height 13
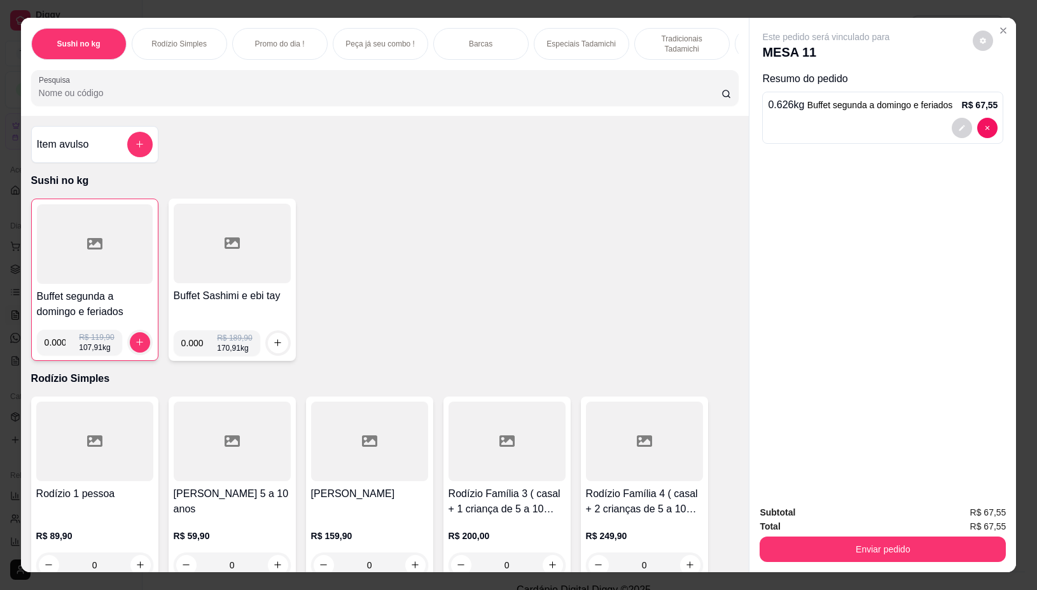
click at [116, 253] on div at bounding box center [95, 244] width 116 height 80
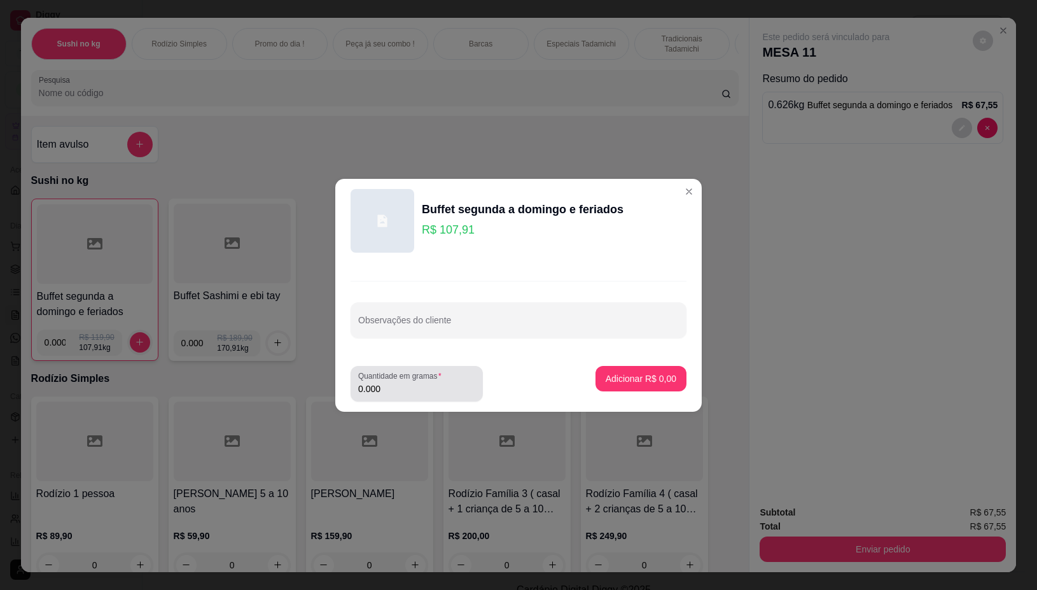
click at [386, 396] on div "0.000" at bounding box center [416, 383] width 117 height 25
type input "0.298"
click at [602, 382] on p "Adicionar R$ 32,16" at bounding box center [639, 378] width 74 height 12
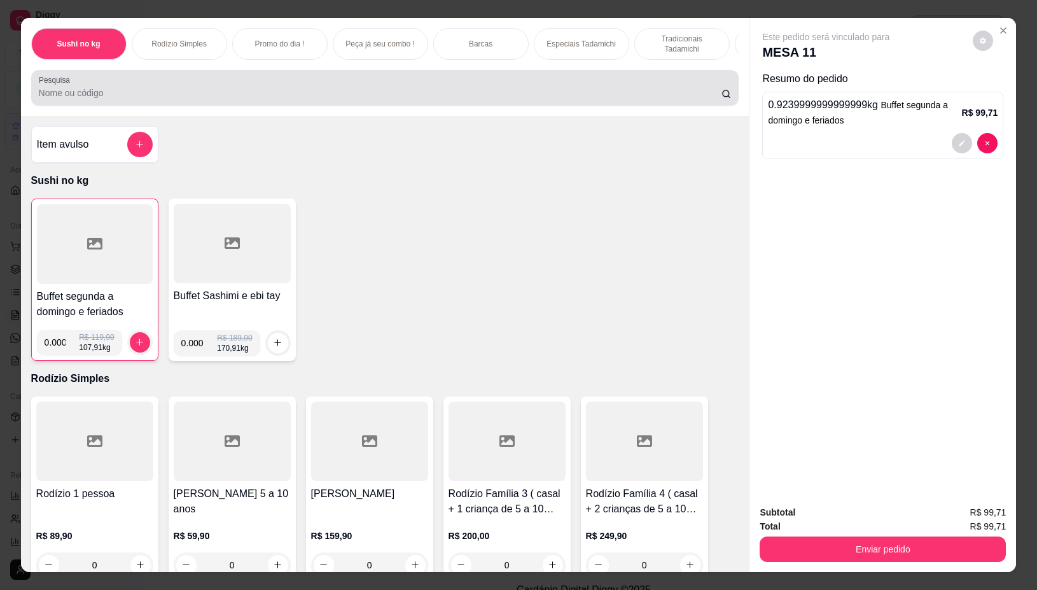
click at [395, 81] on div at bounding box center [385, 87] width 693 height 25
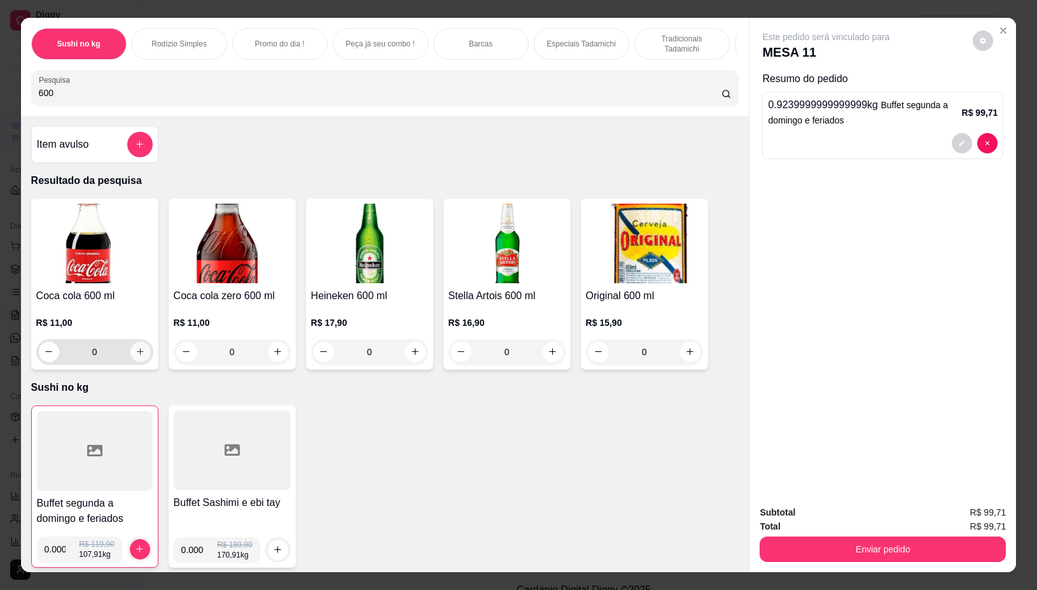
type input "600"
click at [136, 356] on icon "increase-product-quantity" at bounding box center [141, 352] width 10 height 10
type input "1"
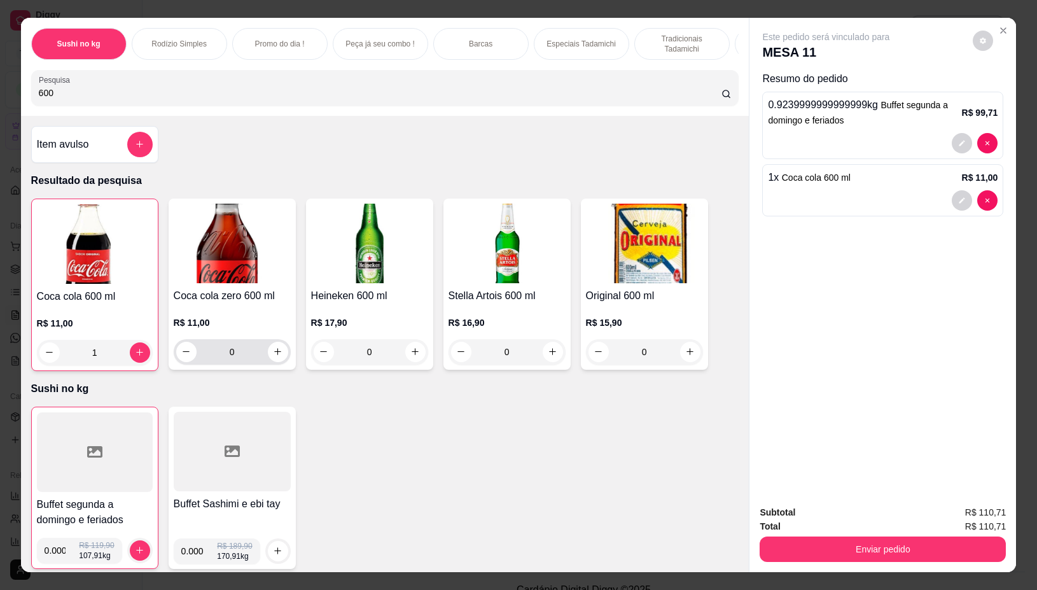
click at [271, 365] on div "0" at bounding box center [232, 351] width 112 height 25
click at [273, 356] on icon "increase-product-quantity" at bounding box center [278, 352] width 10 height 10
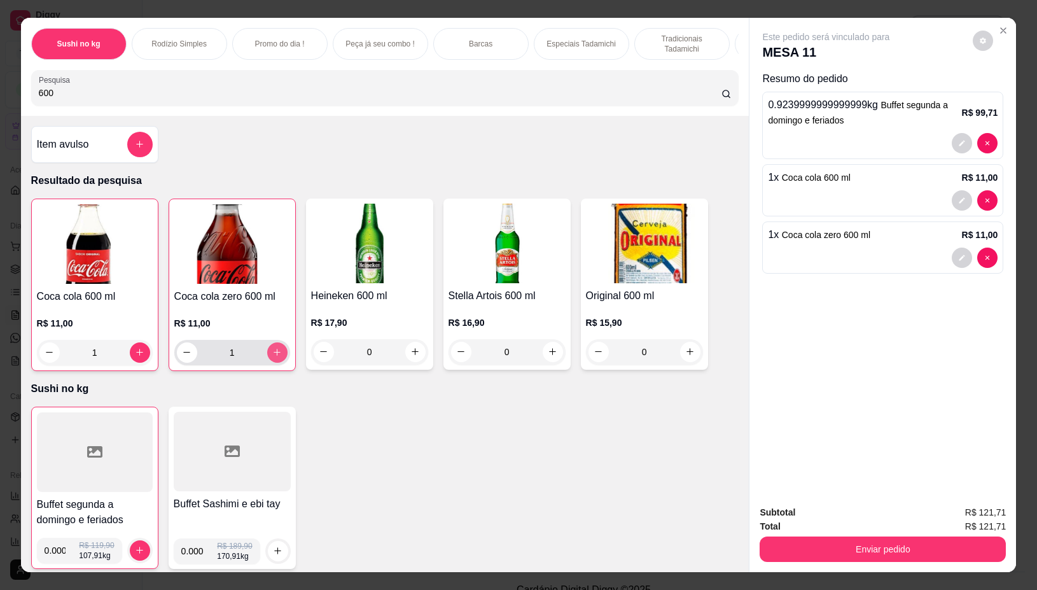
type input "1"
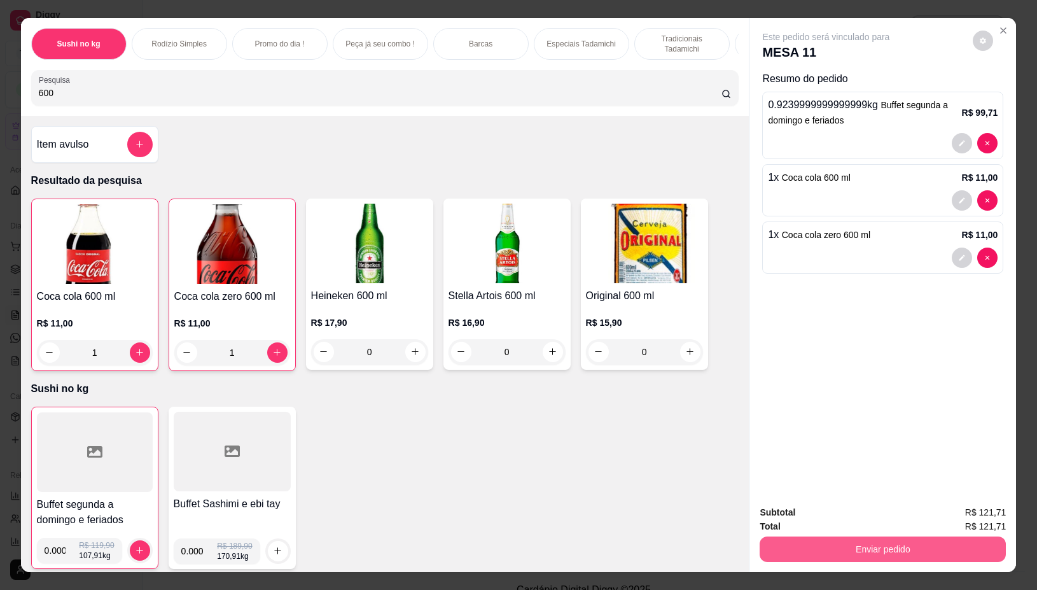
click at [809, 551] on button "Enviar pedido" at bounding box center [883, 549] width 246 height 25
click at [825, 508] on button "Não registrar e enviar pedido" at bounding box center [840, 512] width 129 height 24
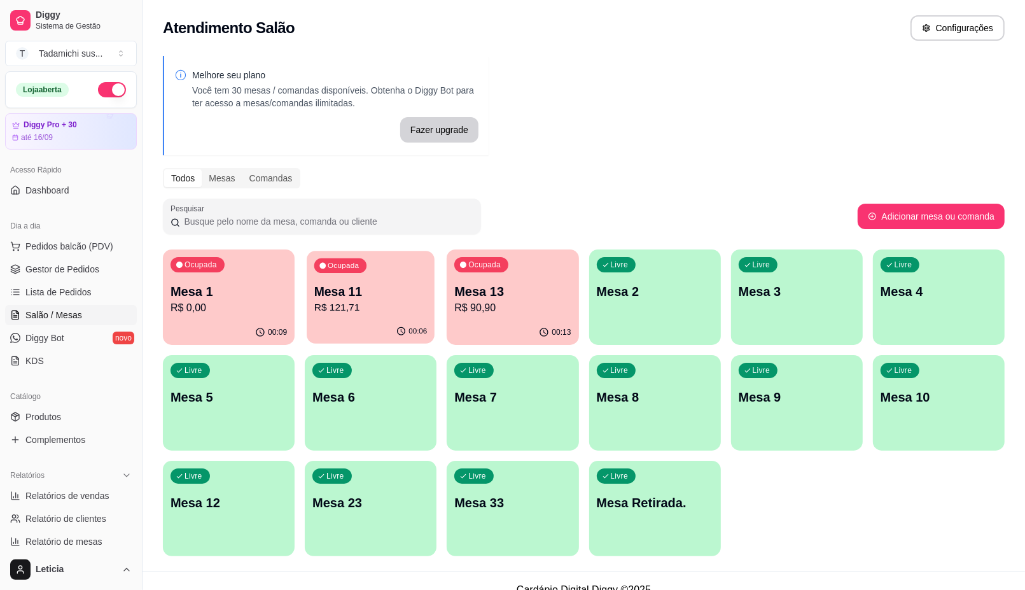
click at [364, 306] on p "R$ 121,71" at bounding box center [370, 307] width 113 height 15
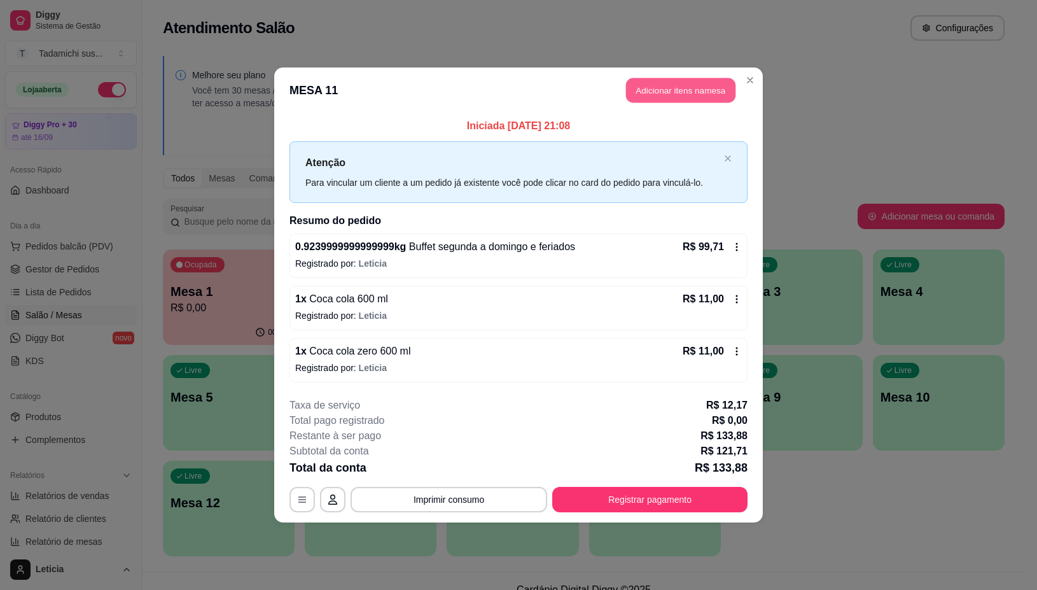
click at [635, 94] on button "Adicionar itens na mesa" at bounding box center [680, 90] width 109 height 25
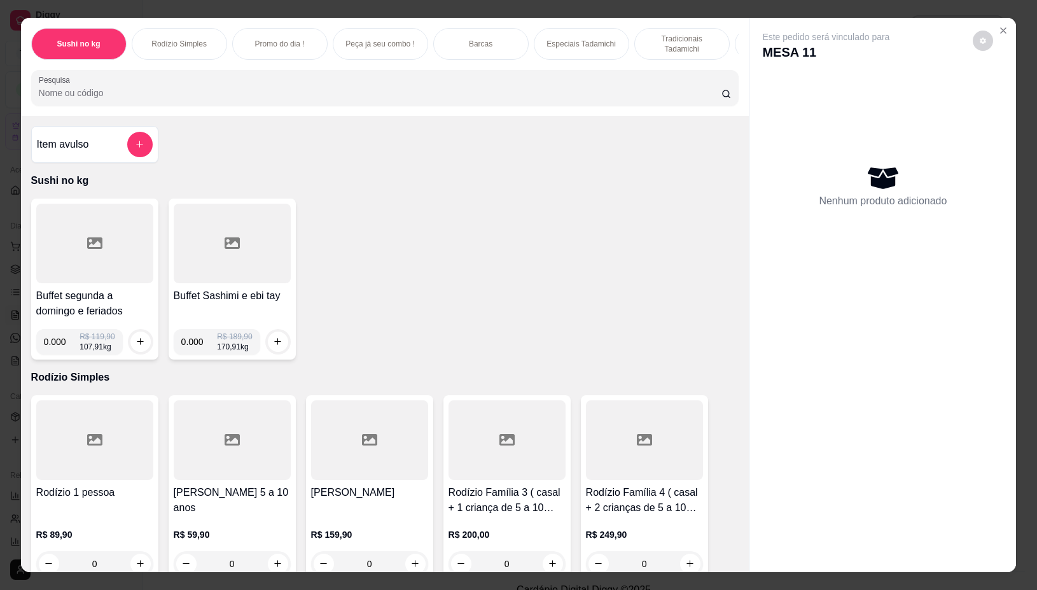
click at [54, 270] on div at bounding box center [94, 244] width 117 height 80
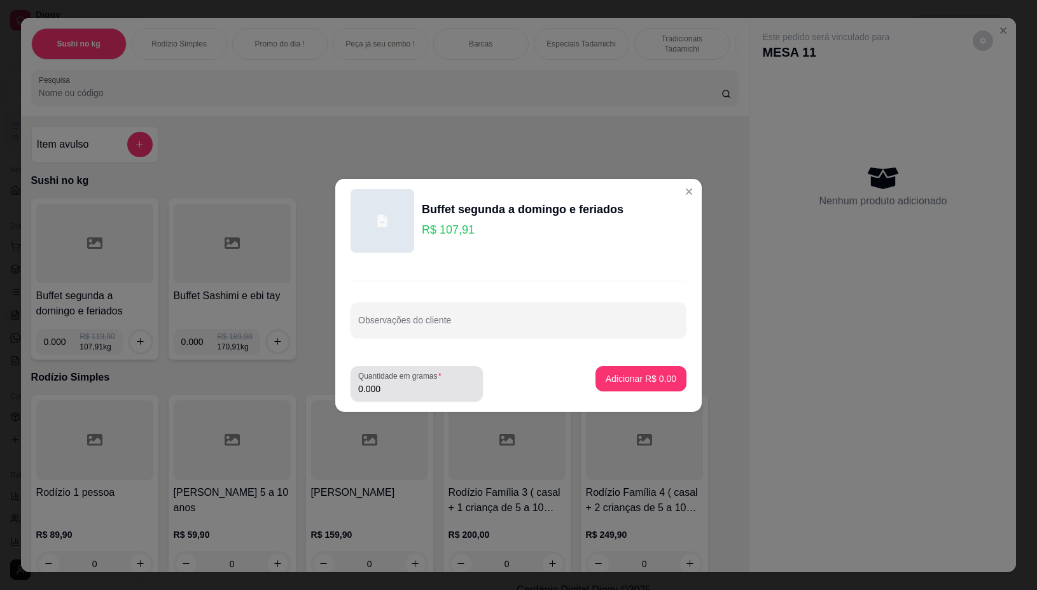
click at [382, 397] on div "Quantidade em gramas 0.000" at bounding box center [417, 384] width 132 height 36
type input "0.116"
click at [610, 383] on p "Adicionar R$ 12,52" at bounding box center [639, 378] width 74 height 12
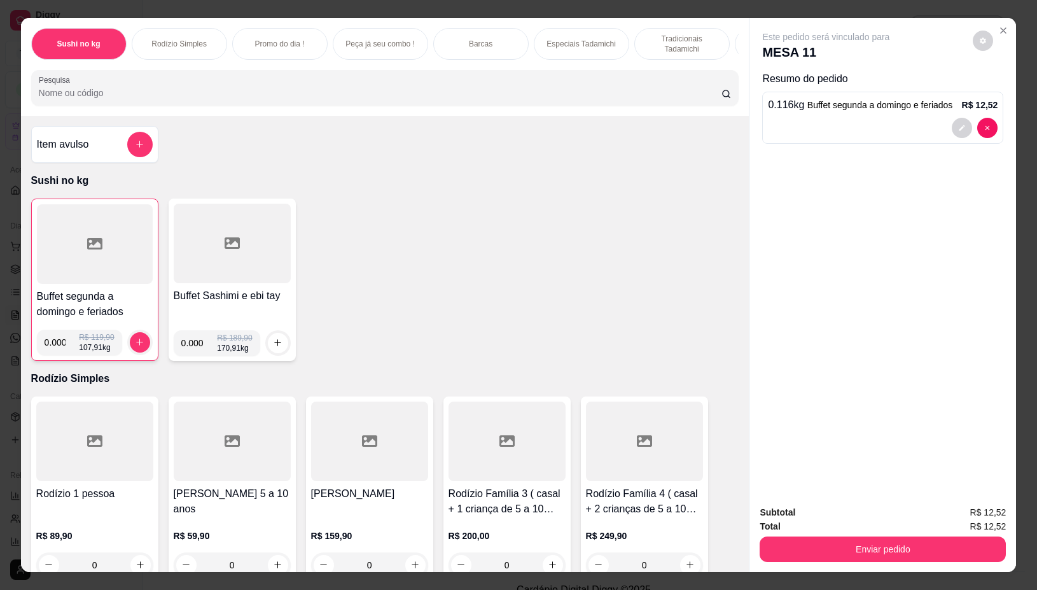
click at [96, 262] on div at bounding box center [95, 244] width 116 height 80
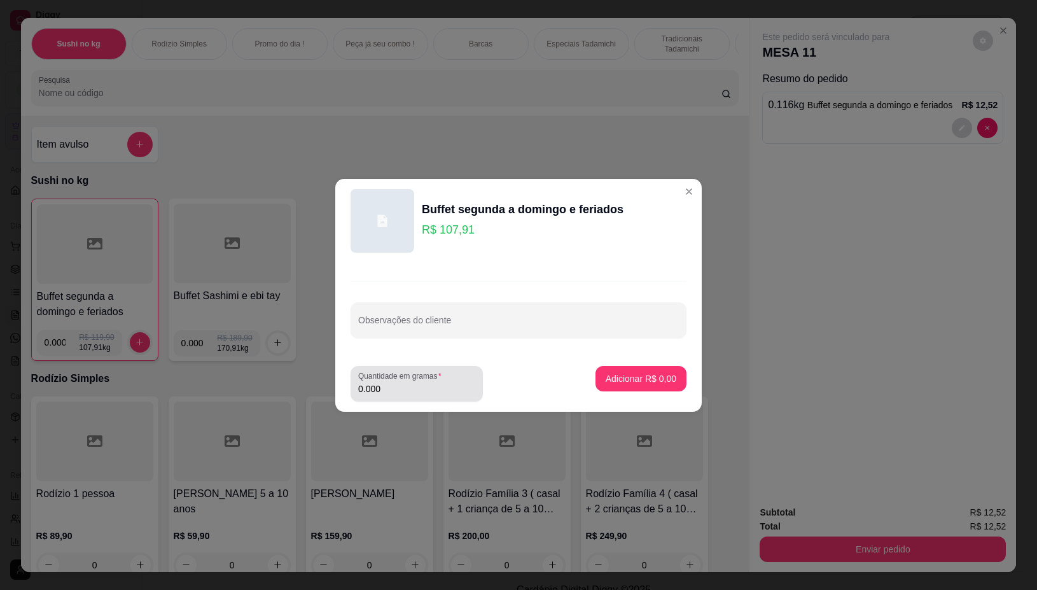
click at [386, 390] on input "0.000" at bounding box center [416, 389] width 117 height 13
type input "0.096"
click at [613, 369] on button "Adicionar R$ 10,36" at bounding box center [639, 378] width 94 height 25
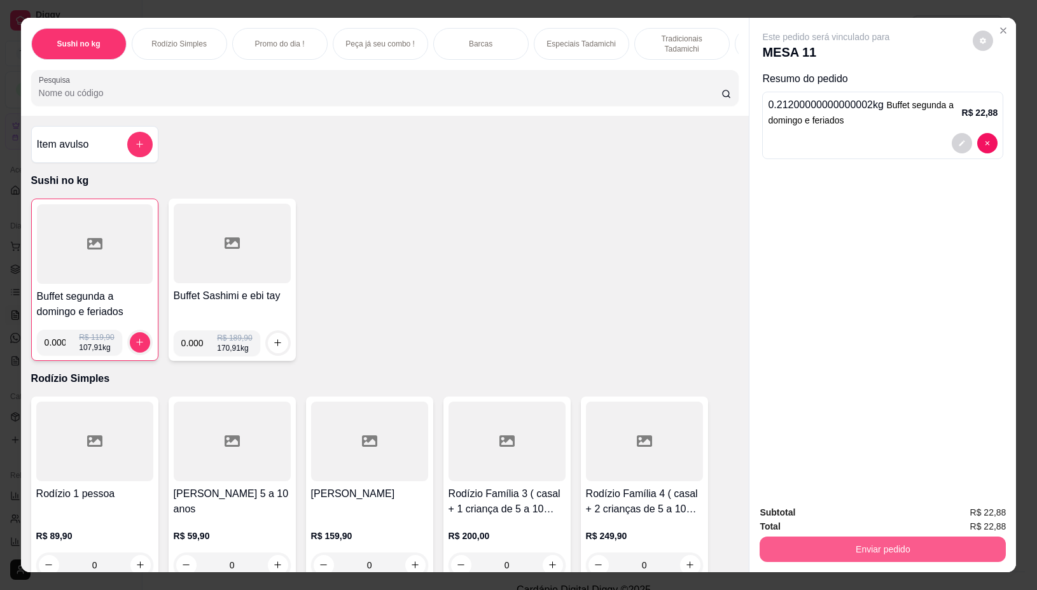
click at [871, 549] on button "Enviar pedido" at bounding box center [883, 549] width 246 height 25
click at [868, 508] on button "Não registrar e enviar pedido" at bounding box center [840, 512] width 129 height 24
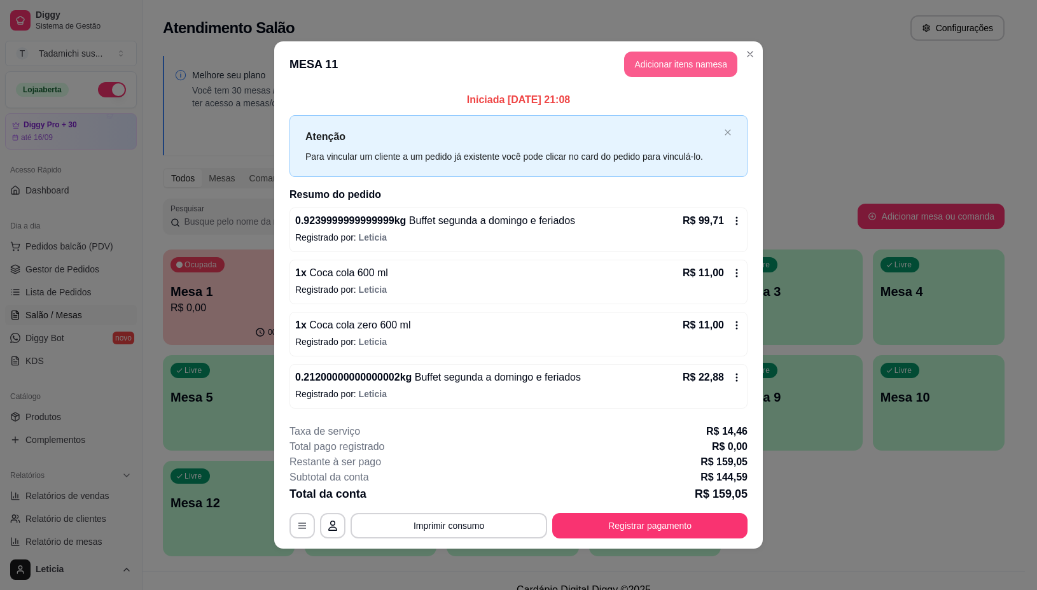
click at [689, 69] on button "Adicionar itens na mesa" at bounding box center [680, 64] width 113 height 25
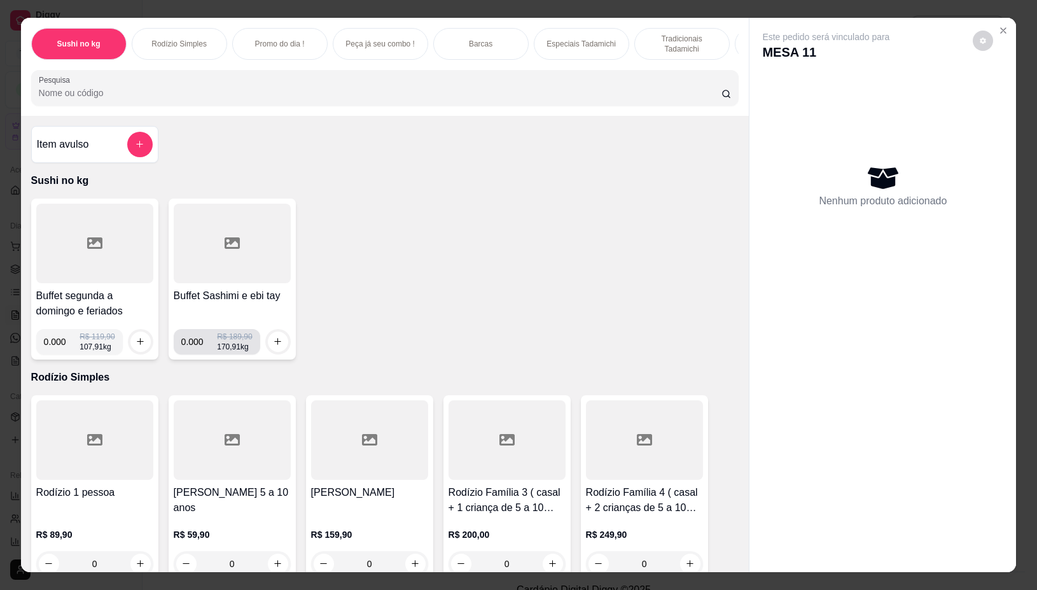
click at [189, 346] on input "0.000" at bounding box center [199, 341] width 36 height 25
type input "0.160"
click at [273, 346] on icon "increase-product-quantity" at bounding box center [278, 342] width 10 height 10
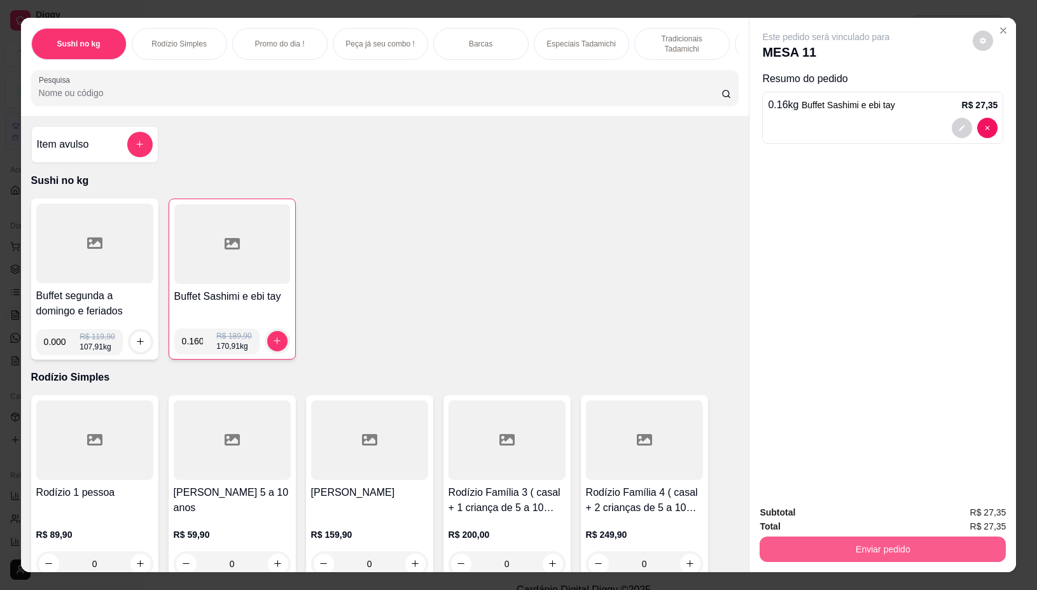
click at [853, 551] on button "Enviar pedido" at bounding box center [883, 549] width 246 height 25
click at [844, 519] on button "Não registrar e enviar pedido" at bounding box center [840, 512] width 132 height 24
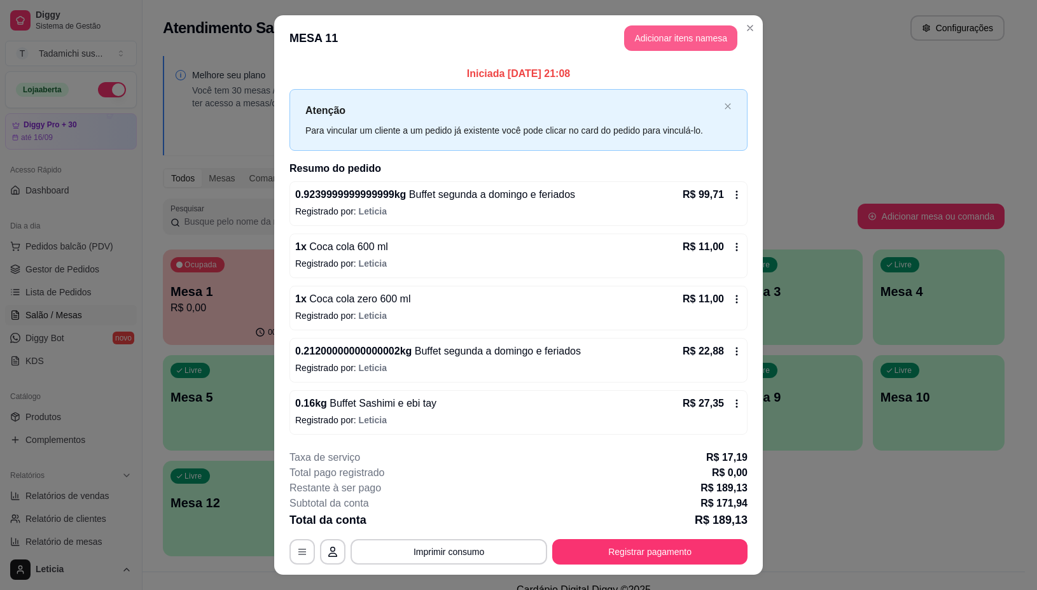
click at [659, 29] on button "Adicionar itens na mesa" at bounding box center [680, 37] width 113 height 25
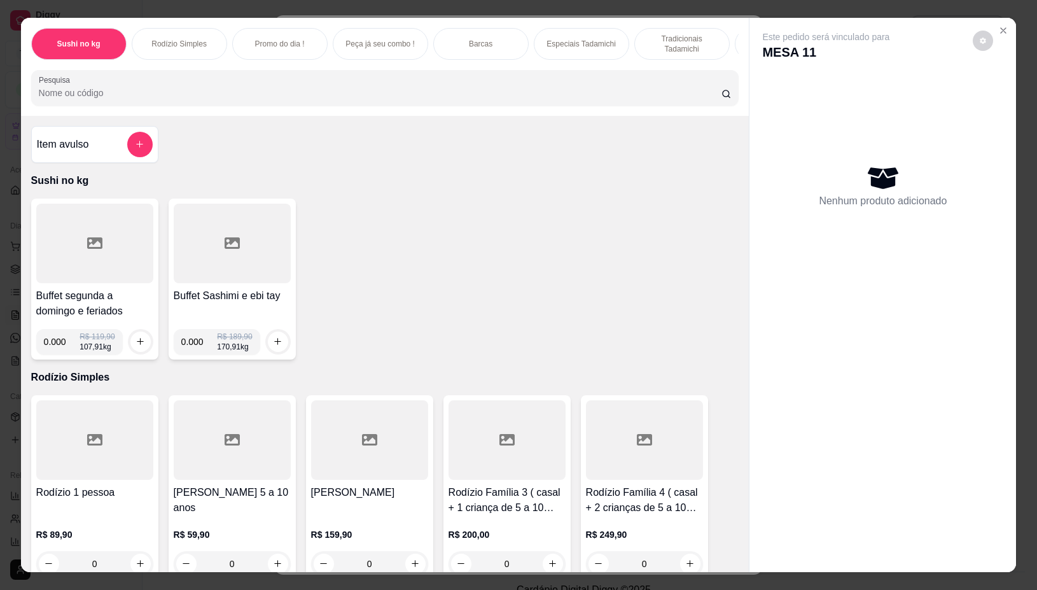
click at [80, 264] on div at bounding box center [94, 244] width 117 height 80
click at [87, 269] on div at bounding box center [94, 244] width 117 height 80
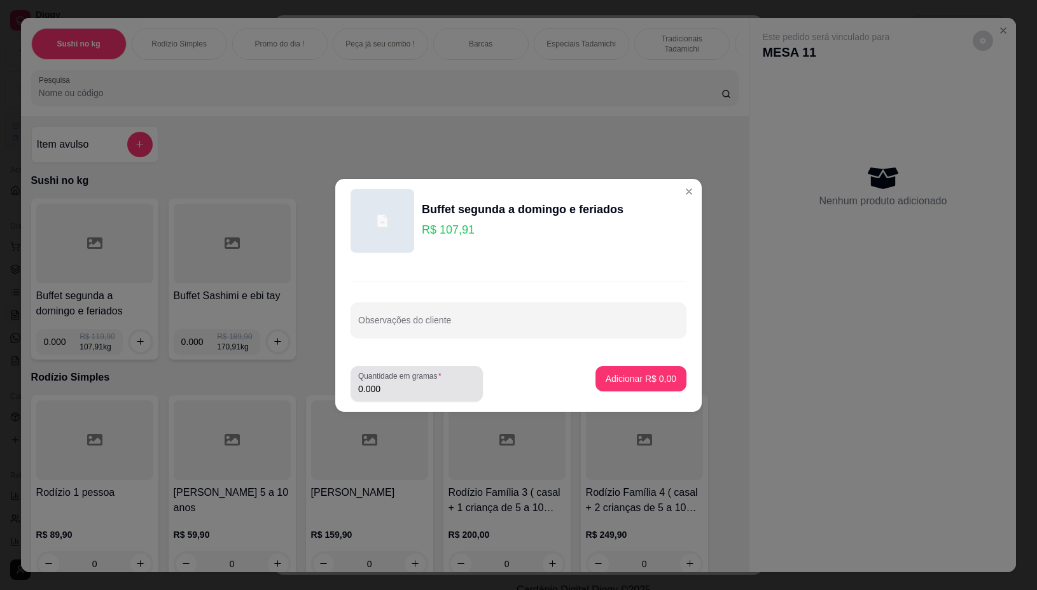
click at [420, 387] on input "0.000" at bounding box center [416, 389] width 117 height 13
type input "0.156"
click at [617, 373] on p "Adicionar R$ 16,83" at bounding box center [639, 378] width 74 height 12
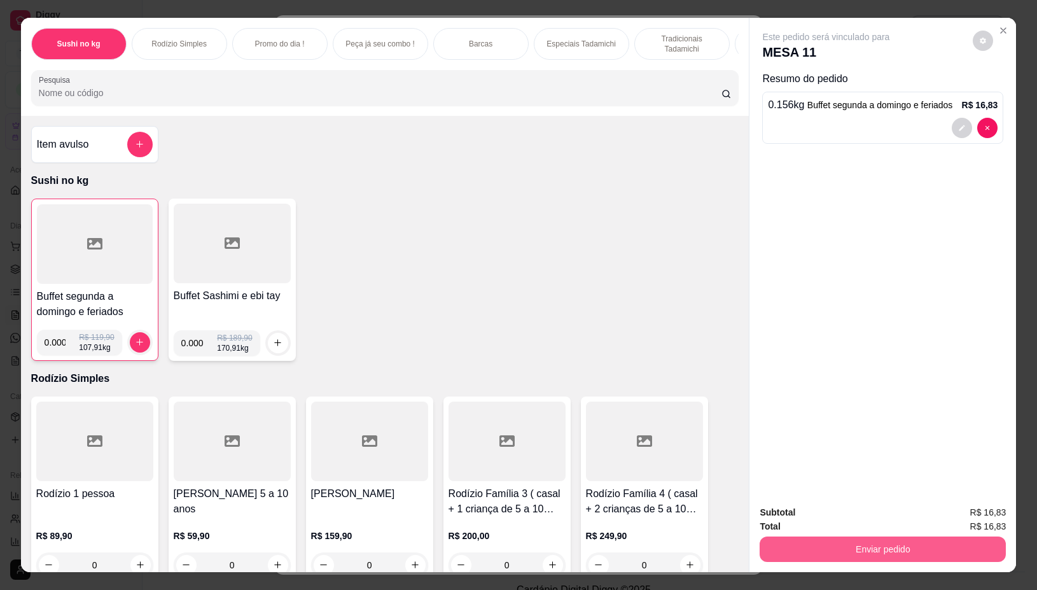
click at [896, 537] on button "Enviar pedido" at bounding box center [883, 549] width 246 height 25
click at [860, 500] on button "Não registrar e enviar pedido" at bounding box center [840, 512] width 129 height 24
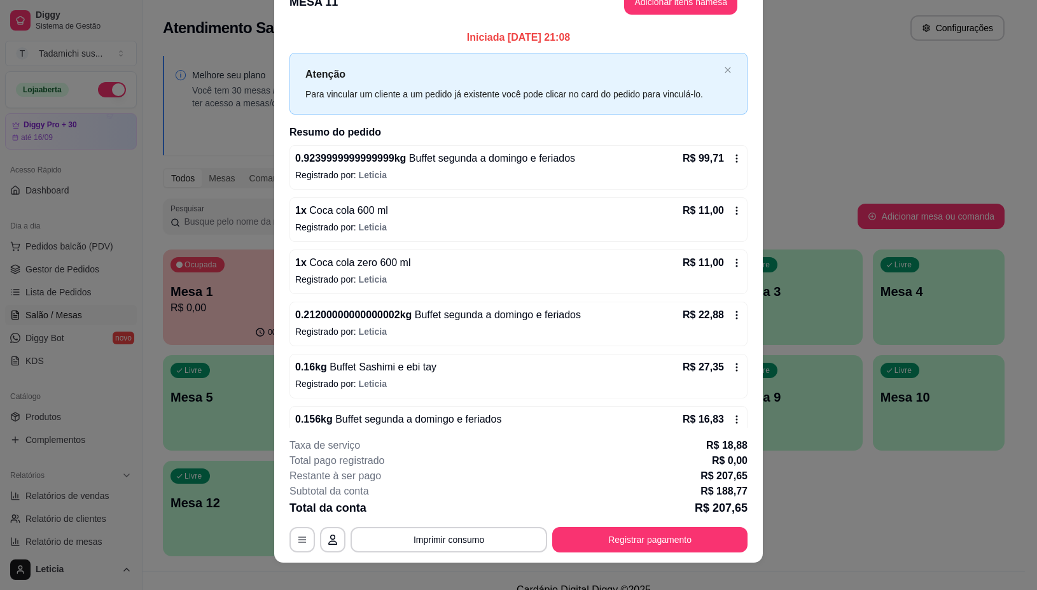
scroll to position [37, 0]
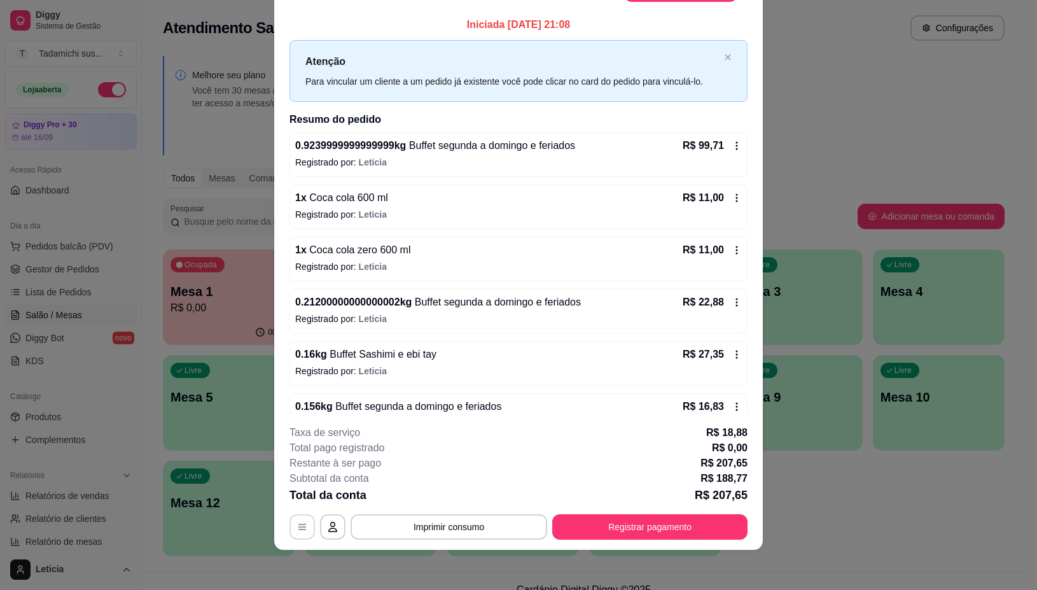
click at [297, 530] on icon "button" at bounding box center [302, 527] width 10 height 10
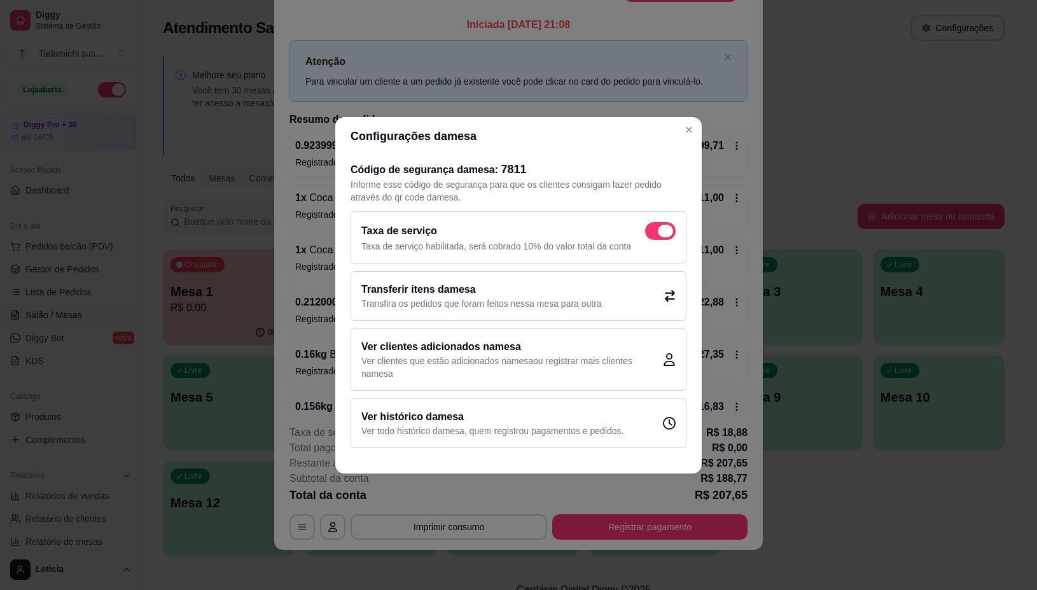
click at [654, 234] on span at bounding box center [660, 231] width 31 height 18
click at [653, 234] on input "checkbox" at bounding box center [649, 237] width 8 height 8
checkbox input "false"
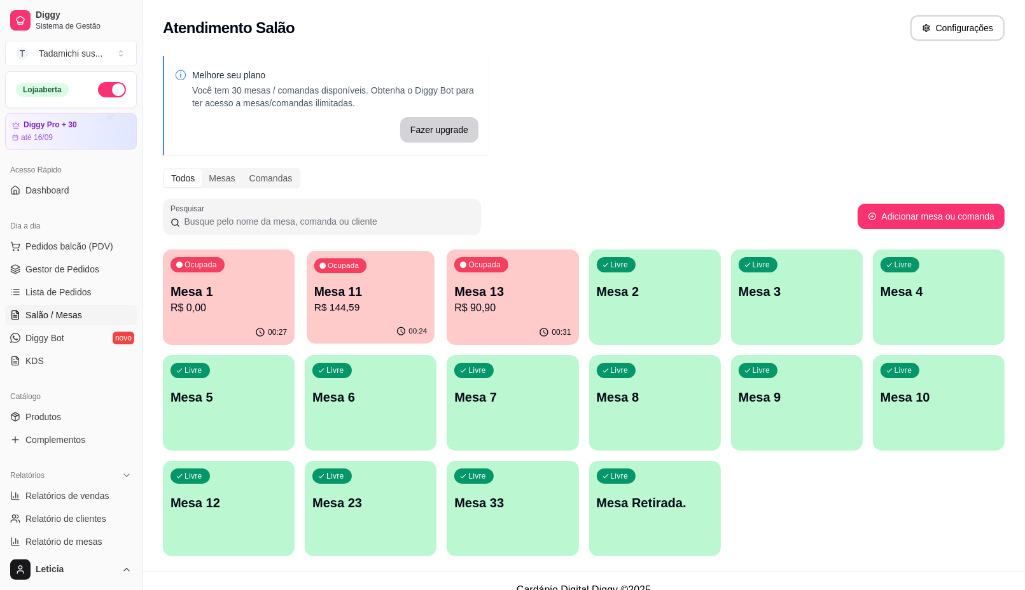
click at [403, 298] on p "Mesa 11" at bounding box center [370, 291] width 113 height 17
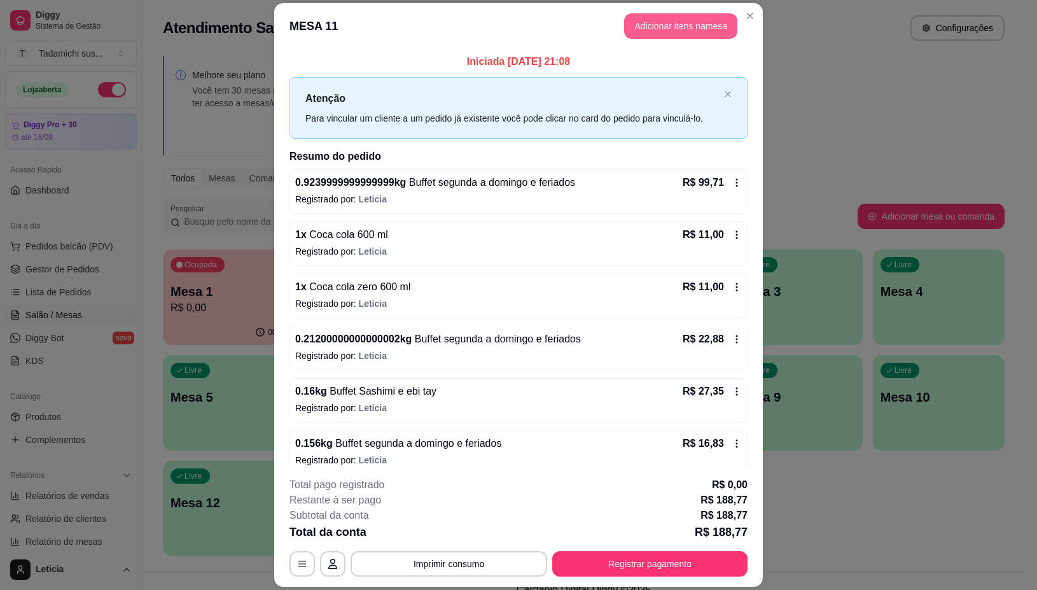
click at [646, 29] on button "Adicionar itens na mesa" at bounding box center [680, 25] width 113 height 25
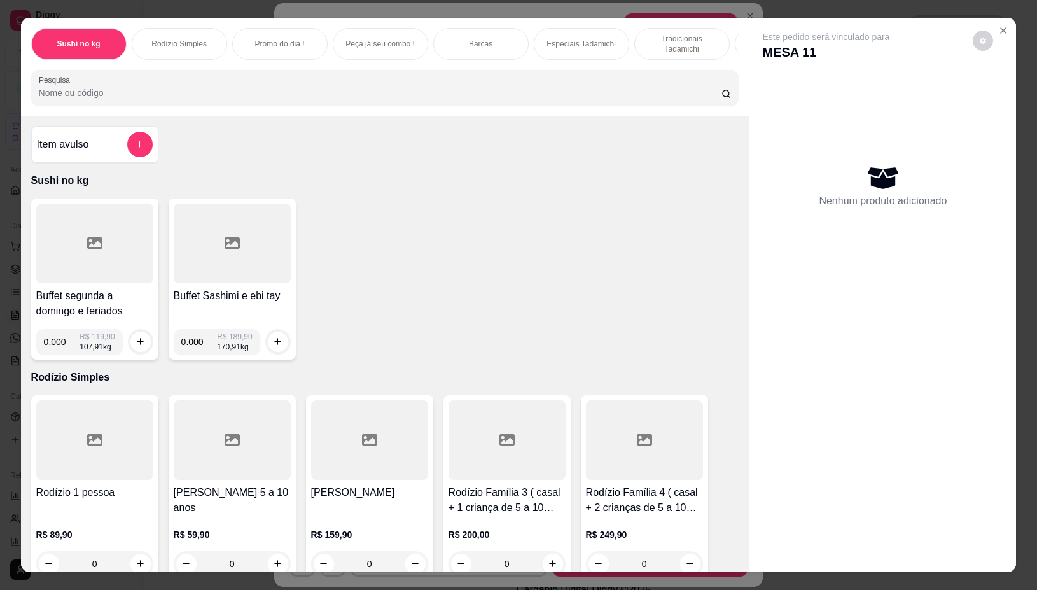
click at [652, 34] on p "Tradicionais Tadamichi" at bounding box center [682, 44] width 74 height 20
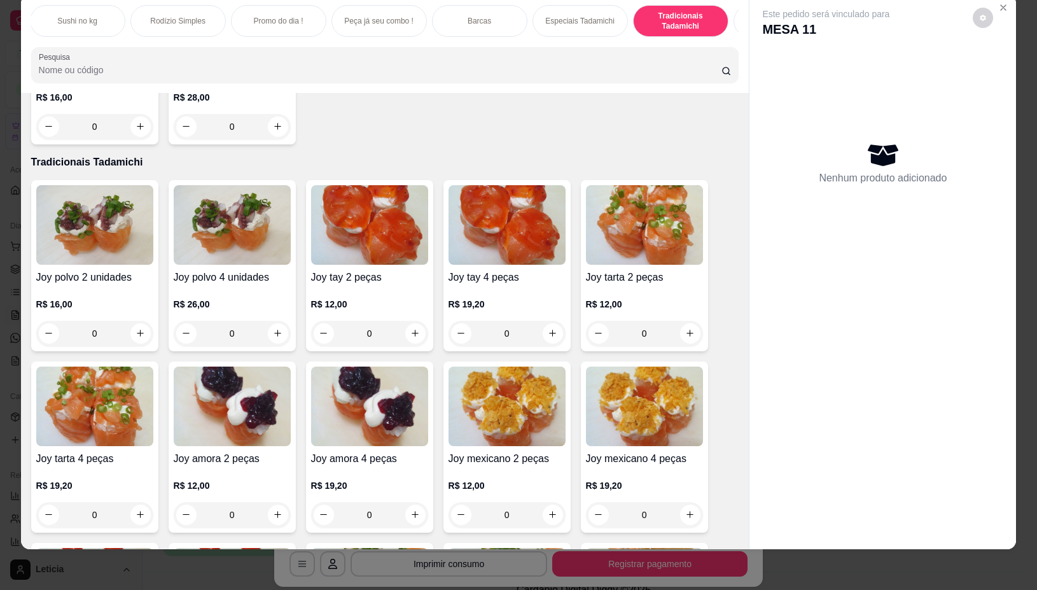
scroll to position [0, 0]
click at [59, 16] on p "Sushi no kg" at bounding box center [79, 21] width 40 height 10
click at [66, 16] on p "Sushi no kg" at bounding box center [79, 21] width 40 height 10
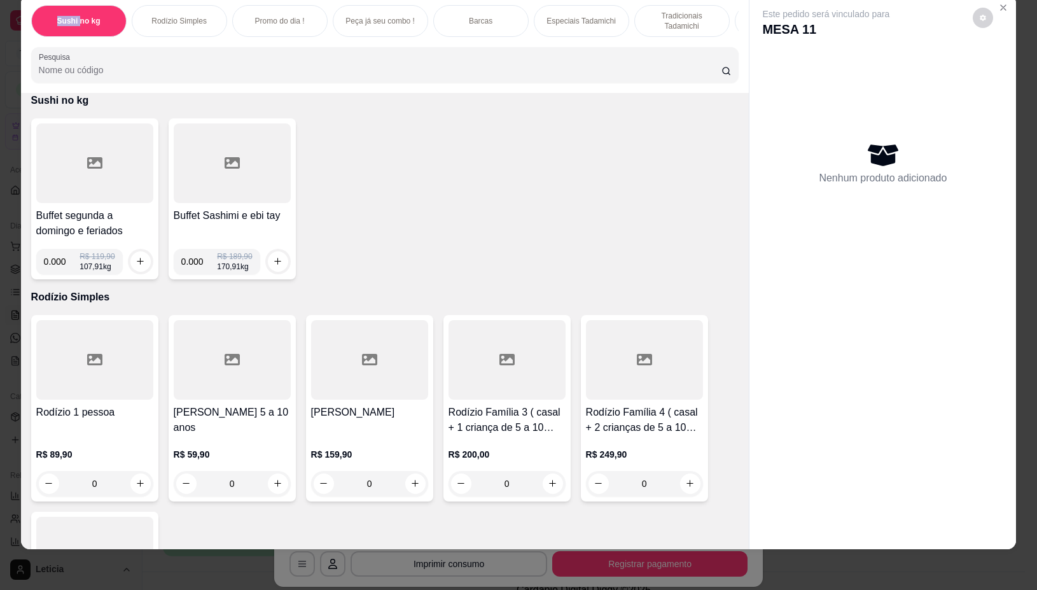
click at [66, 16] on p "Sushi no kg" at bounding box center [78, 21] width 43 height 10
click at [83, 188] on div at bounding box center [94, 163] width 117 height 80
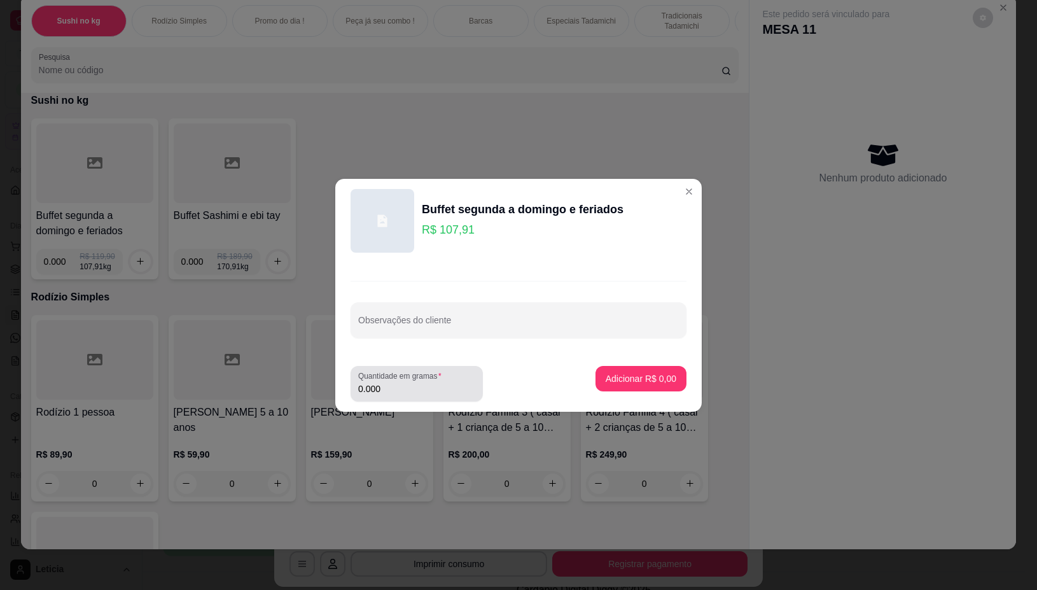
click at [414, 391] on input "0.000" at bounding box center [416, 389] width 117 height 13
type input "0.196"
click at [652, 386] on button "Adicionar R$ 21,15" at bounding box center [639, 378] width 96 height 25
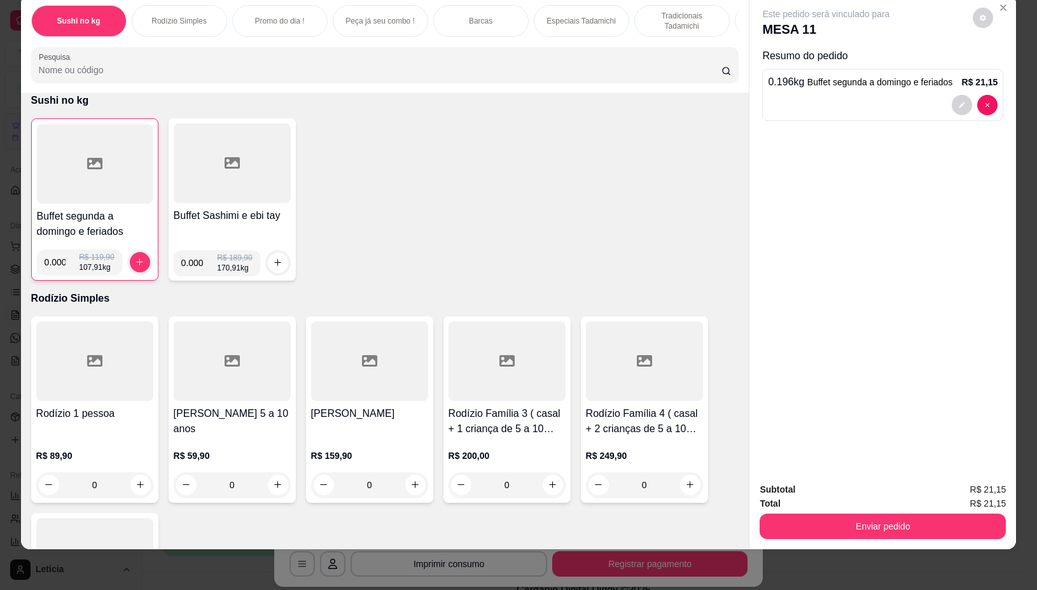
click at [809, 531] on div "Subtotal R$ 21,15 Total R$ 21,15 Enviar pedido" at bounding box center [883, 510] width 267 height 77
click at [815, 517] on button "Enviar pedido" at bounding box center [883, 526] width 246 height 25
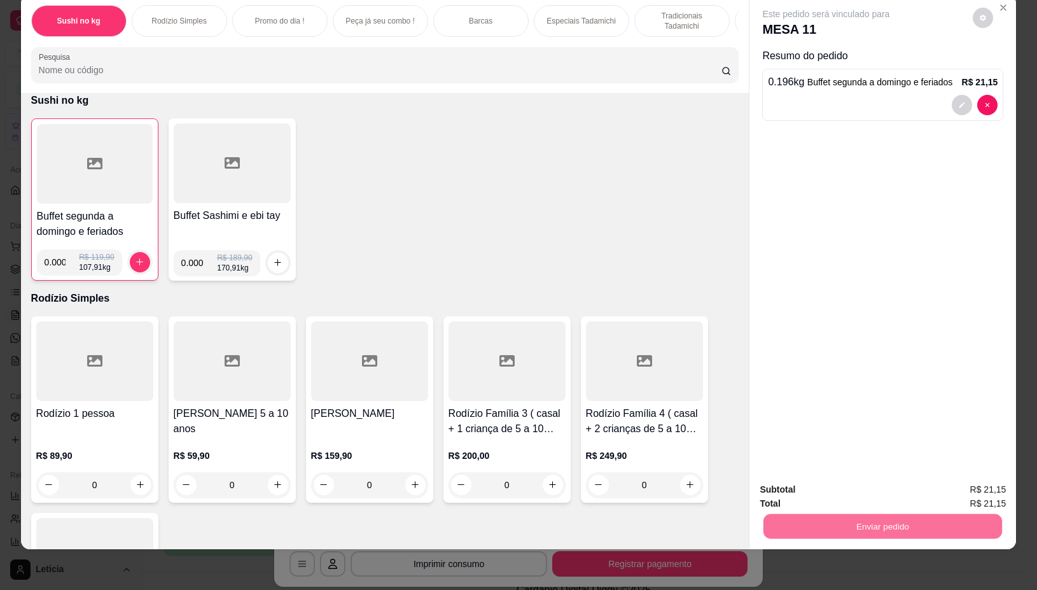
click at [782, 476] on button "Não registrar e enviar pedido" at bounding box center [840, 484] width 132 height 24
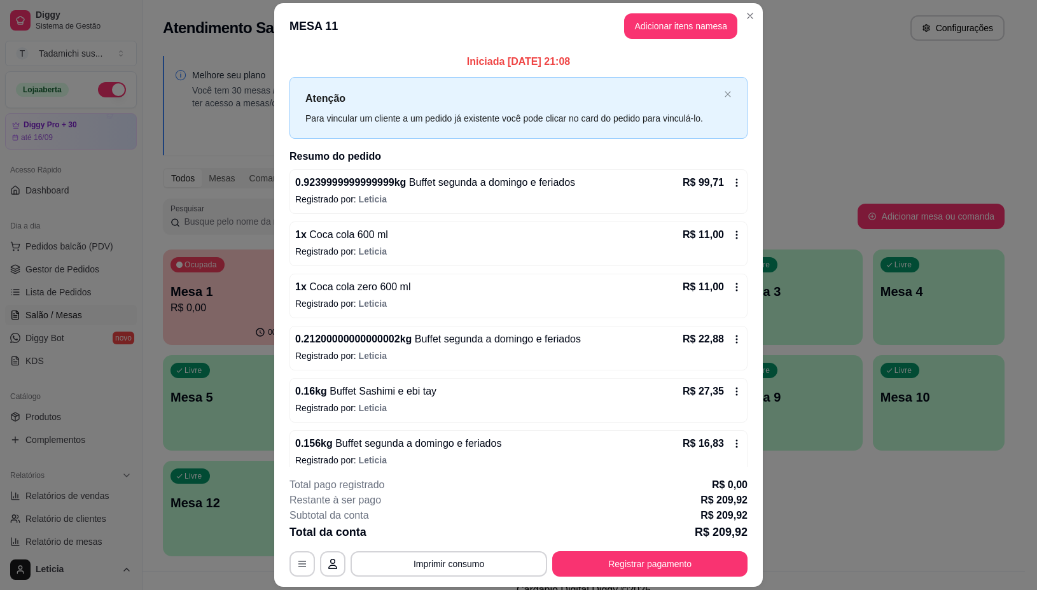
scroll to position [37, 0]
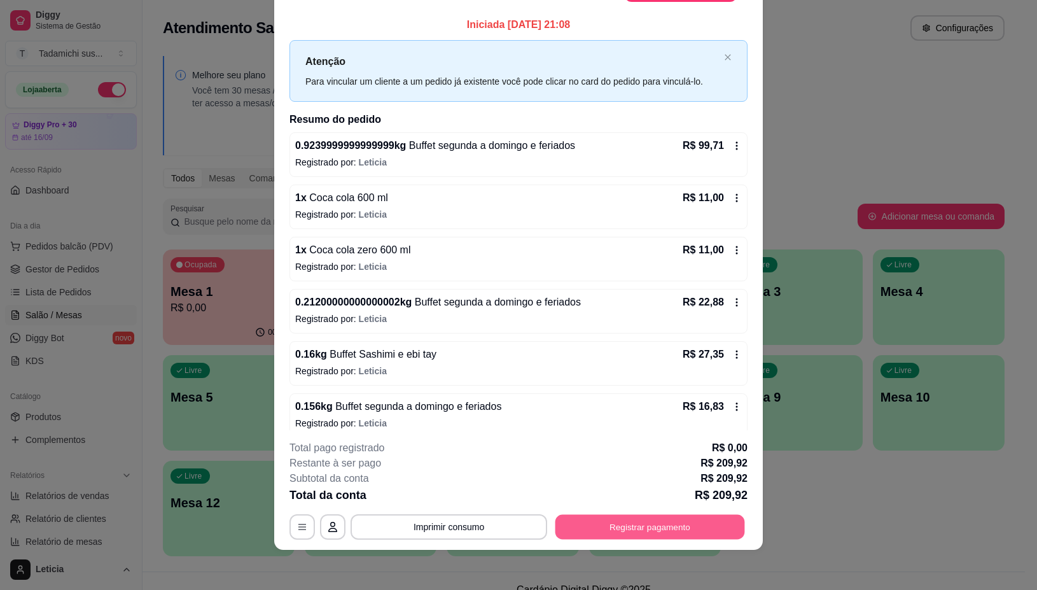
click at [720, 529] on button "Registrar pagamento" at bounding box center [651, 527] width 190 height 25
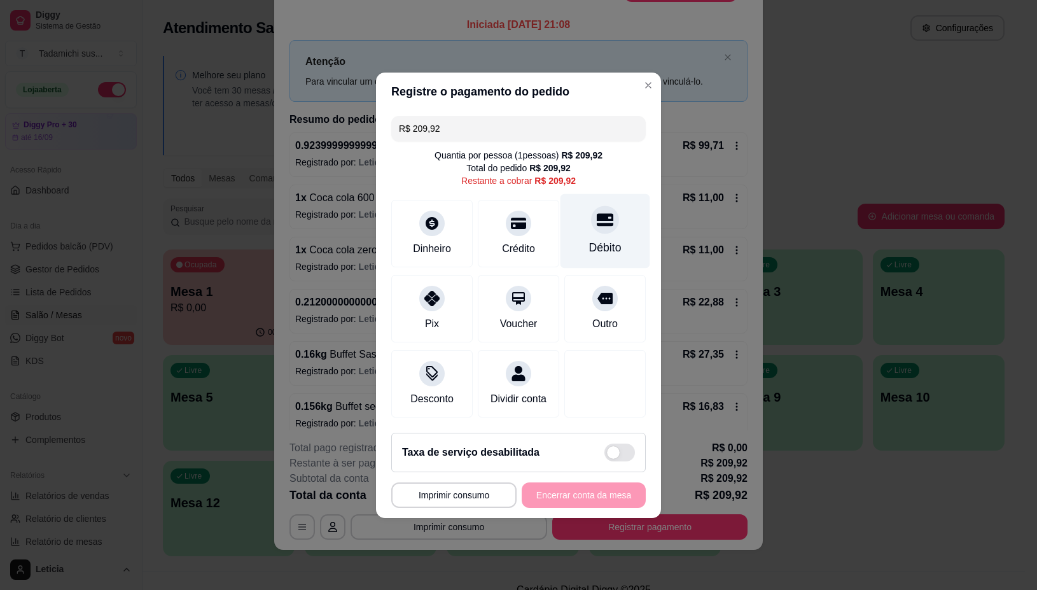
click at [589, 239] on div "Débito" at bounding box center [605, 247] width 32 height 17
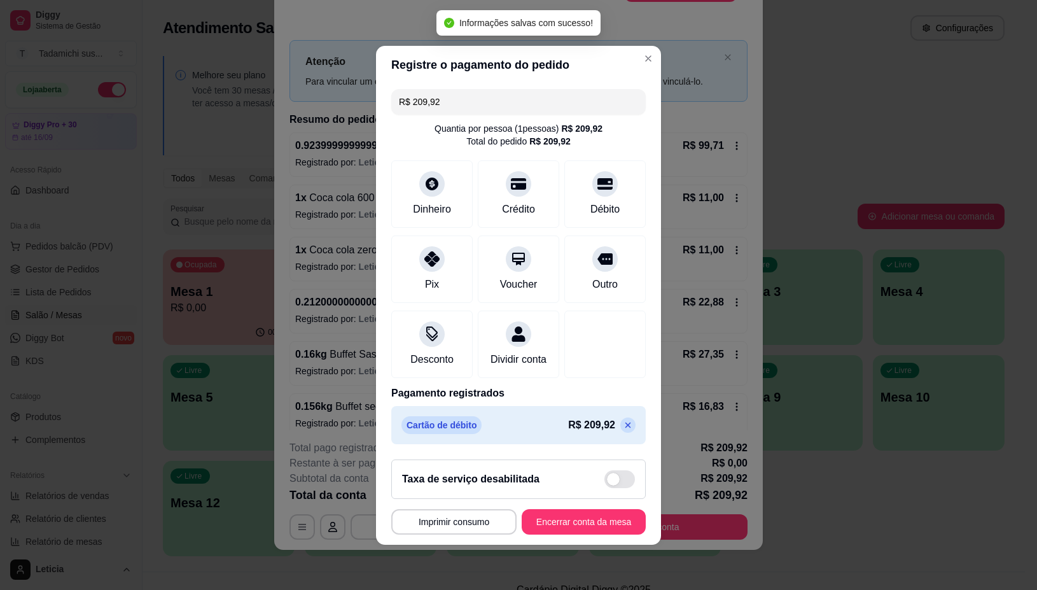
type input "R$ 0,00"
click at [447, 527] on button "Imprimir consumo" at bounding box center [453, 521] width 125 height 25
click at [452, 475] on button "IMPRESSORA" at bounding box center [449, 475] width 98 height 20
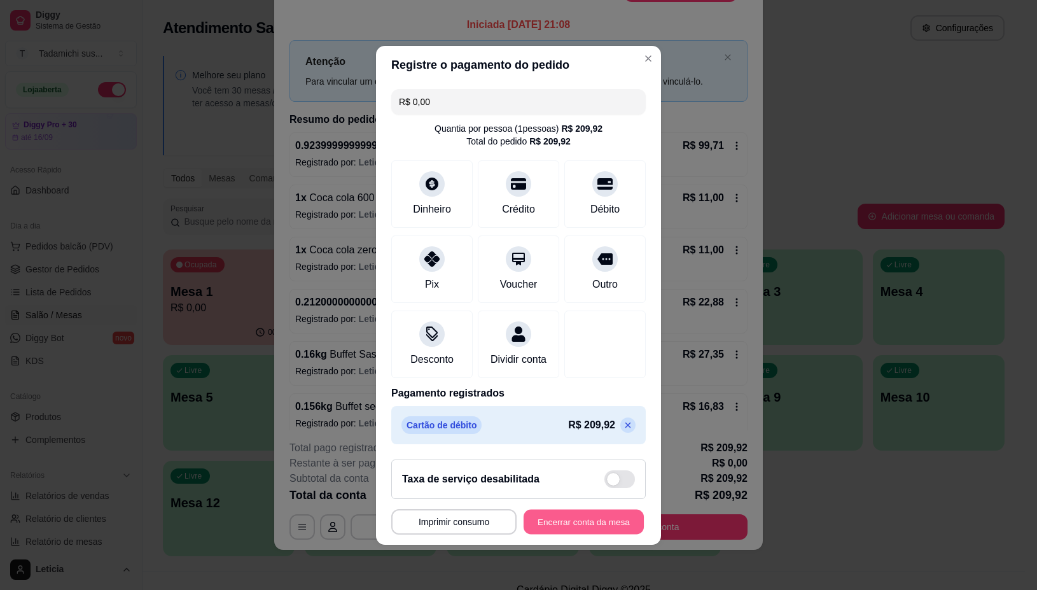
click at [545, 527] on button "Encerrar conta da mesa" at bounding box center [584, 521] width 120 height 25
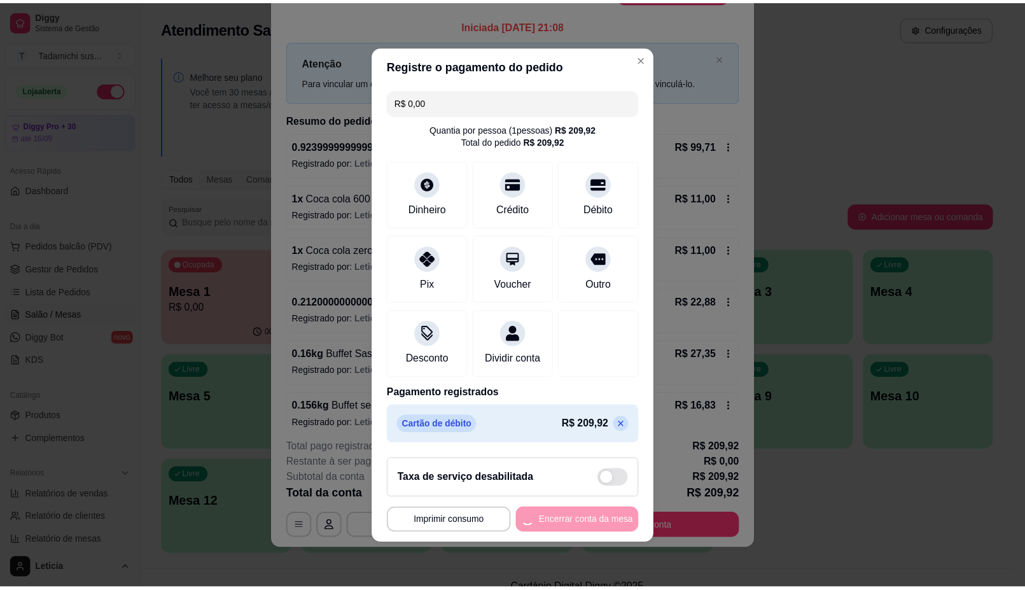
scroll to position [0, 0]
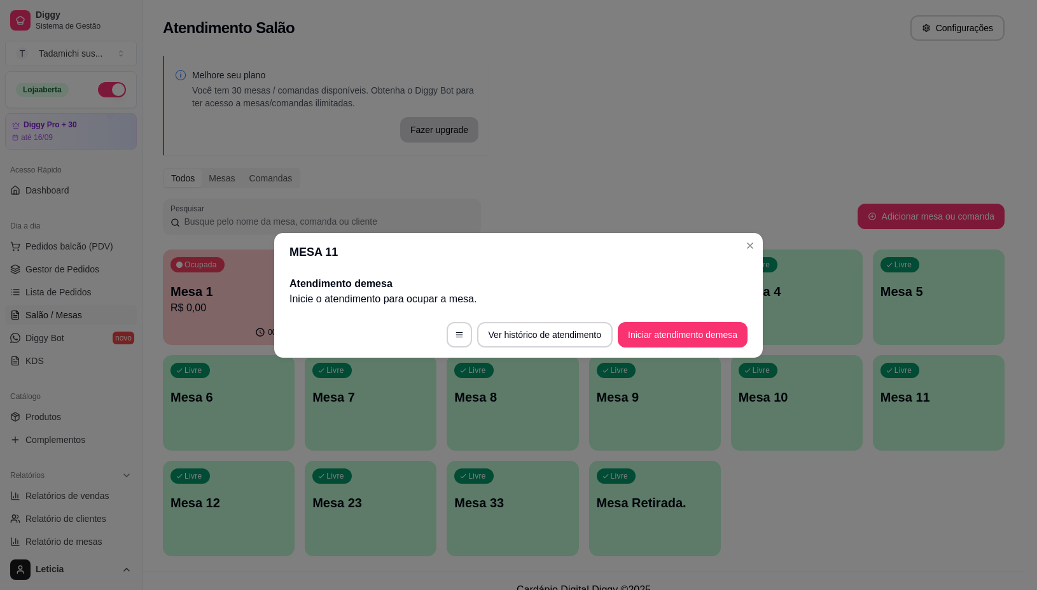
drag, startPoint x: 754, startPoint y: 234, endPoint x: 741, endPoint y: 239, distance: 13.7
click at [753, 234] on header "MESA 11" at bounding box center [518, 252] width 489 height 38
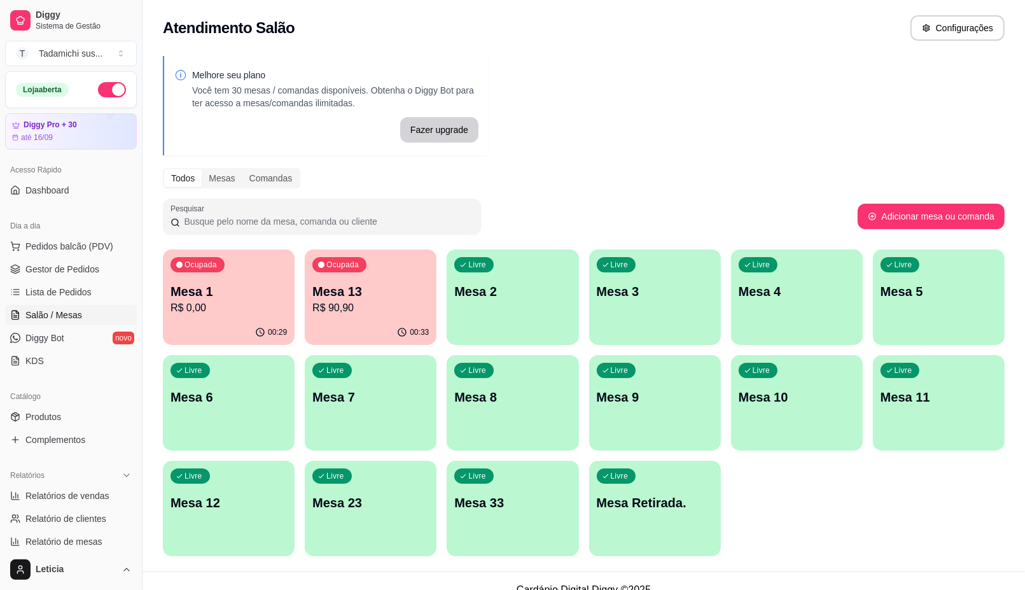
click at [204, 313] on p "R$ 0,00" at bounding box center [229, 307] width 116 height 15
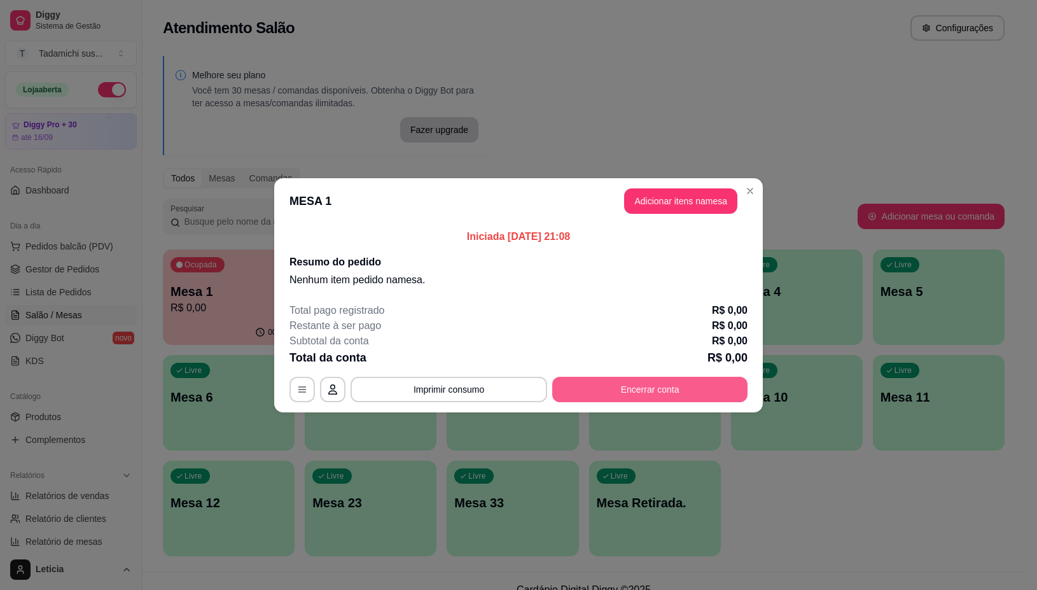
click at [631, 390] on button "Encerrar conta" at bounding box center [649, 389] width 195 height 25
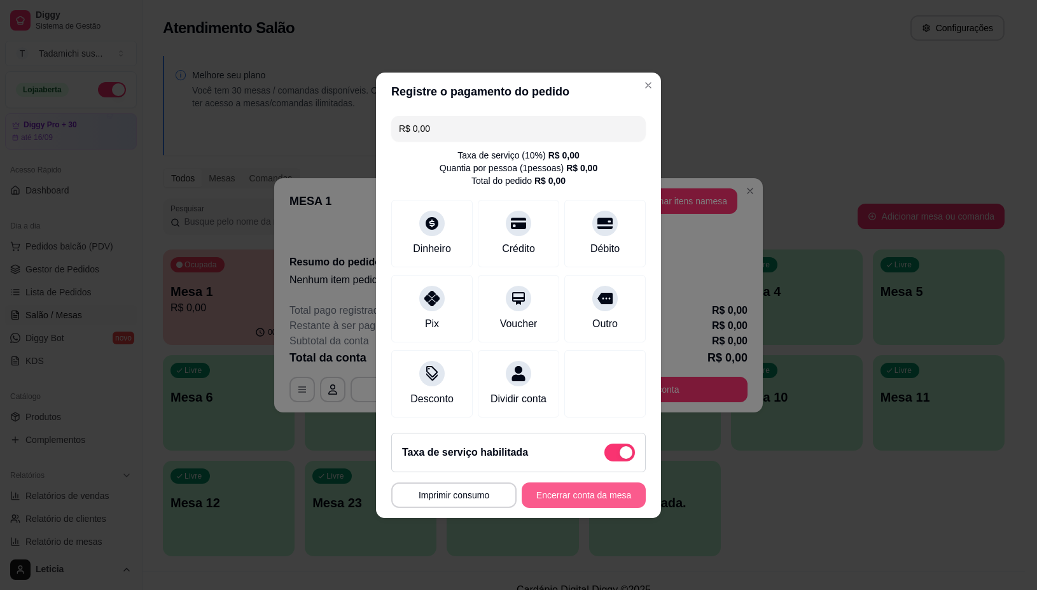
click at [572, 498] on button "Encerrar conta da mesa" at bounding box center [584, 494] width 124 height 25
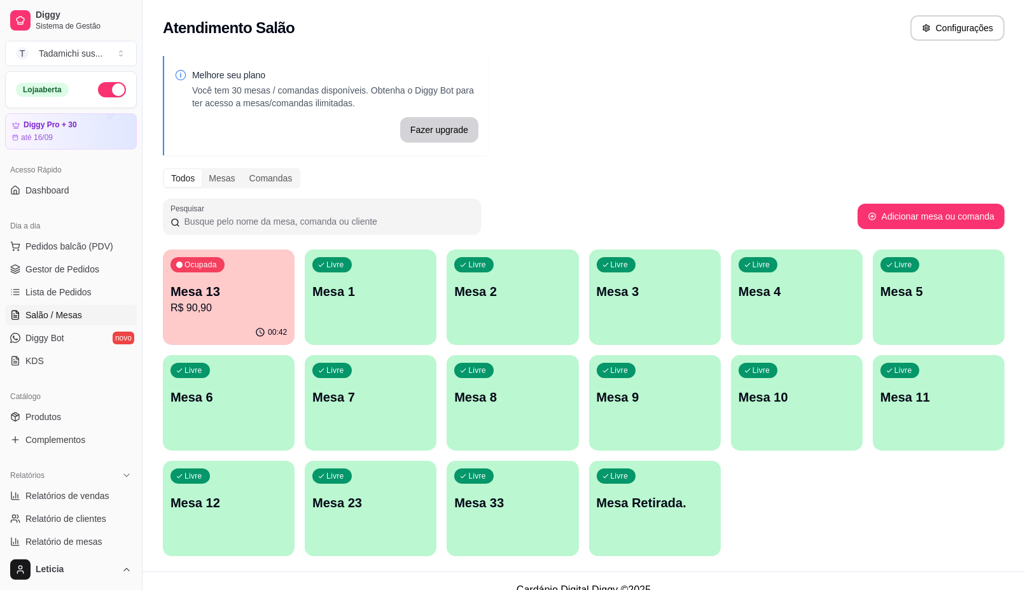
click at [229, 284] on p "Mesa 13" at bounding box center [229, 292] width 116 height 18
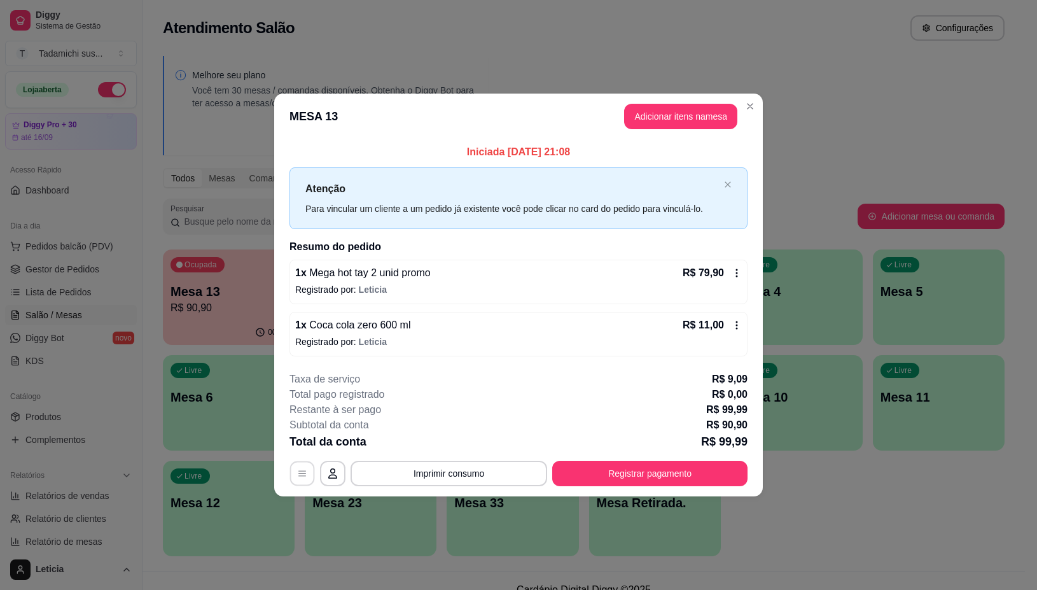
click at [313, 472] on button "button" at bounding box center [302, 473] width 25 height 25
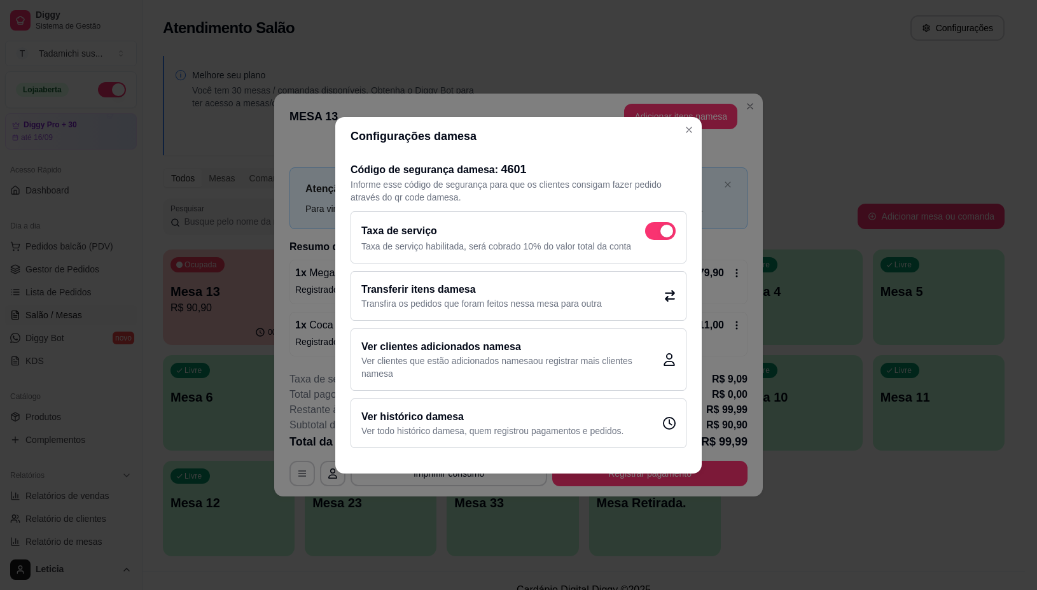
click at [670, 222] on label at bounding box center [660, 231] width 31 height 18
click at [653, 233] on input "checkbox" at bounding box center [649, 237] width 8 height 8
checkbox input "false"
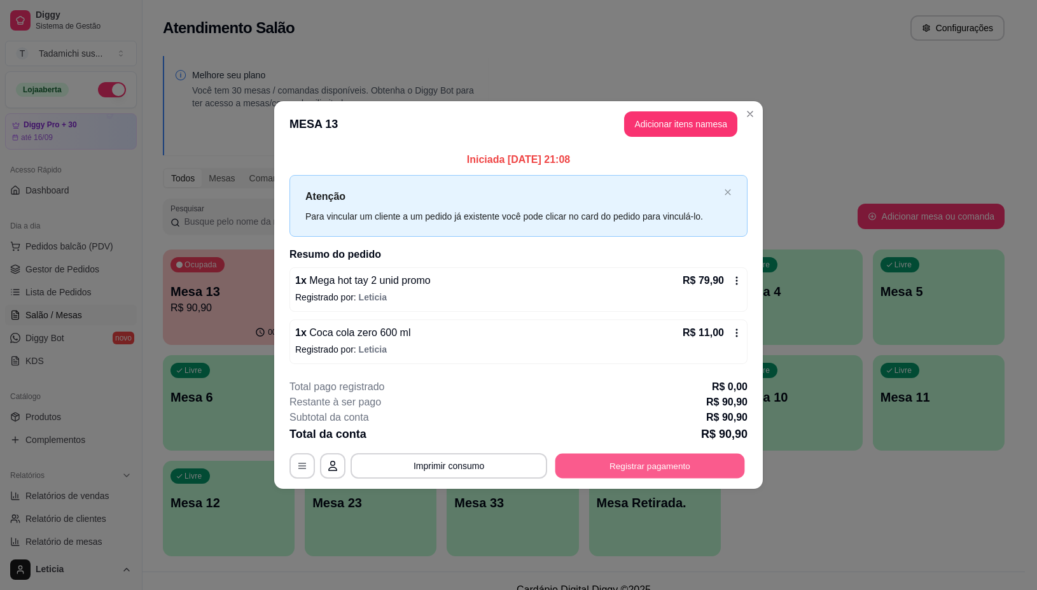
click at [646, 465] on button "Registrar pagamento" at bounding box center [651, 466] width 190 height 25
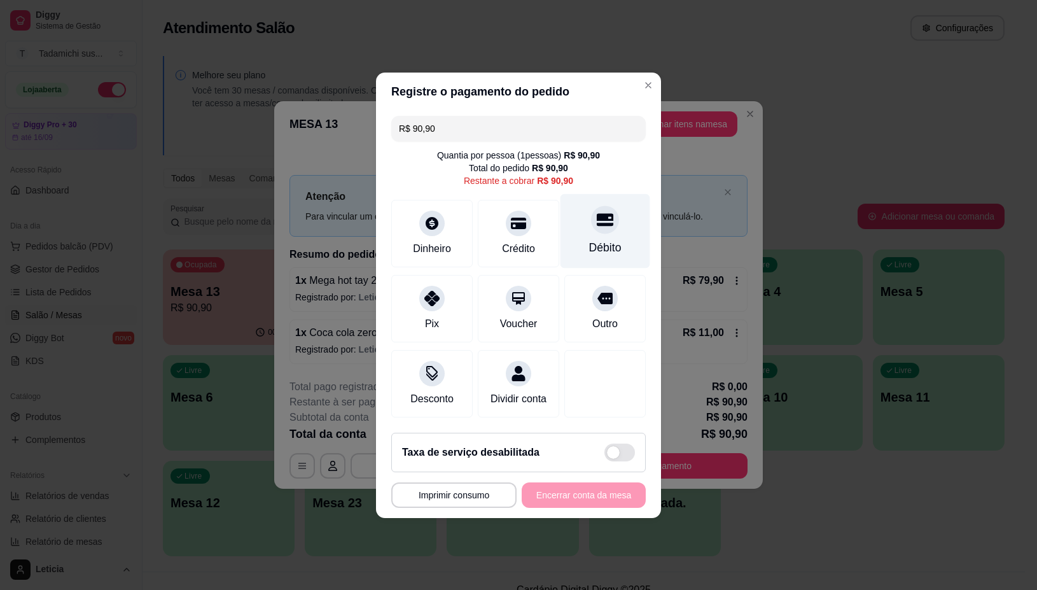
click at [603, 226] on div "Débito" at bounding box center [606, 230] width 90 height 74
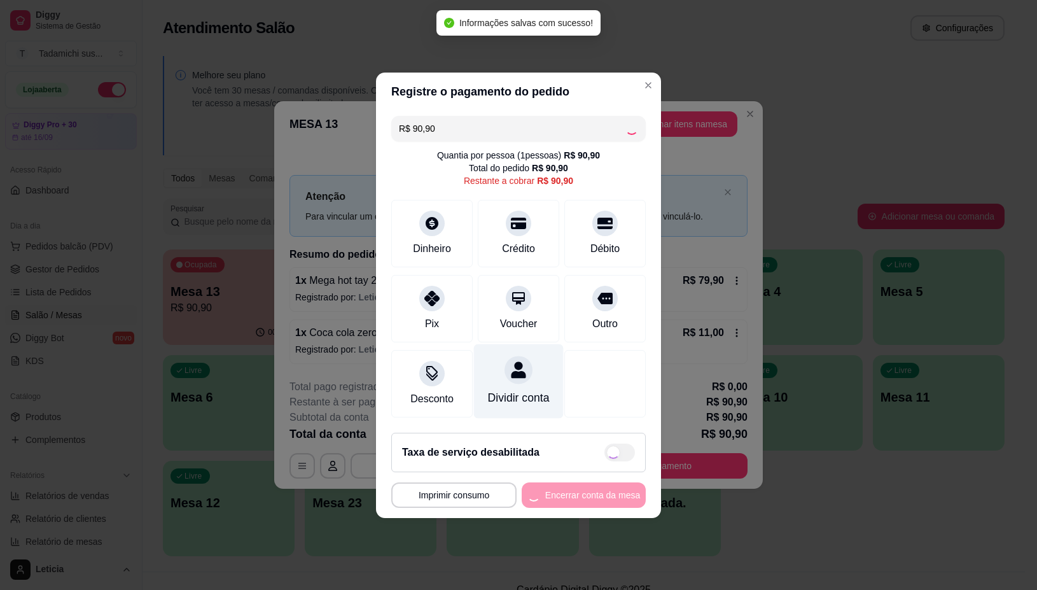
type input "R$ 0,00"
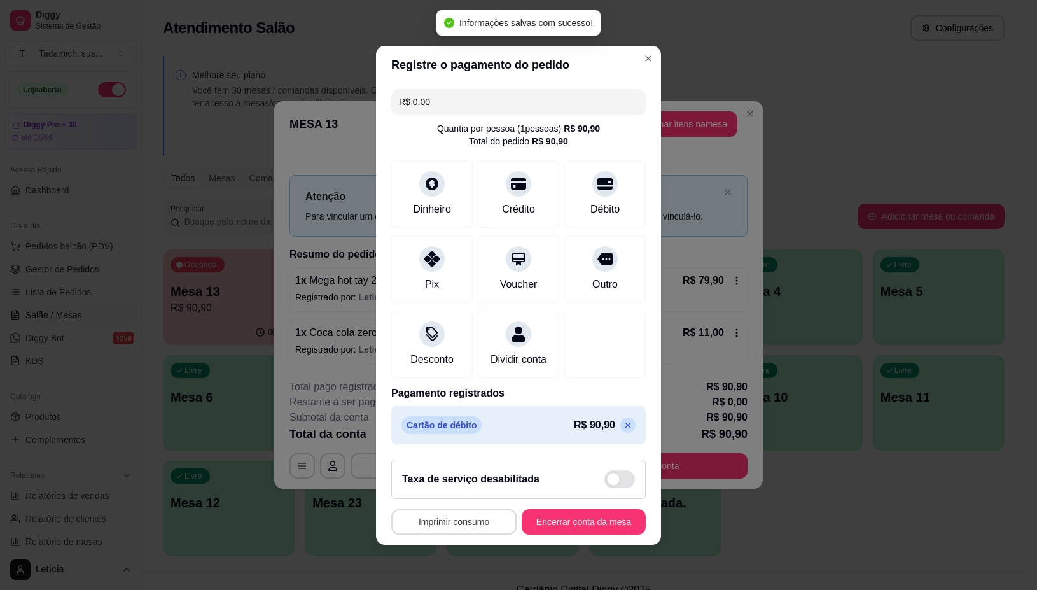
click at [443, 526] on button "Imprimir consumo" at bounding box center [453, 521] width 125 height 25
click at [450, 475] on button "IMPRESSORA" at bounding box center [449, 475] width 95 height 20
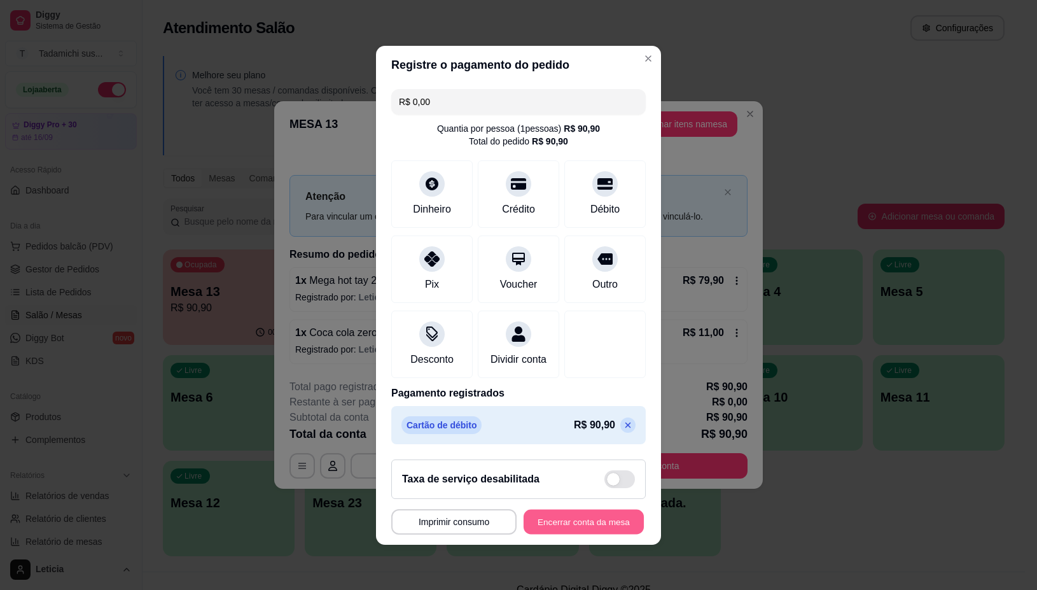
click at [580, 523] on button "Encerrar conta da mesa" at bounding box center [584, 521] width 120 height 25
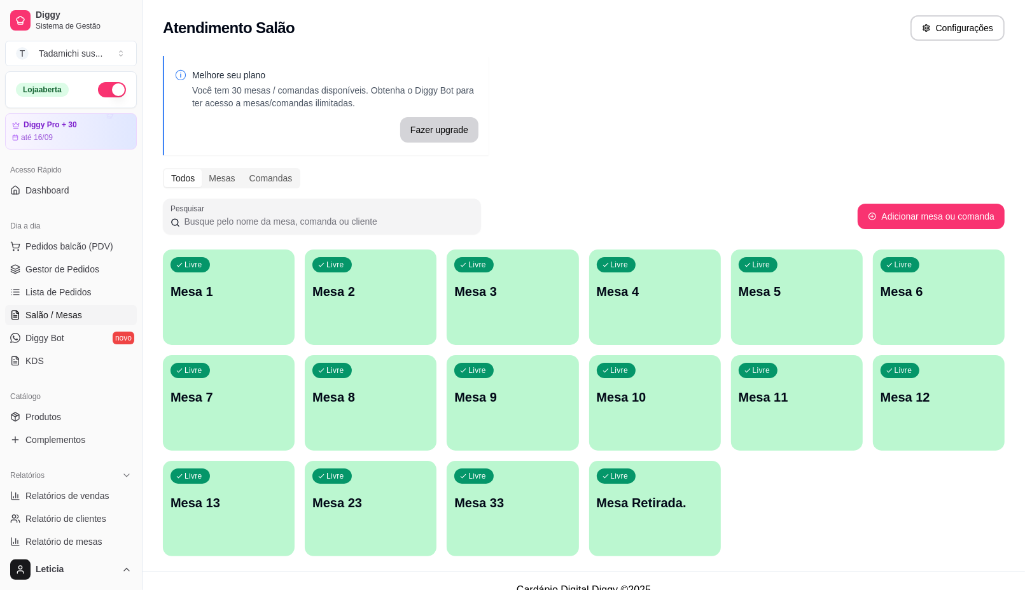
click at [248, 501] on p "Mesa 13" at bounding box center [229, 503] width 116 height 18
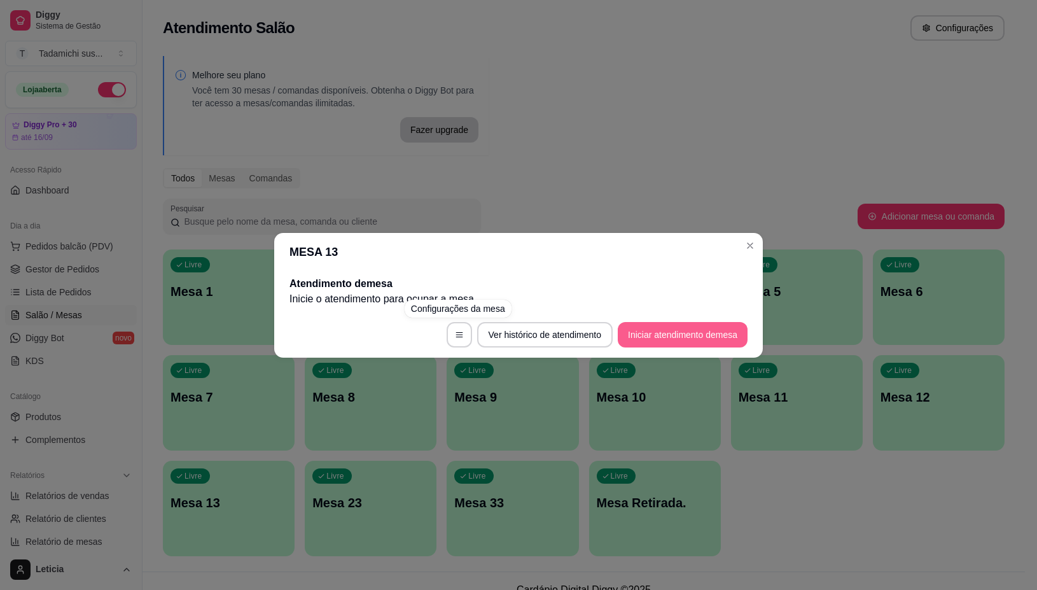
click at [663, 326] on button "Iniciar atendimento de mesa" at bounding box center [683, 334] width 130 height 25
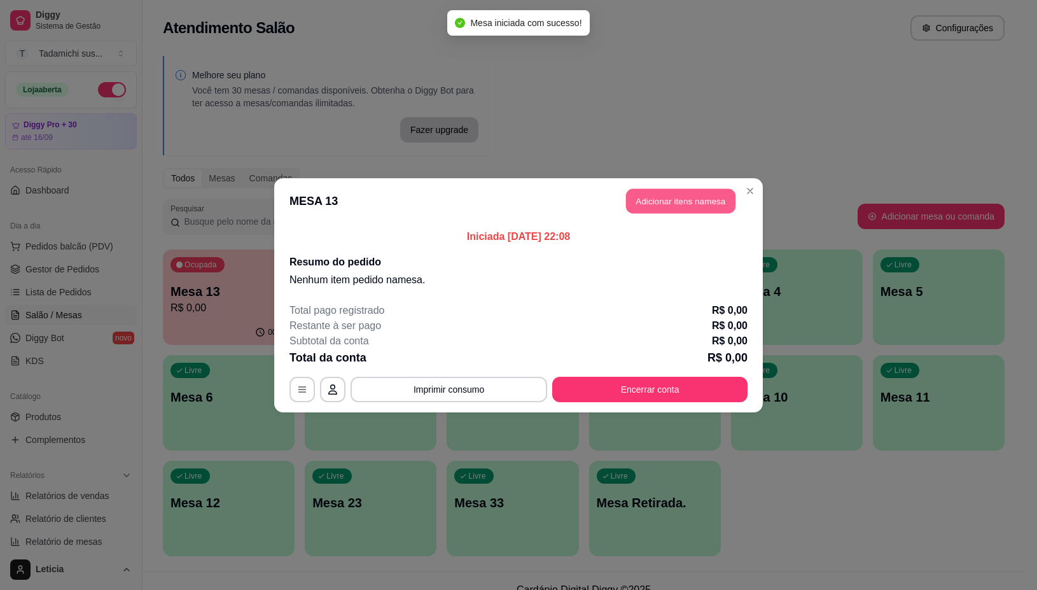
click at [667, 206] on button "Adicionar itens na mesa" at bounding box center [680, 200] width 109 height 25
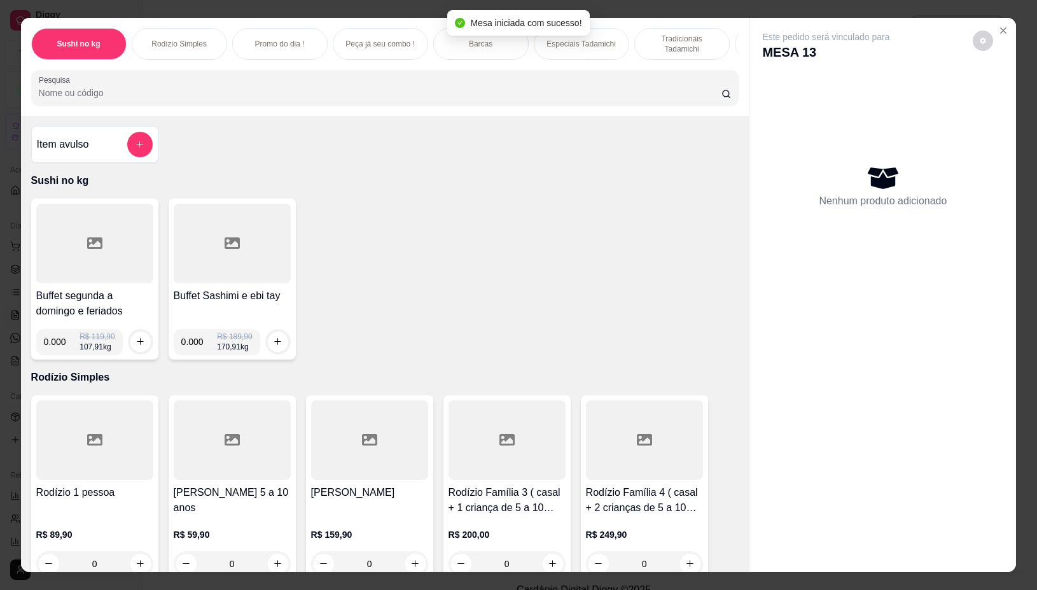
click at [51, 221] on div at bounding box center [94, 244] width 117 height 80
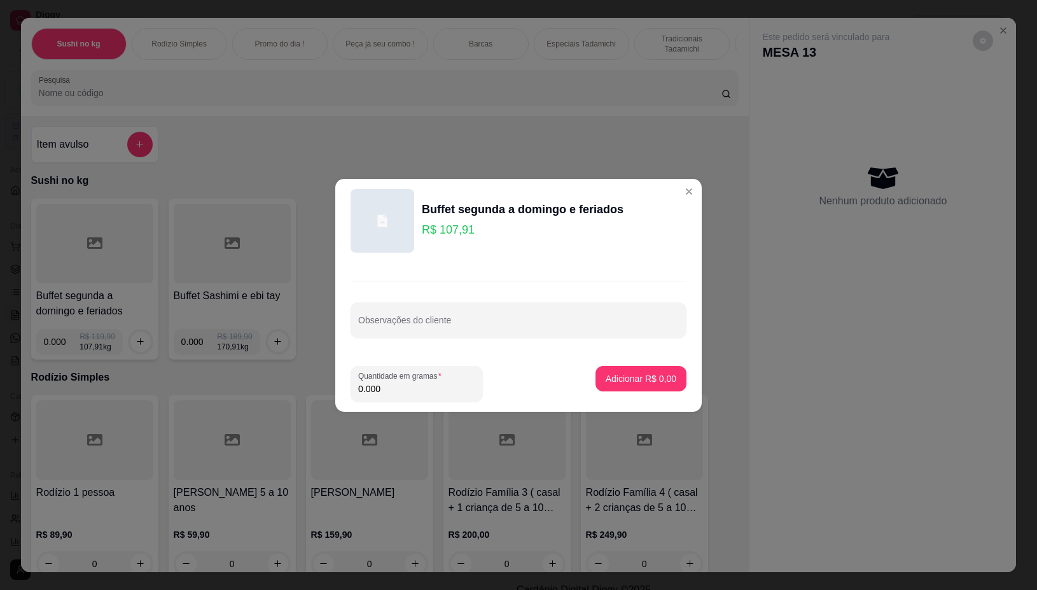
click at [475, 388] on input "0.000" at bounding box center [416, 389] width 117 height 13
type input "0.154"
click at [617, 377] on p "Adicionar R$ 16,62" at bounding box center [639, 378] width 76 height 13
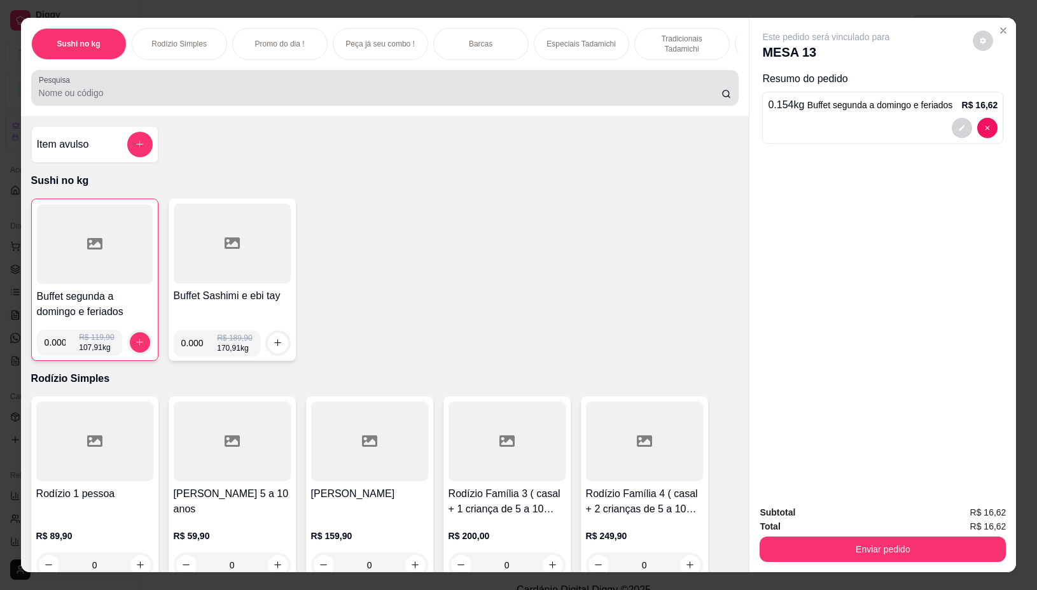
click at [418, 94] on input "Pesquisa" at bounding box center [380, 93] width 683 height 13
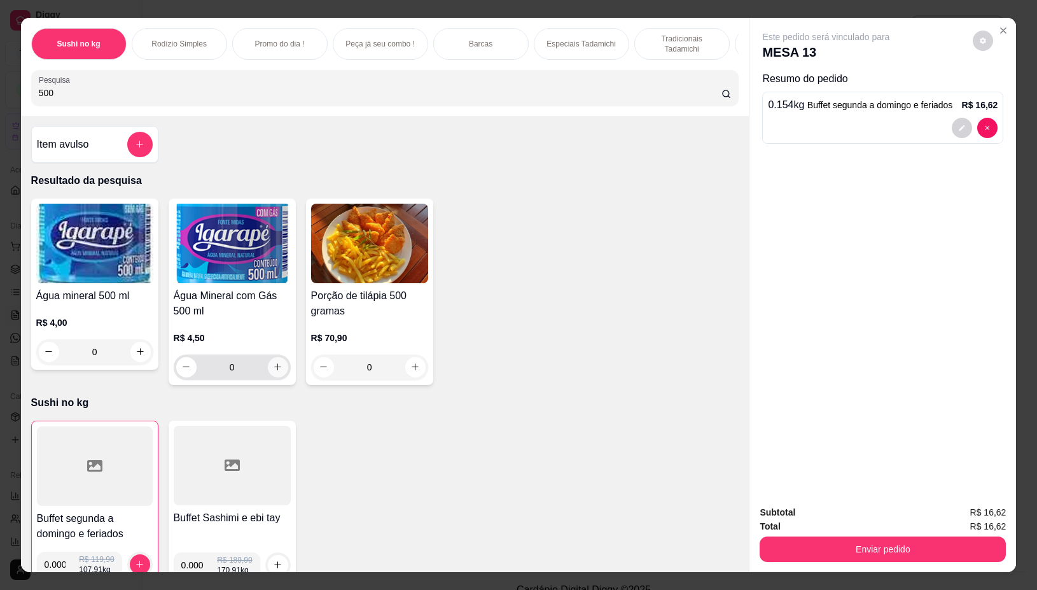
type input "500"
click at [284, 398] on div "Item avulso Resultado da pesquisa Água mineral 500 ml R$ 4,00 0 Água Mineral co…" at bounding box center [385, 344] width 729 height 456
click at [276, 372] on icon "increase-product-quantity" at bounding box center [278, 367] width 10 height 10
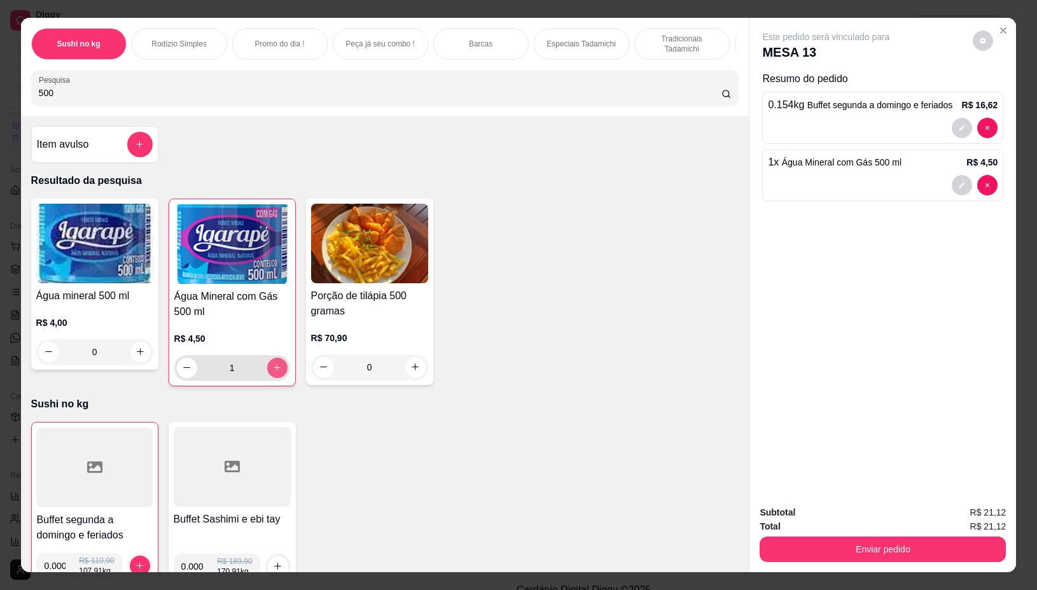
type input "1"
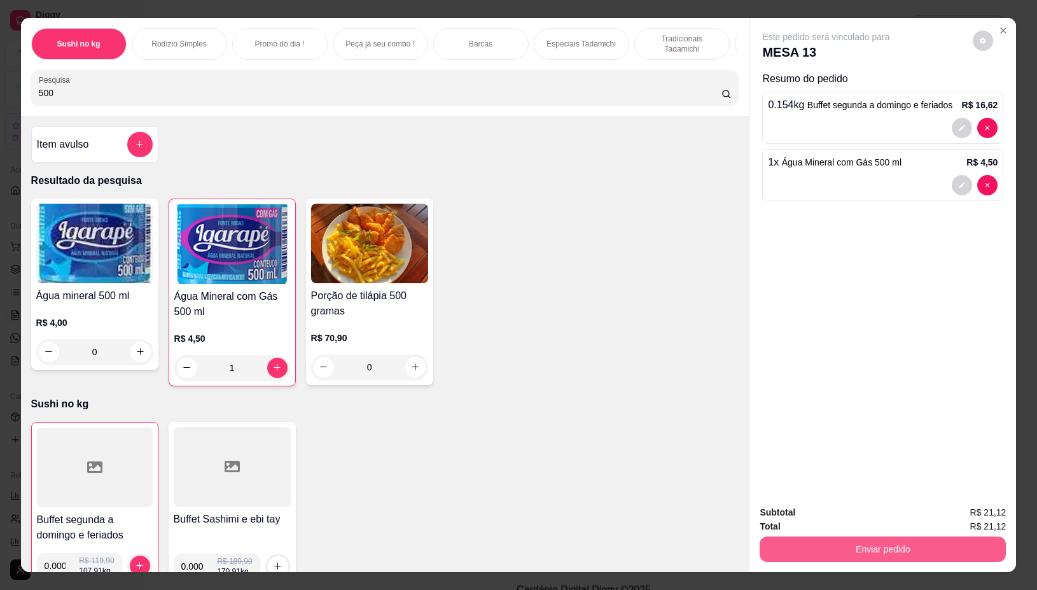
click at [796, 537] on button "Enviar pedido" at bounding box center [883, 549] width 246 height 25
click at [785, 510] on button "Não registrar e enviar pedido" at bounding box center [840, 512] width 132 height 24
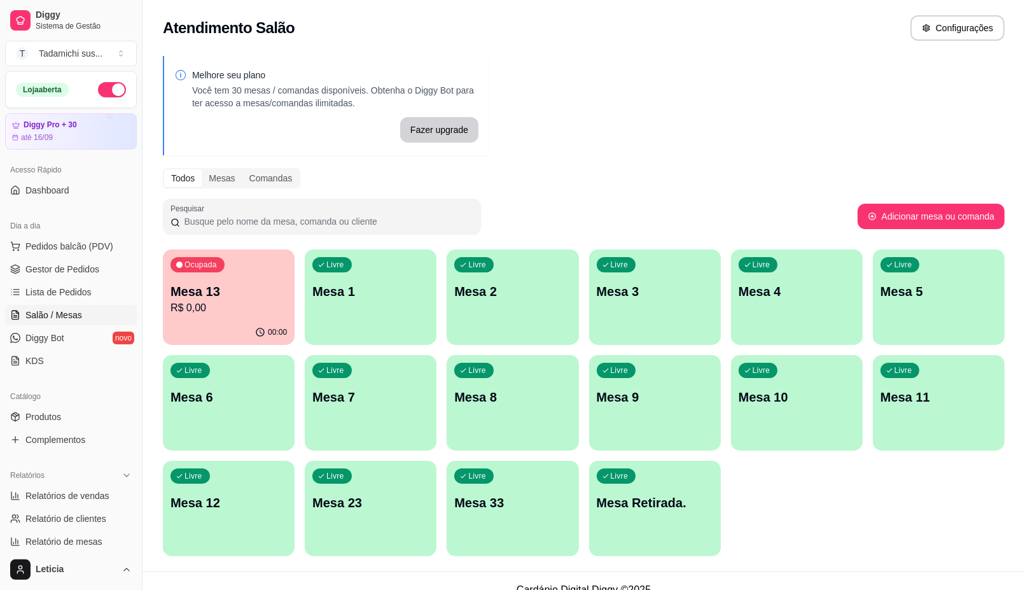
click at [215, 313] on p "R$ 0,00" at bounding box center [229, 307] width 116 height 15
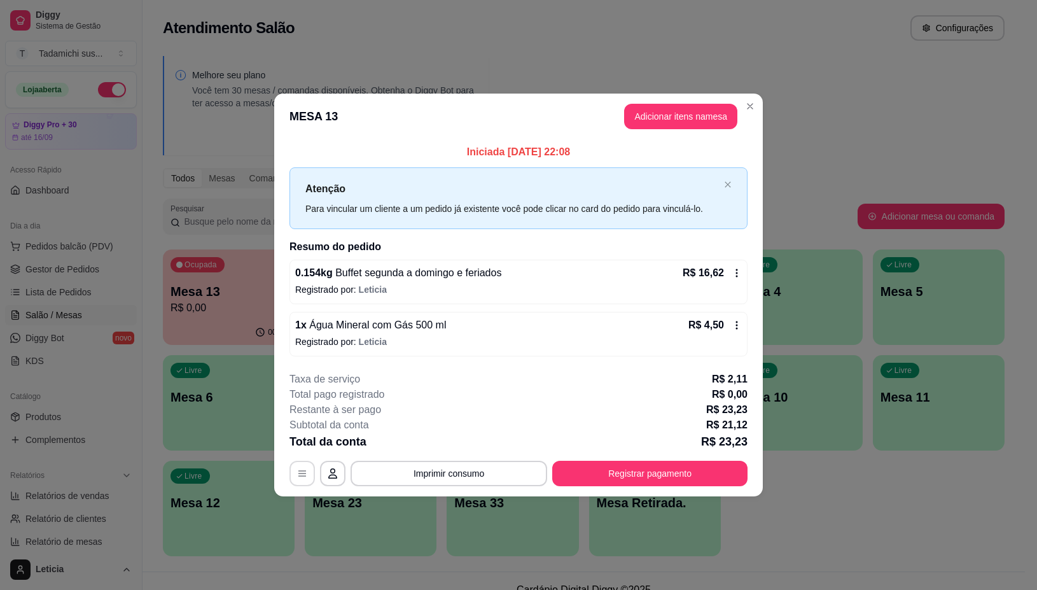
click at [301, 473] on icon "button" at bounding box center [302, 473] width 10 height 10
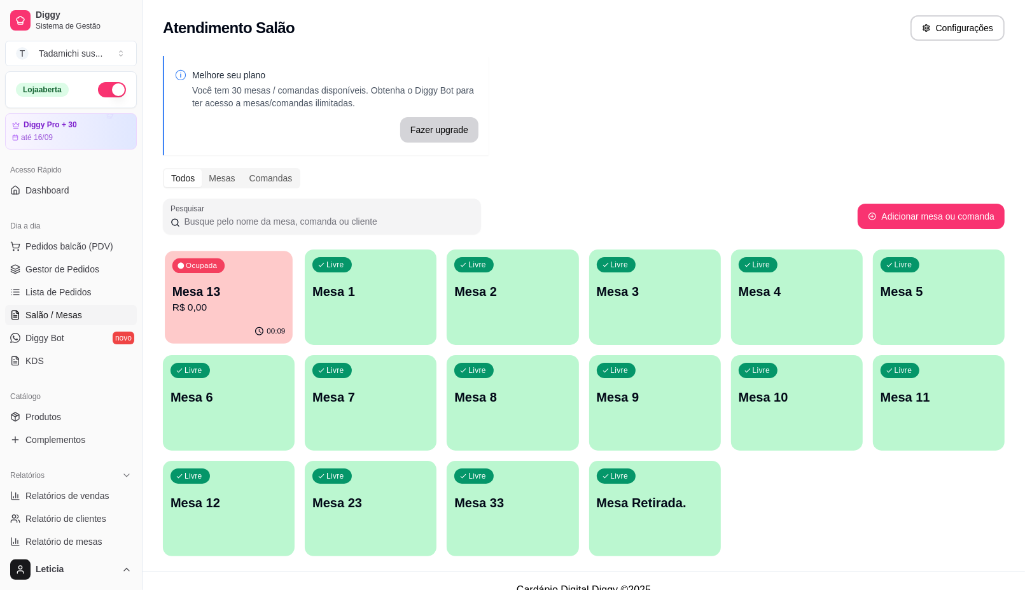
click at [236, 323] on div "00:09" at bounding box center [229, 332] width 128 height 24
click at [239, 284] on p "Mesa 13" at bounding box center [229, 292] width 116 height 18
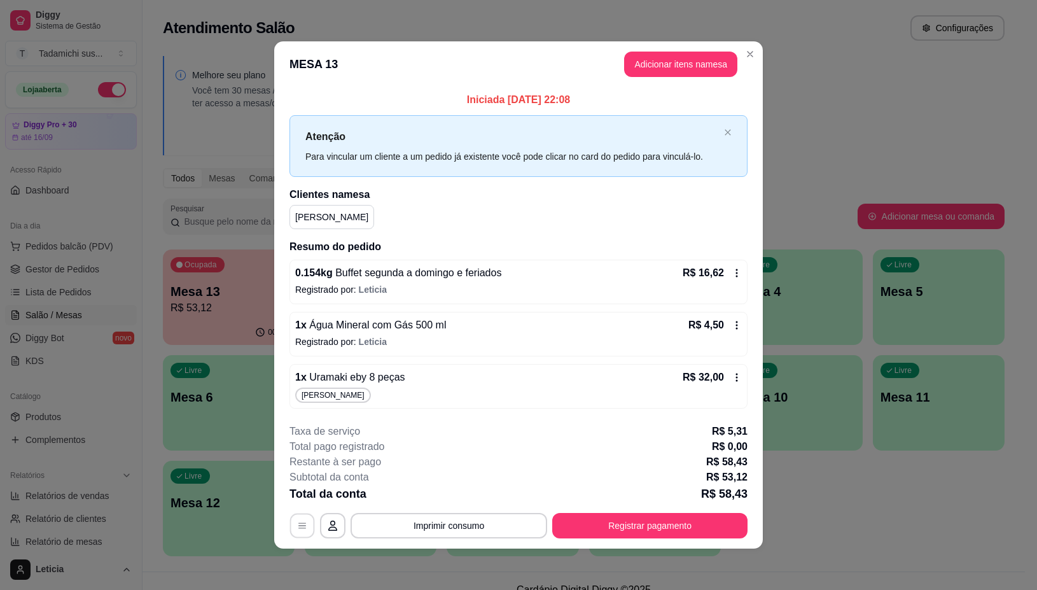
click at [290, 522] on div "**********" at bounding box center [519, 525] width 458 height 25
click at [313, 519] on button "button" at bounding box center [302, 525] width 25 height 25
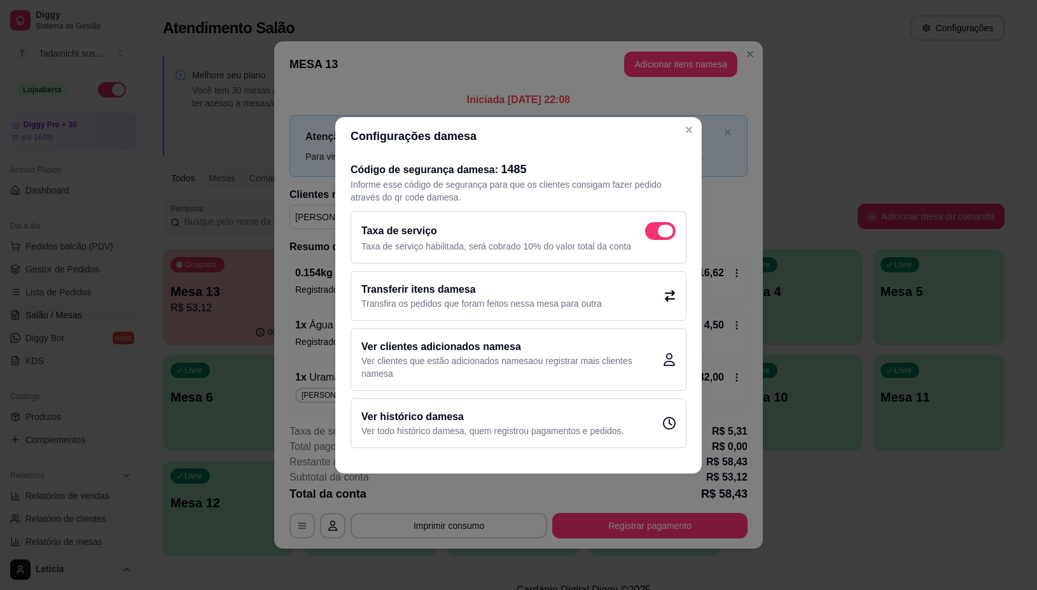
click at [650, 226] on span at bounding box center [660, 231] width 31 height 18
click at [650, 233] on input "checkbox" at bounding box center [649, 237] width 8 height 8
checkbox input "false"
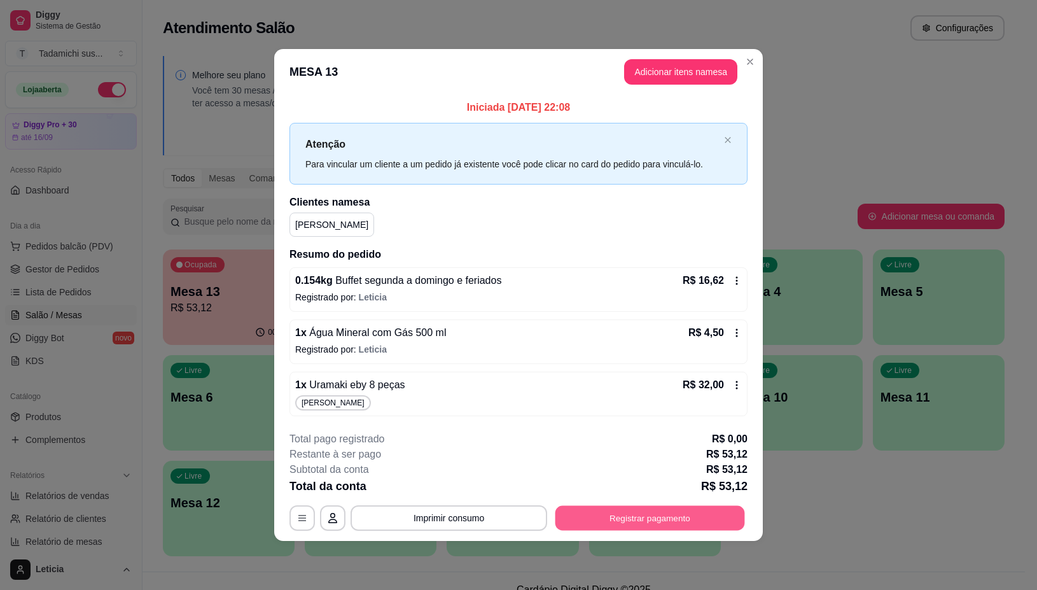
click at [643, 512] on button "Registrar pagamento" at bounding box center [651, 518] width 190 height 25
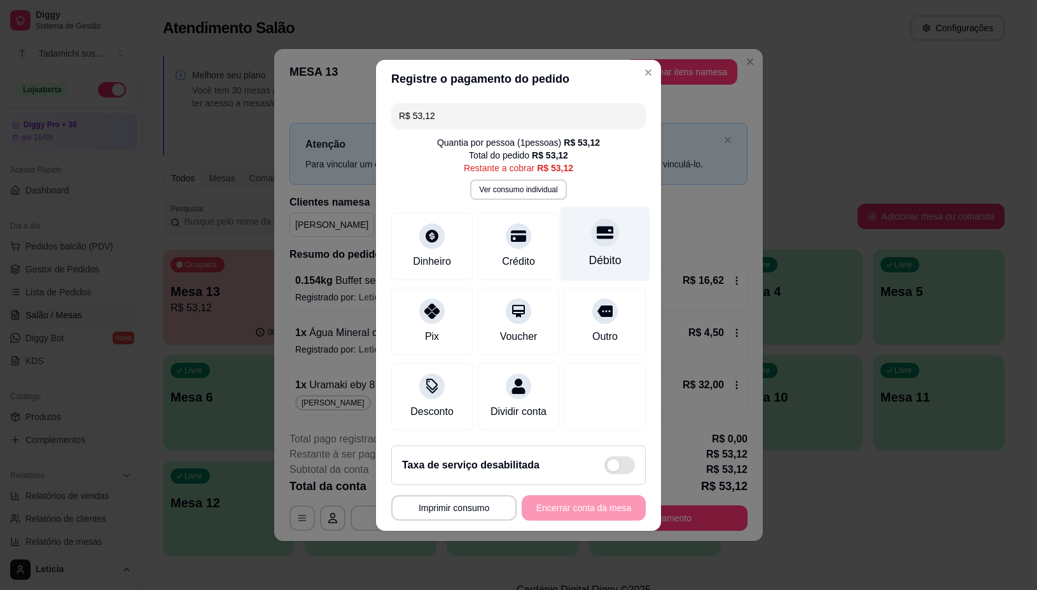
click at [600, 224] on icon at bounding box center [605, 232] width 17 height 17
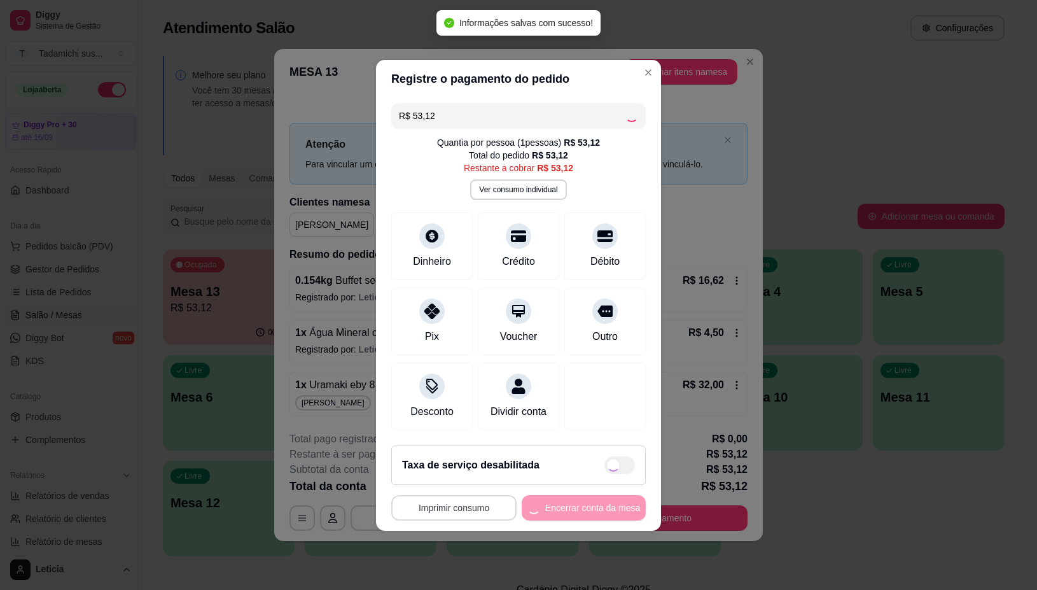
type input "R$ 0,00"
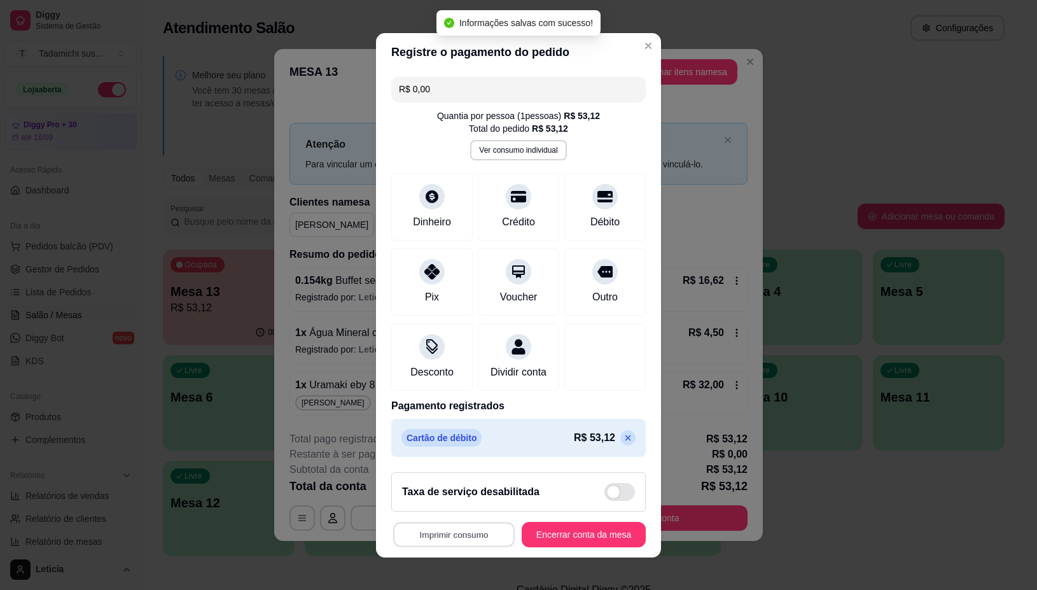
click at [452, 530] on button "Imprimir consumo" at bounding box center [454, 534] width 122 height 25
click at [456, 482] on button "IMPRESSORA" at bounding box center [449, 483] width 95 height 20
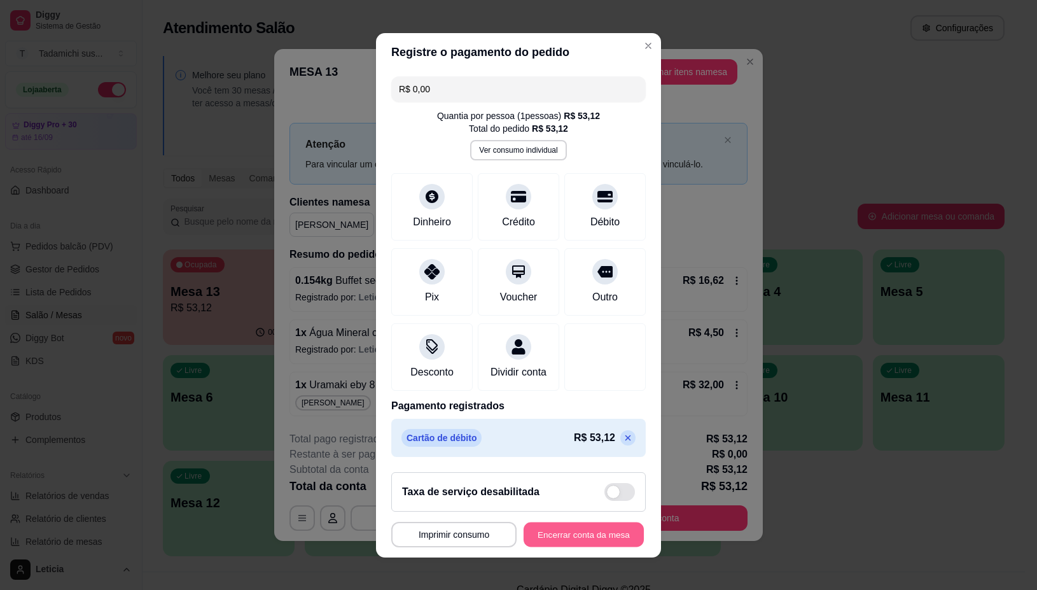
click at [590, 537] on button "Encerrar conta da mesa" at bounding box center [584, 534] width 120 height 25
